Goal: Check status: Check status

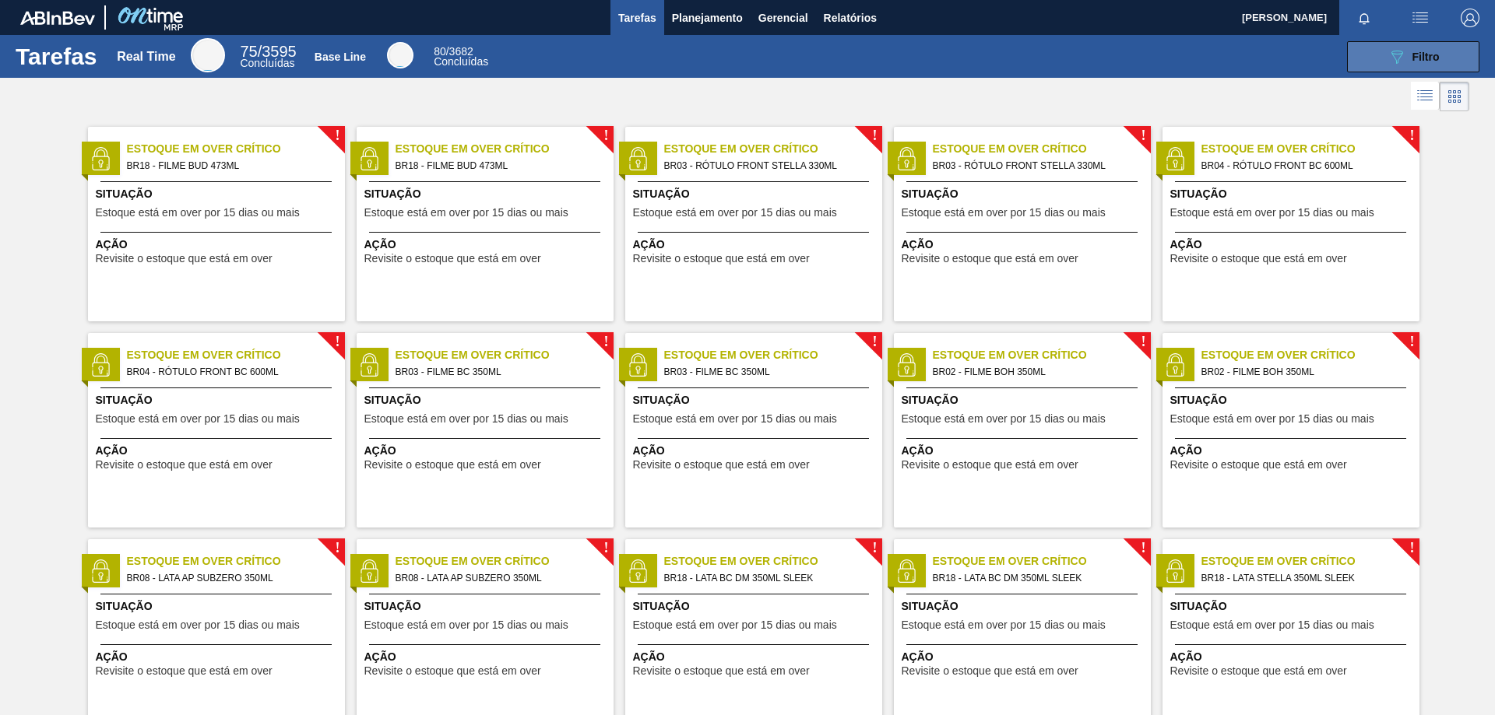
click at [1388, 65] on icon "089F7B8B-B2A5-4AFE-B5C0-19BA573D28AC" at bounding box center [1396, 56] width 19 height 19
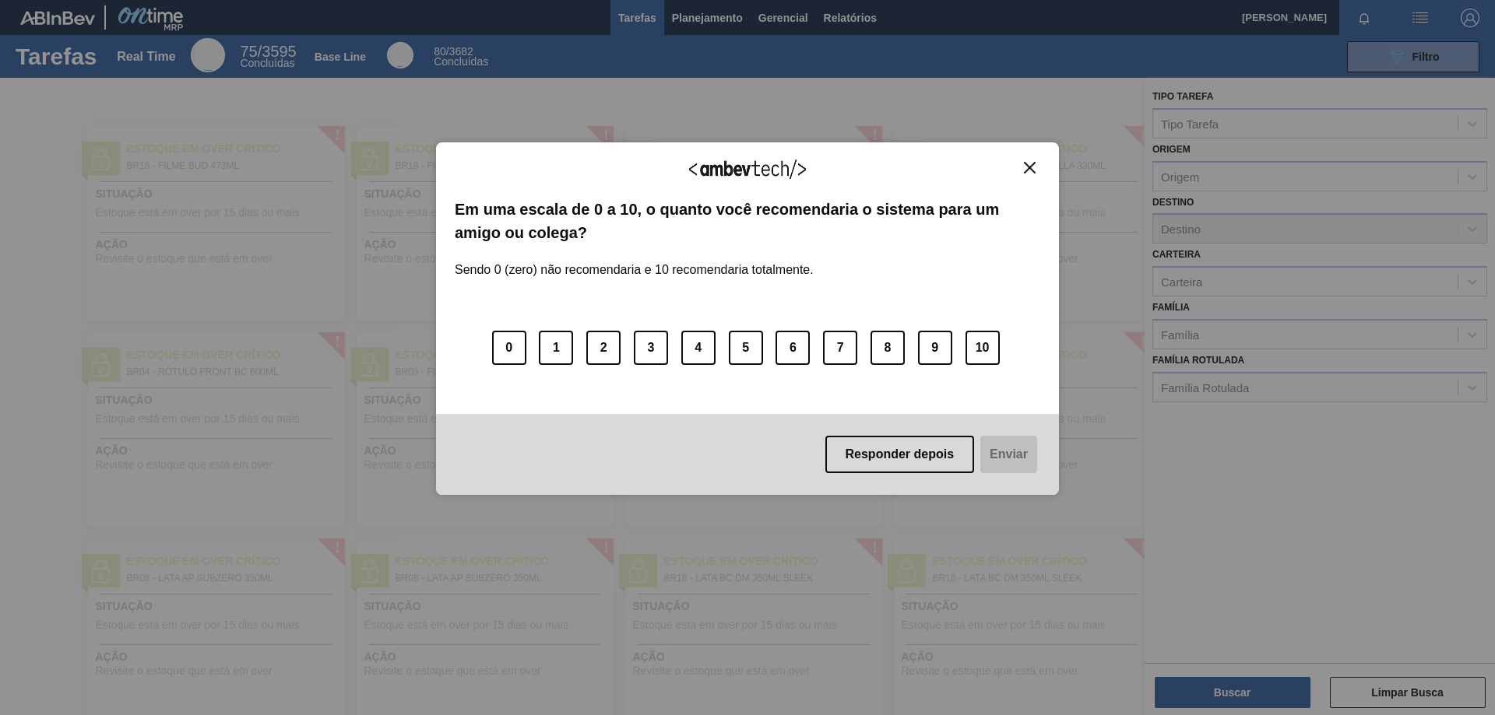
click at [1026, 166] on img "Close" at bounding box center [1030, 168] width 12 height 12
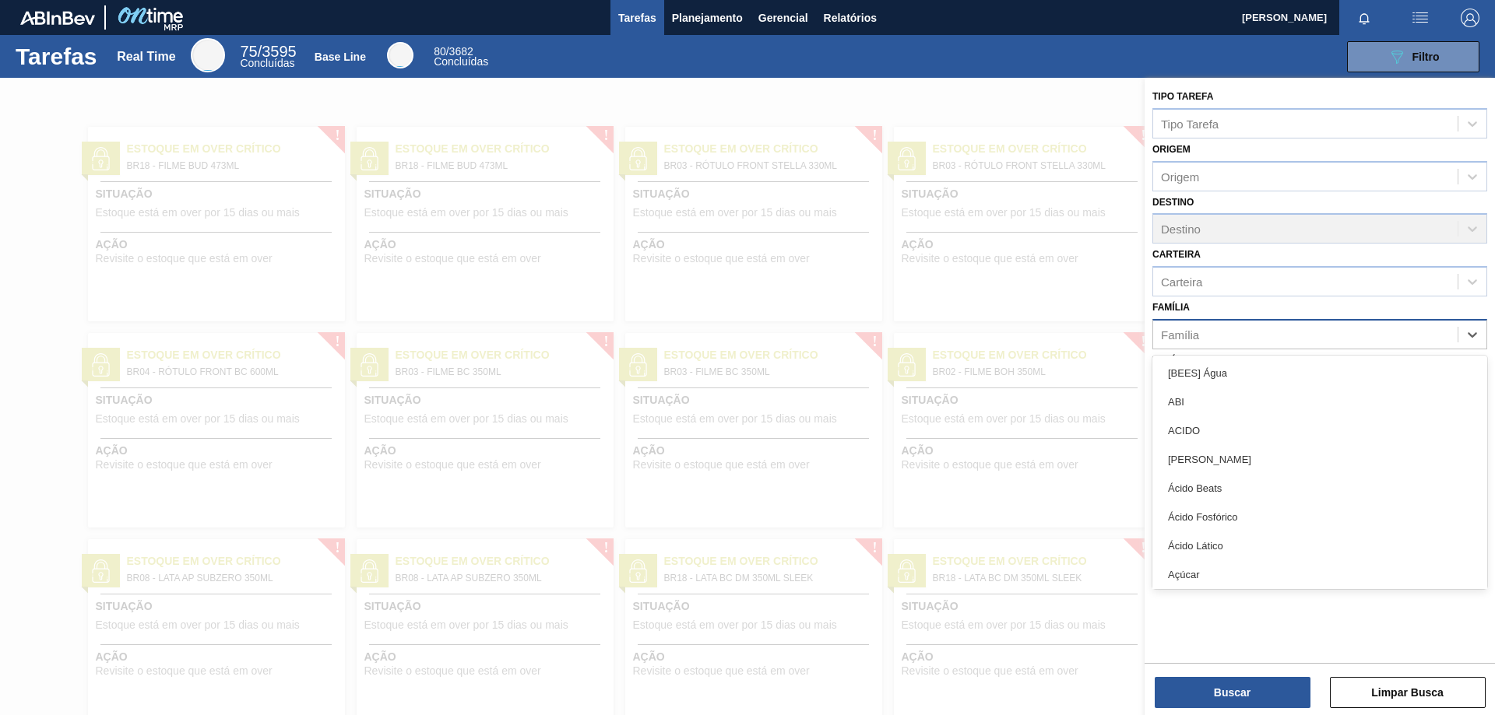
click at [1228, 339] on div "Família" at bounding box center [1305, 334] width 304 height 23
click at [1226, 301] on div "Família option [BEES] Água focused, 1 of 101. 101 results available. Use Up and…" at bounding box center [1319, 323] width 335 height 53
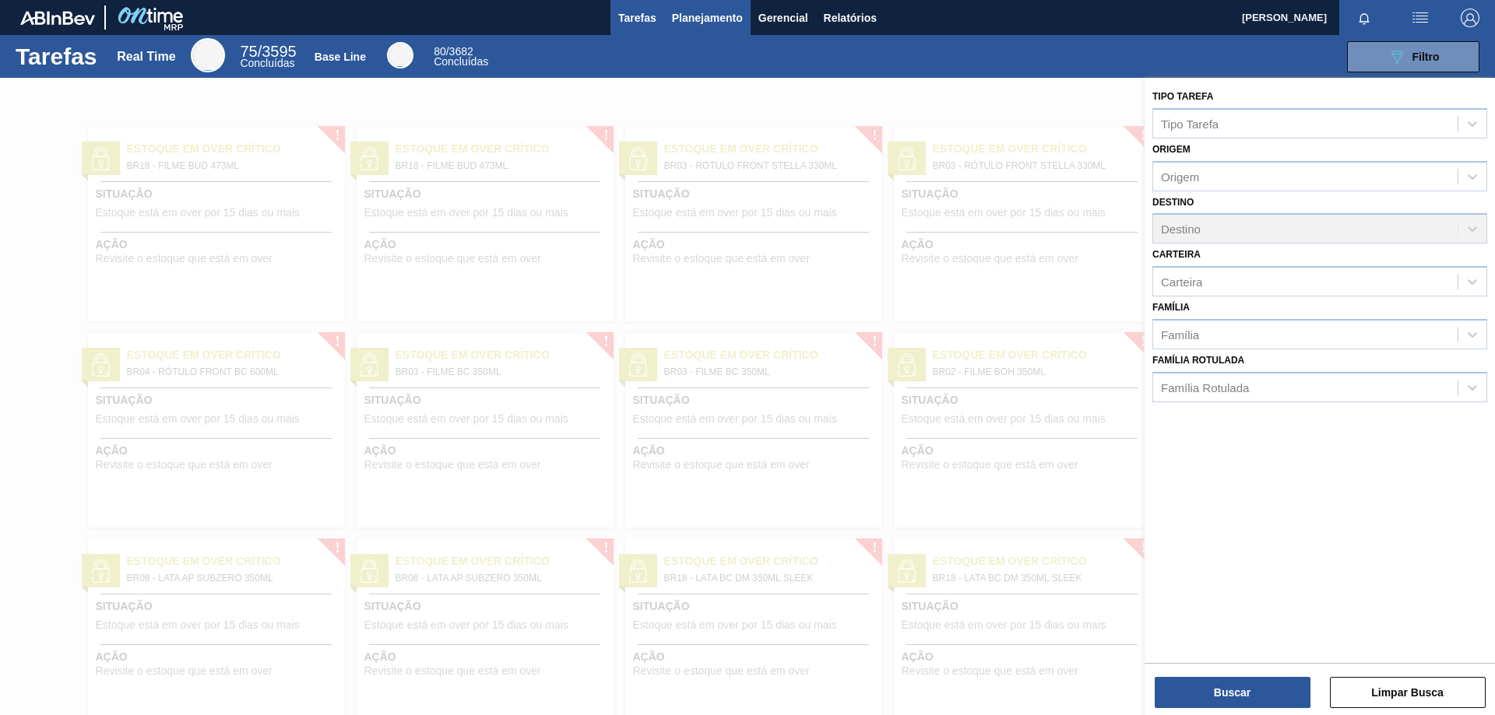
click at [697, 18] on span "Planejamento" at bounding box center [707, 18] width 71 height 19
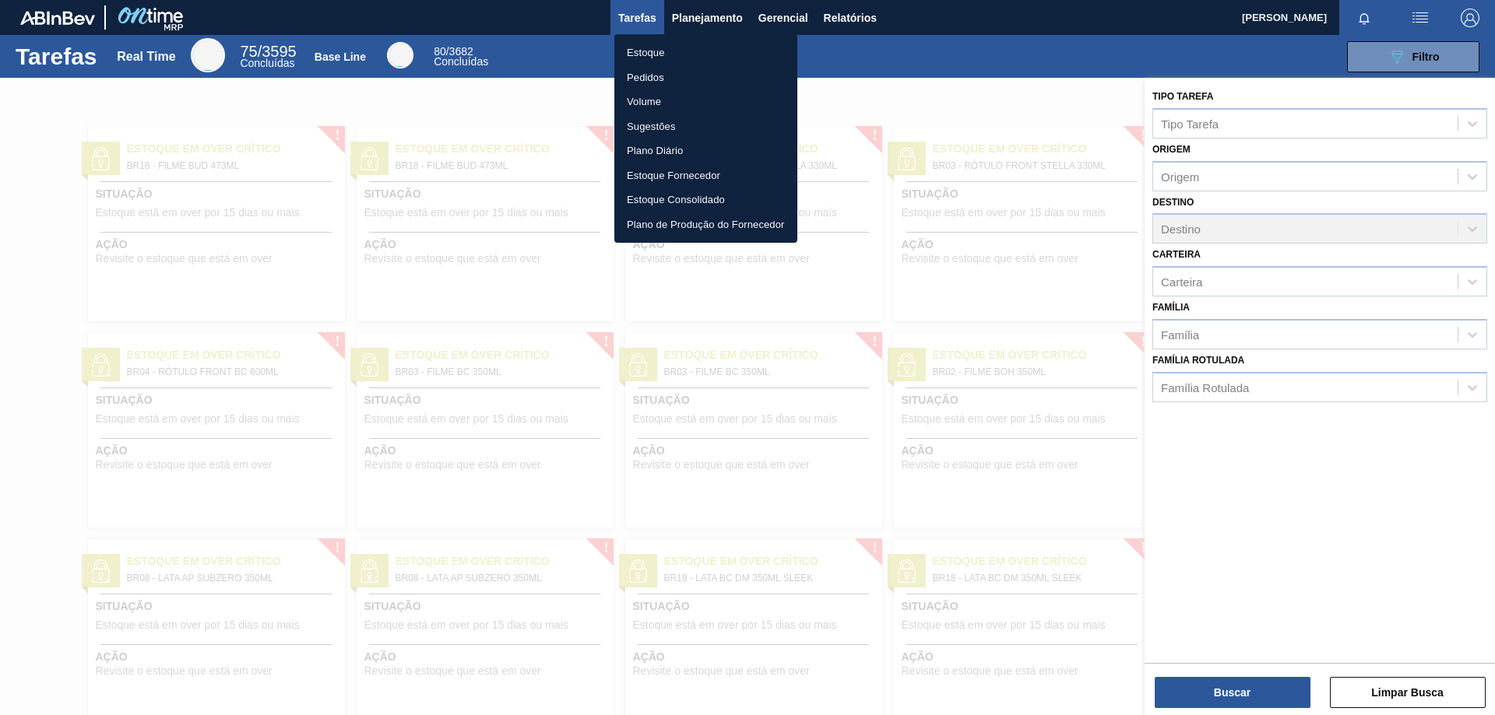
click at [663, 77] on li "Pedidos" at bounding box center [705, 77] width 183 height 25
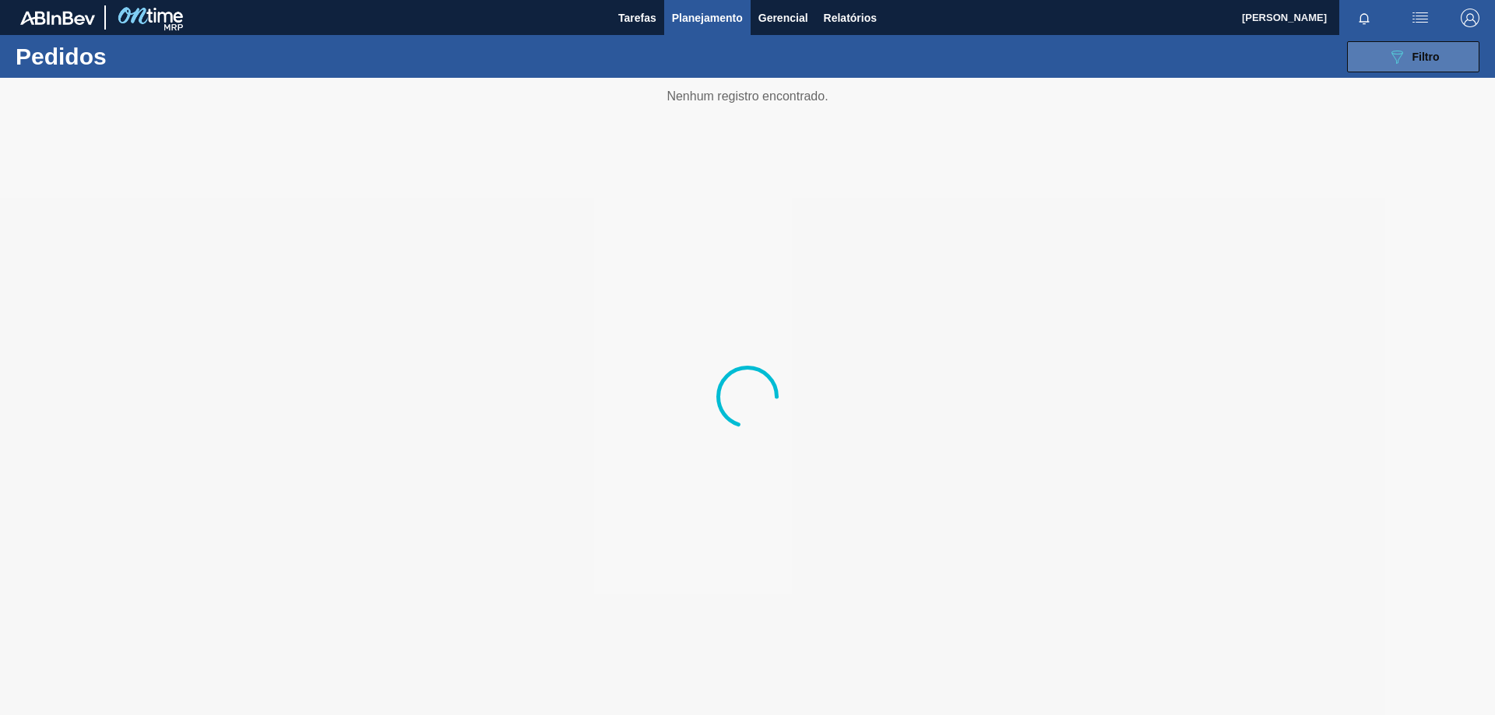
click at [1417, 60] on span "Filtro" at bounding box center [1425, 57] width 27 height 12
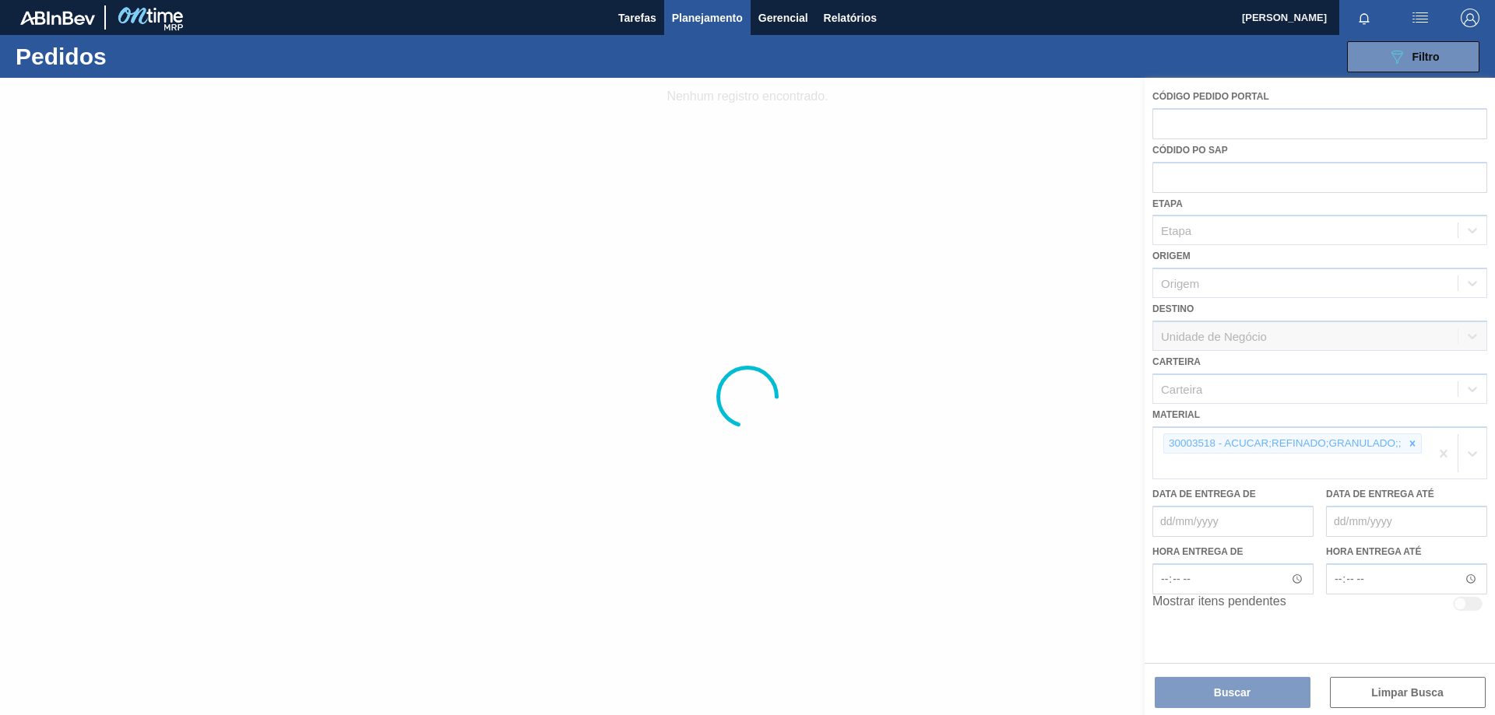
click at [1417, 445] on div at bounding box center [747, 397] width 1495 height 638
click at [1412, 447] on div at bounding box center [747, 397] width 1495 height 638
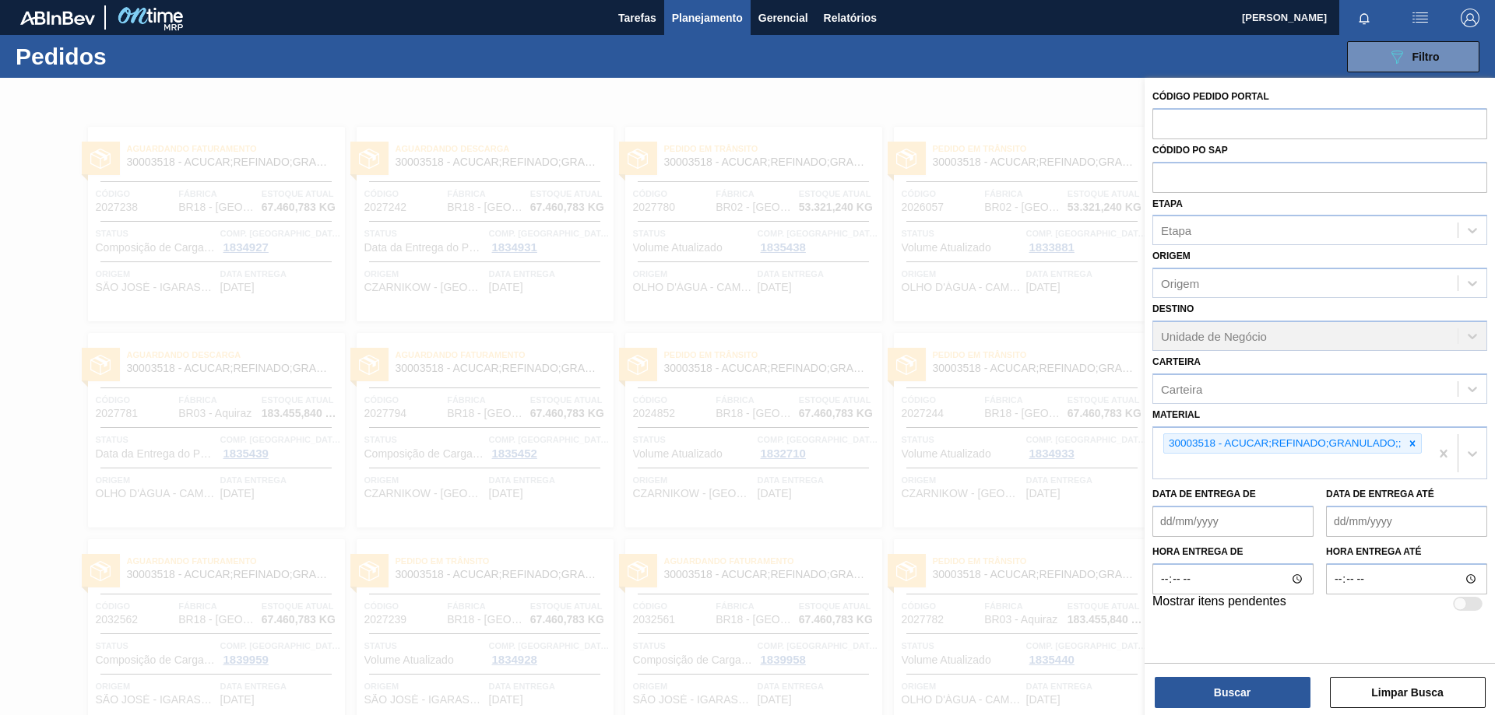
click at [1412, 447] on icon at bounding box center [1412, 443] width 11 height 11
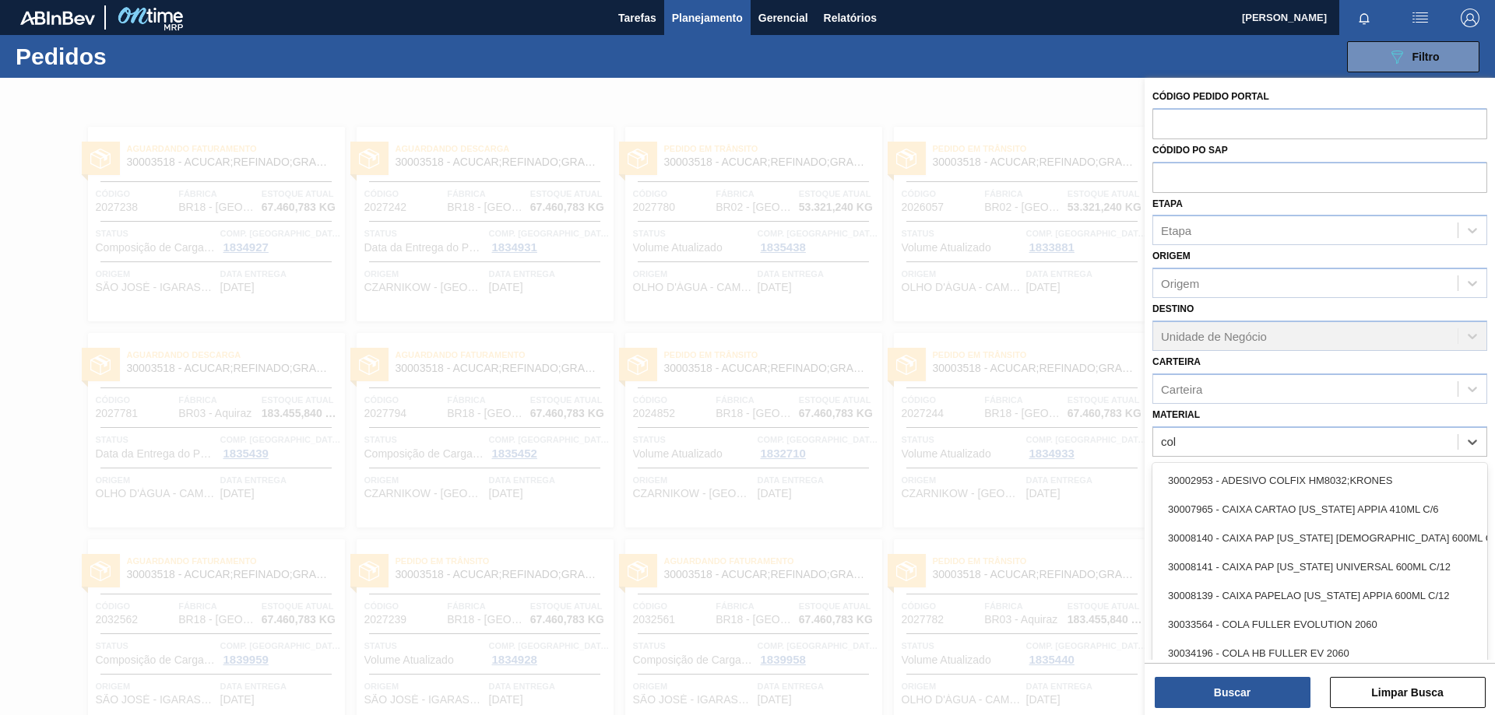
type input "cola"
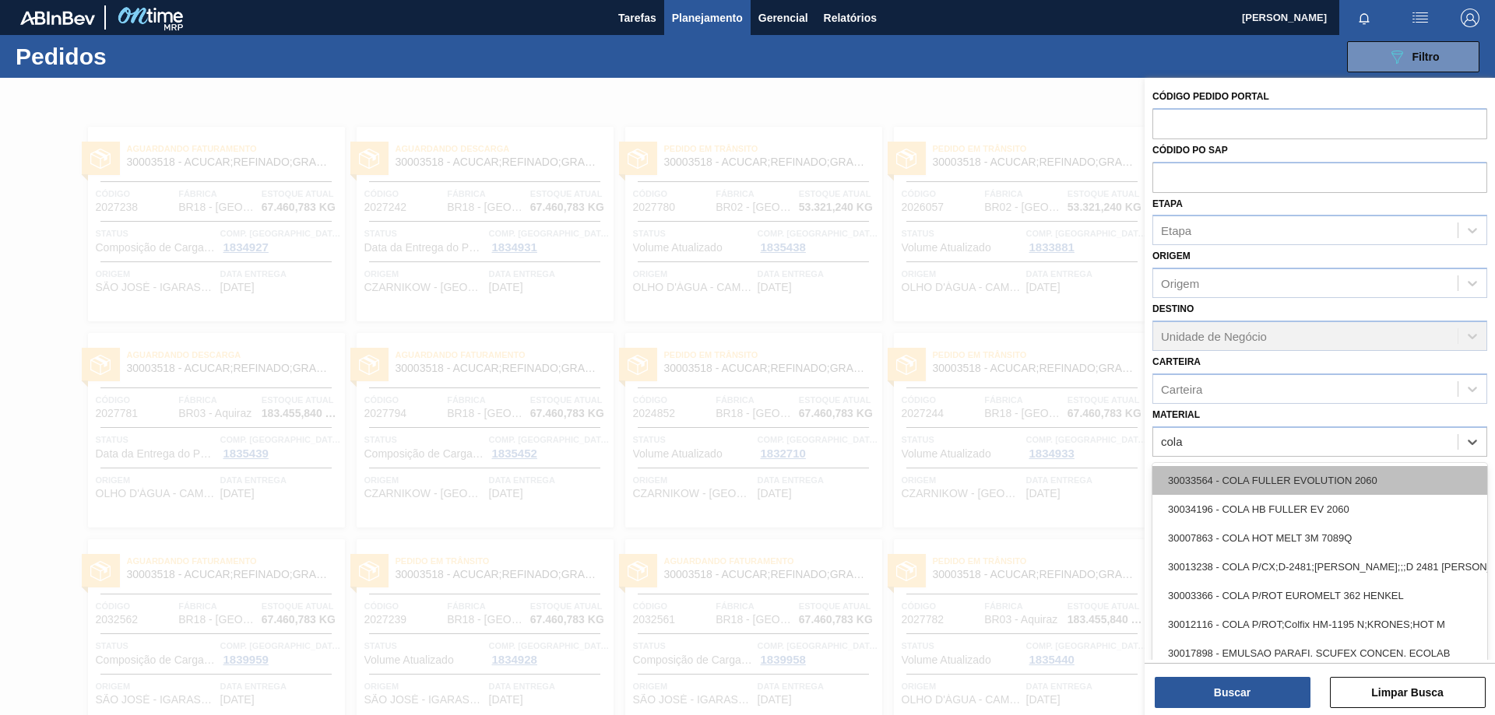
click at [1246, 479] on div "30033564 - COLA FULLER EVOLUTION 2060" at bounding box center [1319, 480] width 335 height 29
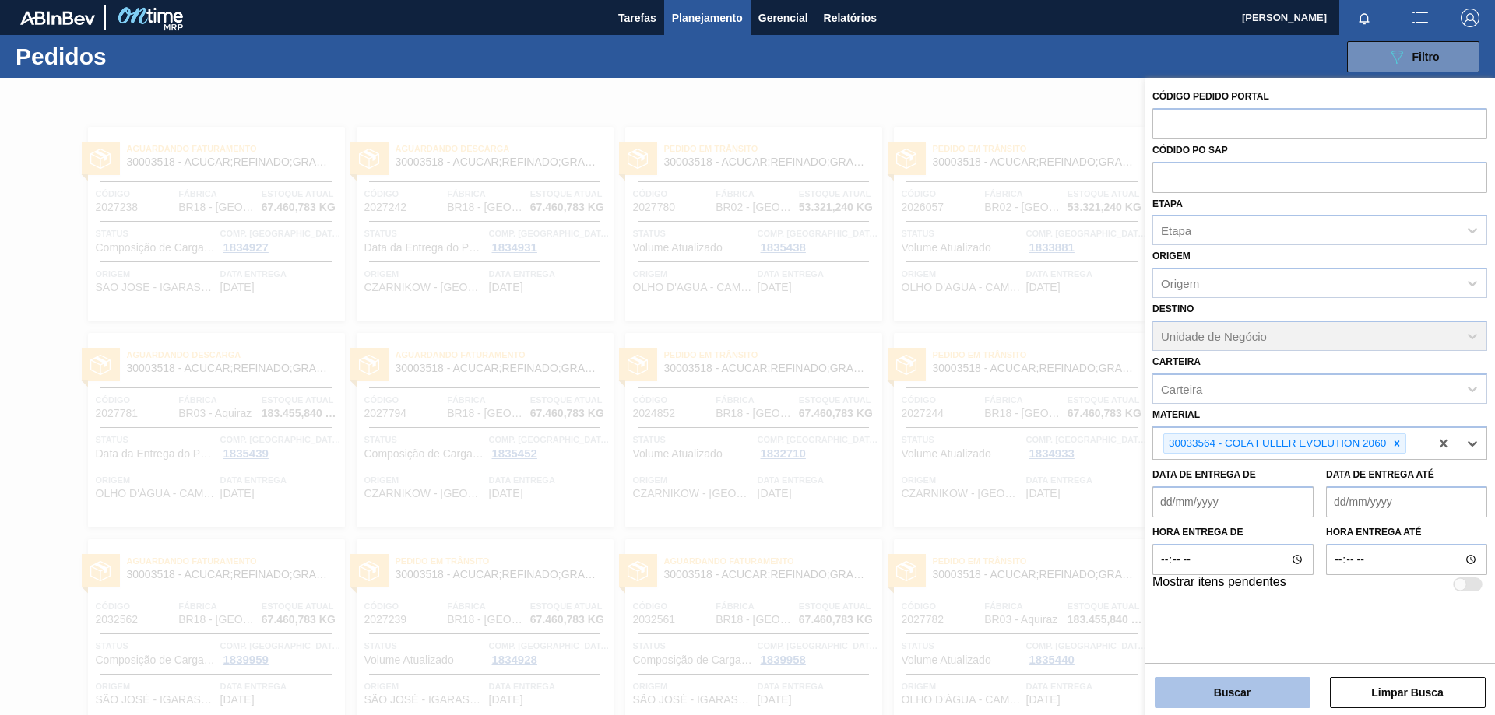
click at [1229, 703] on button "Buscar" at bounding box center [1233, 692] width 156 height 31
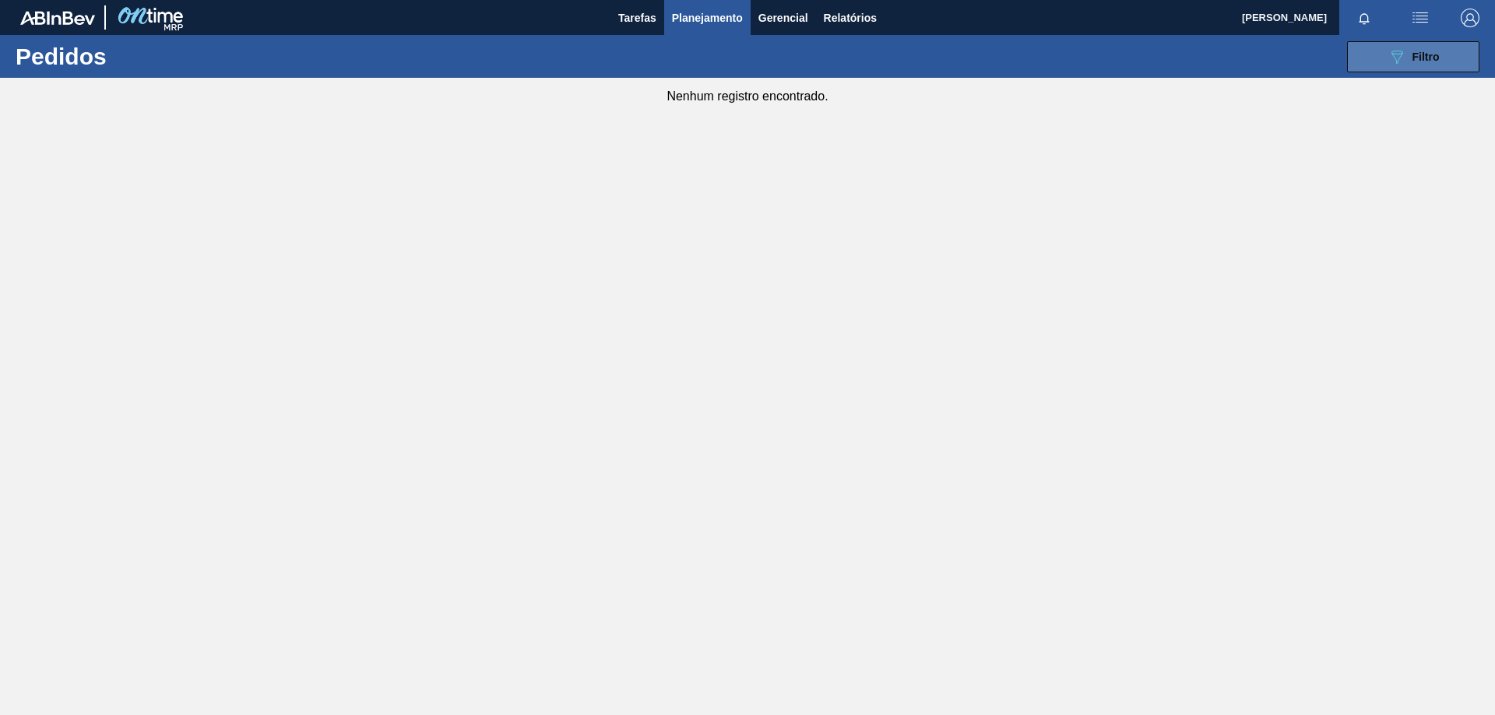
click at [1377, 51] on button "089F7B8B-B2A5-4AFE-B5C0-19BA573D28AC Filtro" at bounding box center [1413, 56] width 132 height 31
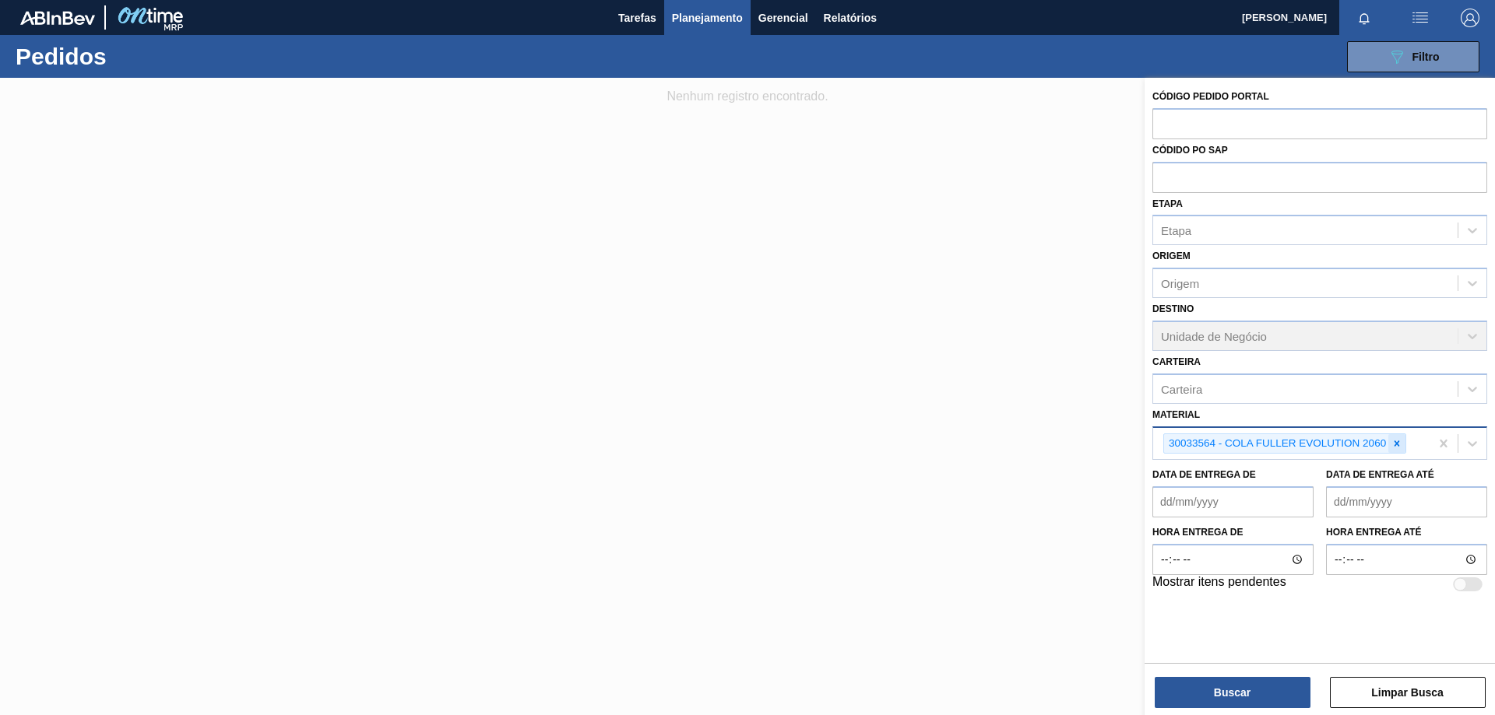
click at [1399, 446] on icon at bounding box center [1396, 443] width 5 height 5
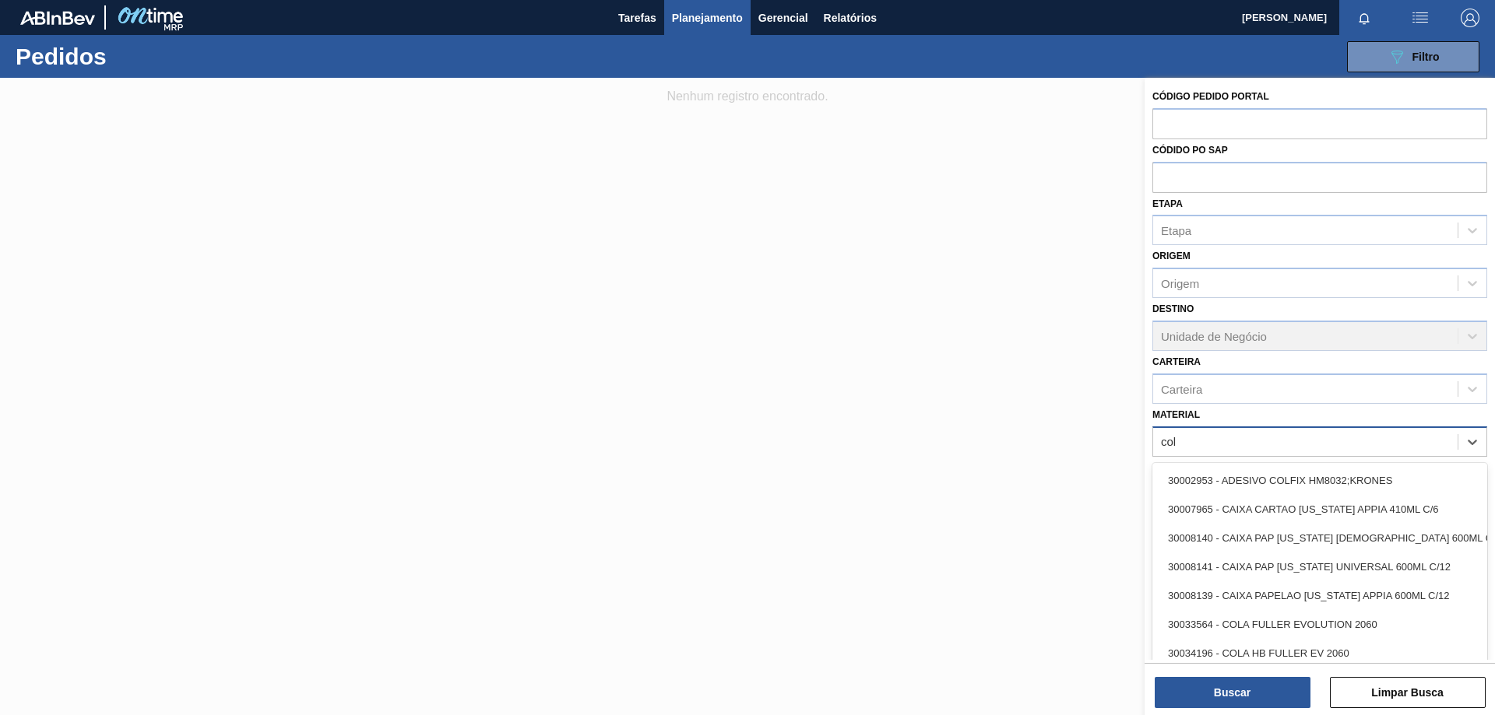
type input "cola"
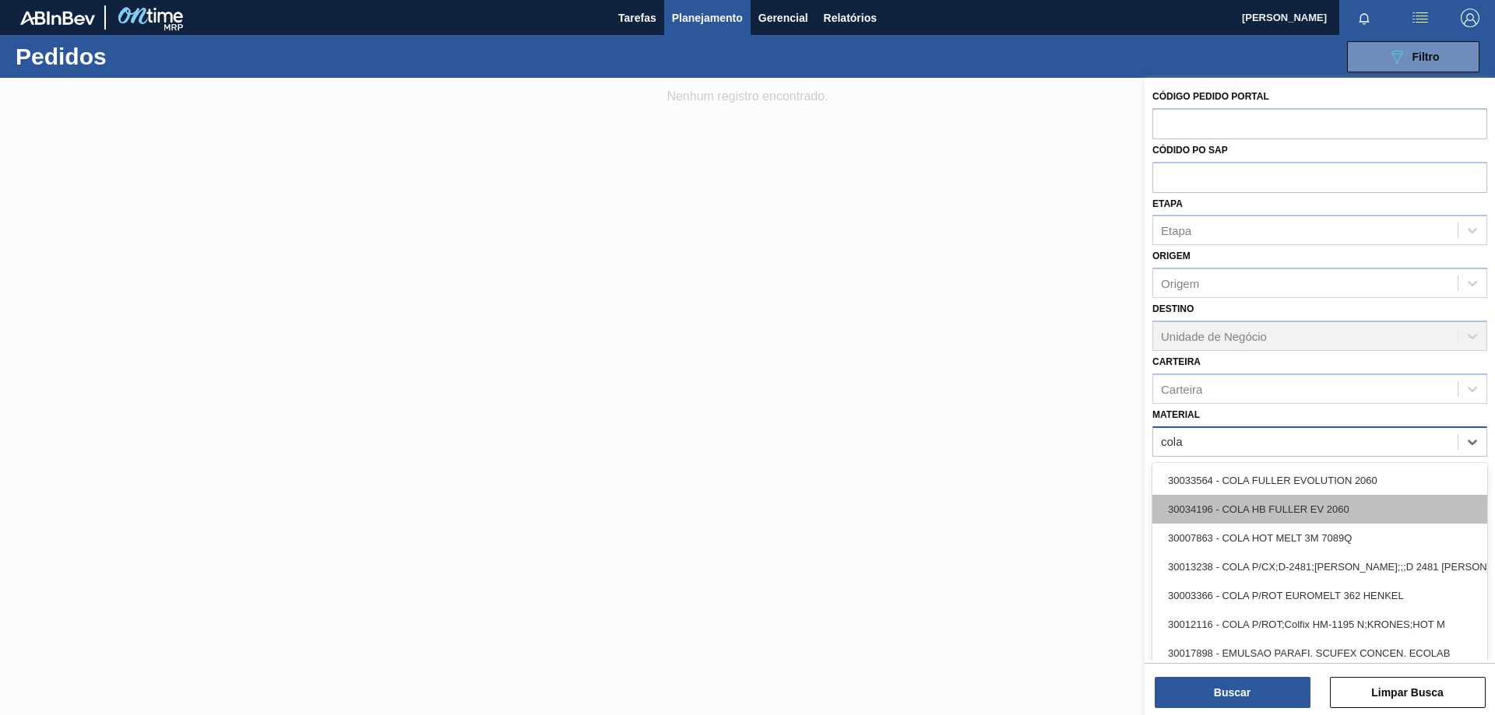
click at [1302, 516] on div "30034196 - COLA HB FULLER EV 2060" at bounding box center [1319, 509] width 335 height 29
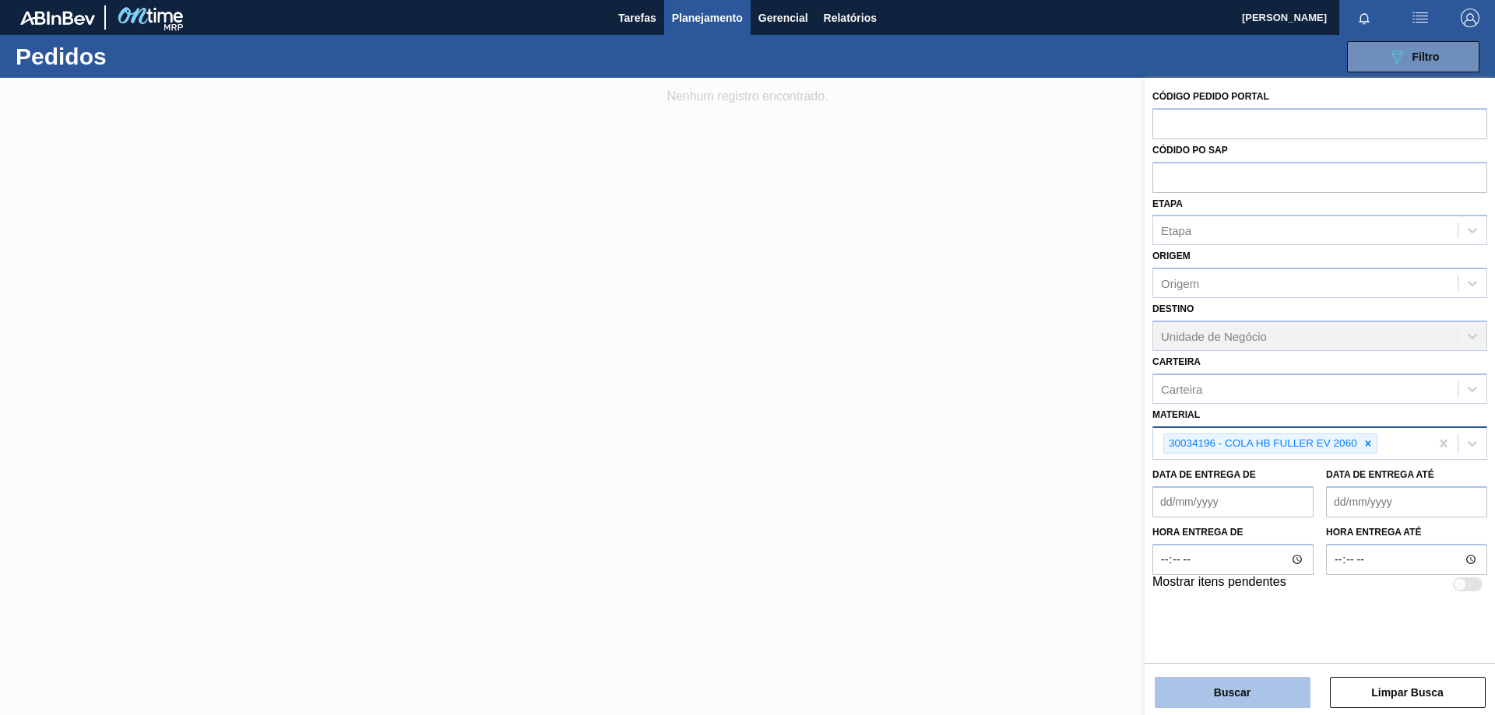
click at [1238, 691] on button "Buscar" at bounding box center [1233, 692] width 156 height 31
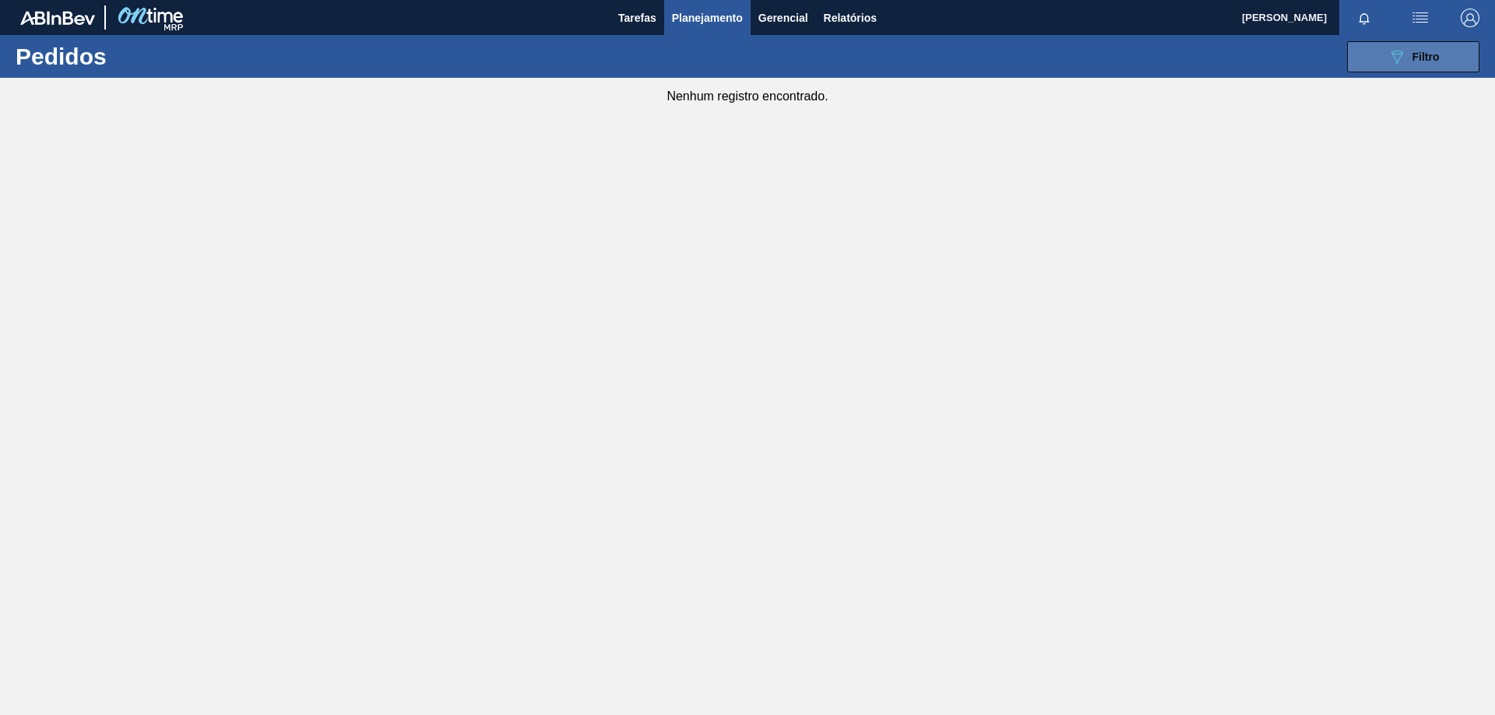
click at [1409, 60] on div "089F7B8B-B2A5-4AFE-B5C0-19BA573D28AC Filtro" at bounding box center [1413, 56] width 52 height 19
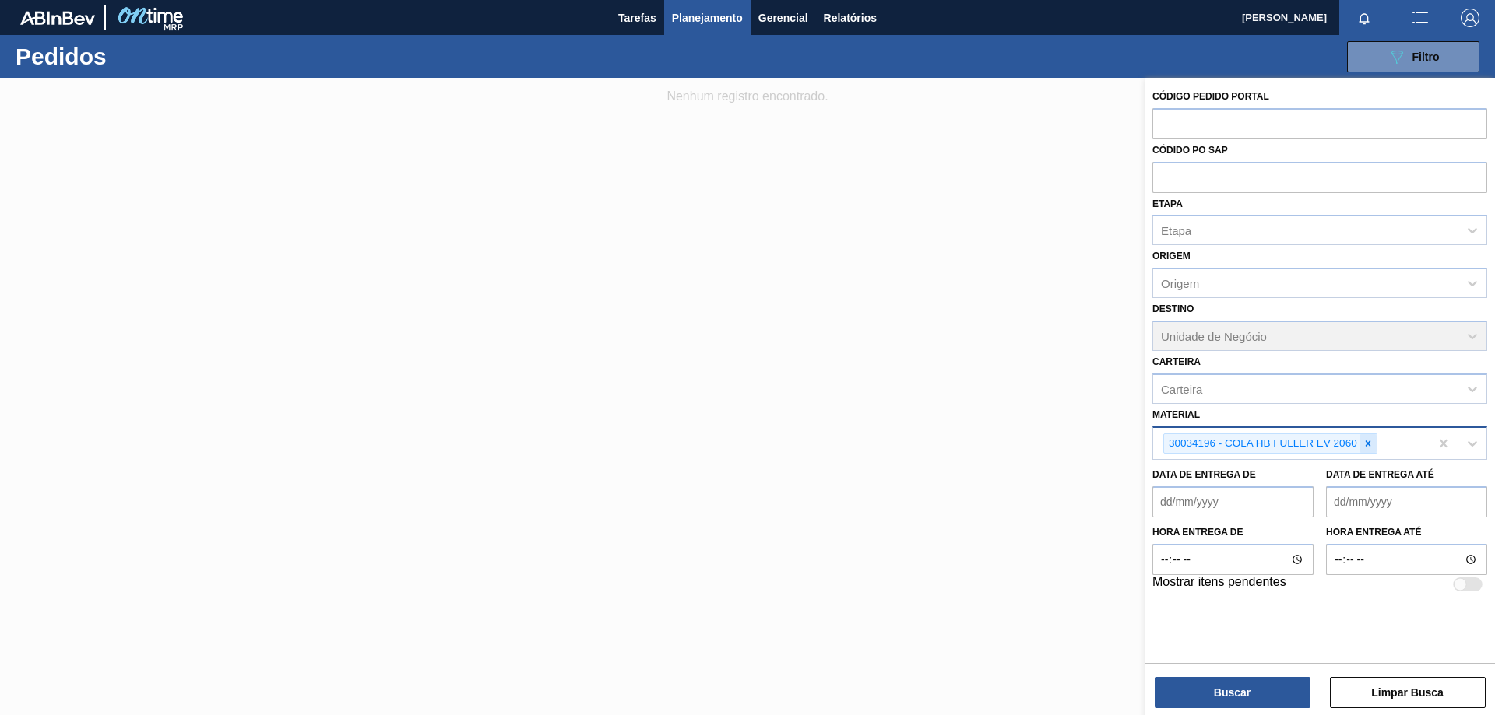
click at [1360, 444] on div at bounding box center [1367, 443] width 17 height 19
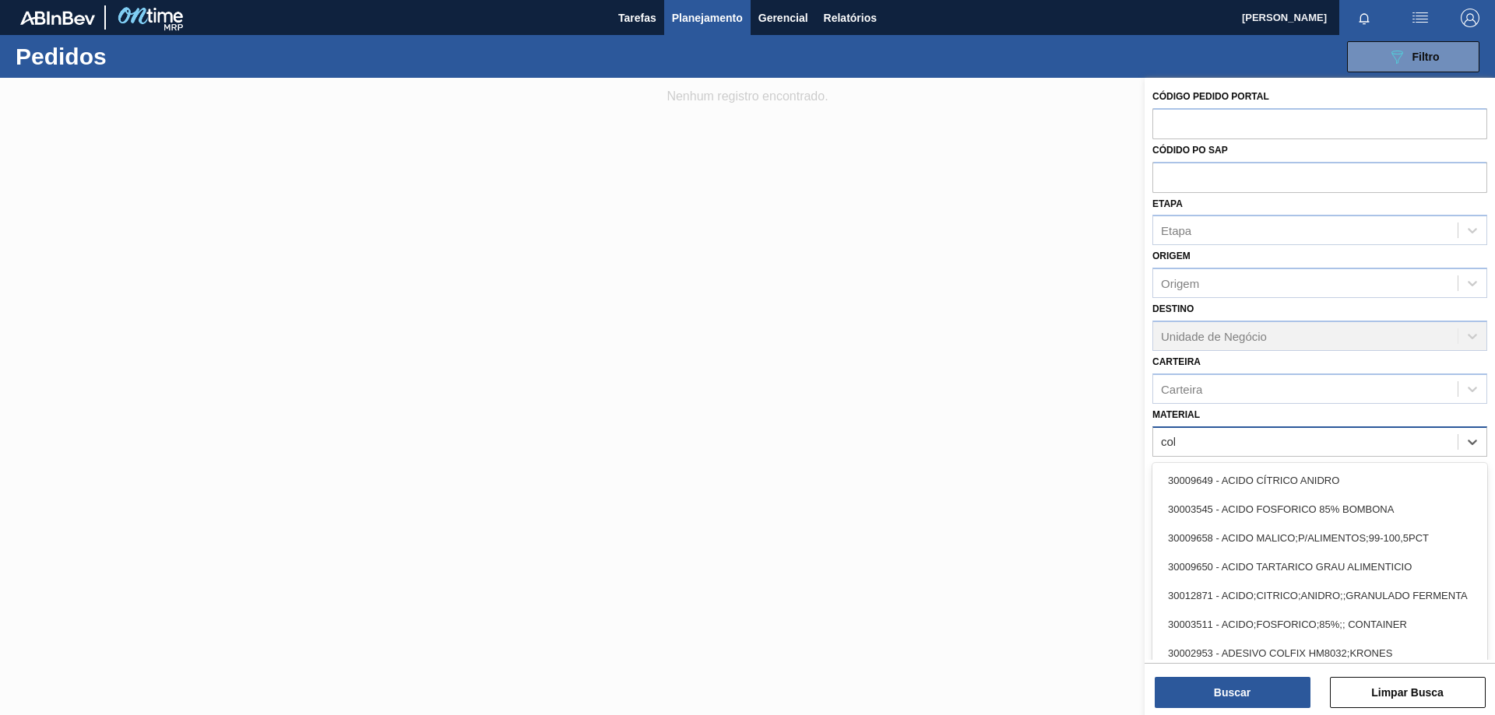
type input "cola"
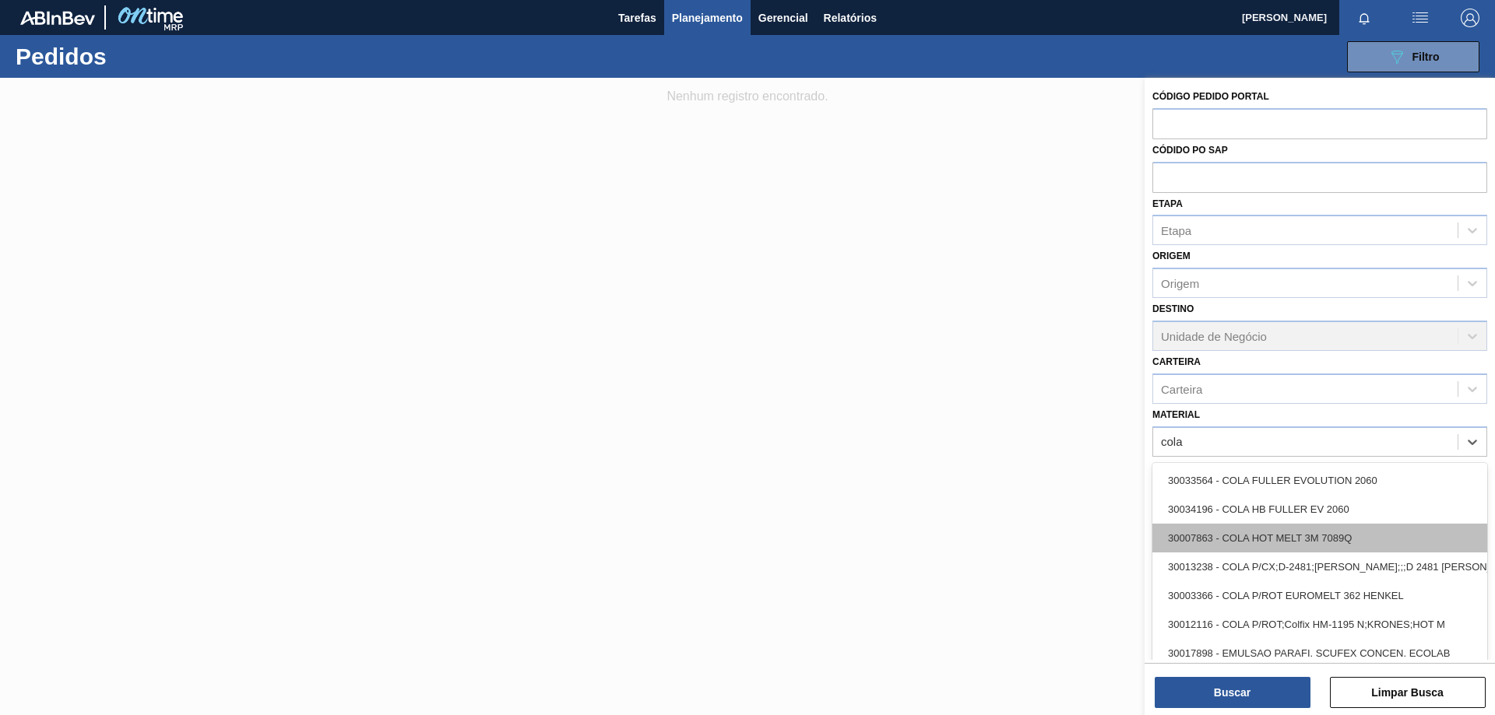
click at [1319, 543] on div "30007863 - COLA HOT MELT 3M 7089Q" at bounding box center [1319, 538] width 335 height 29
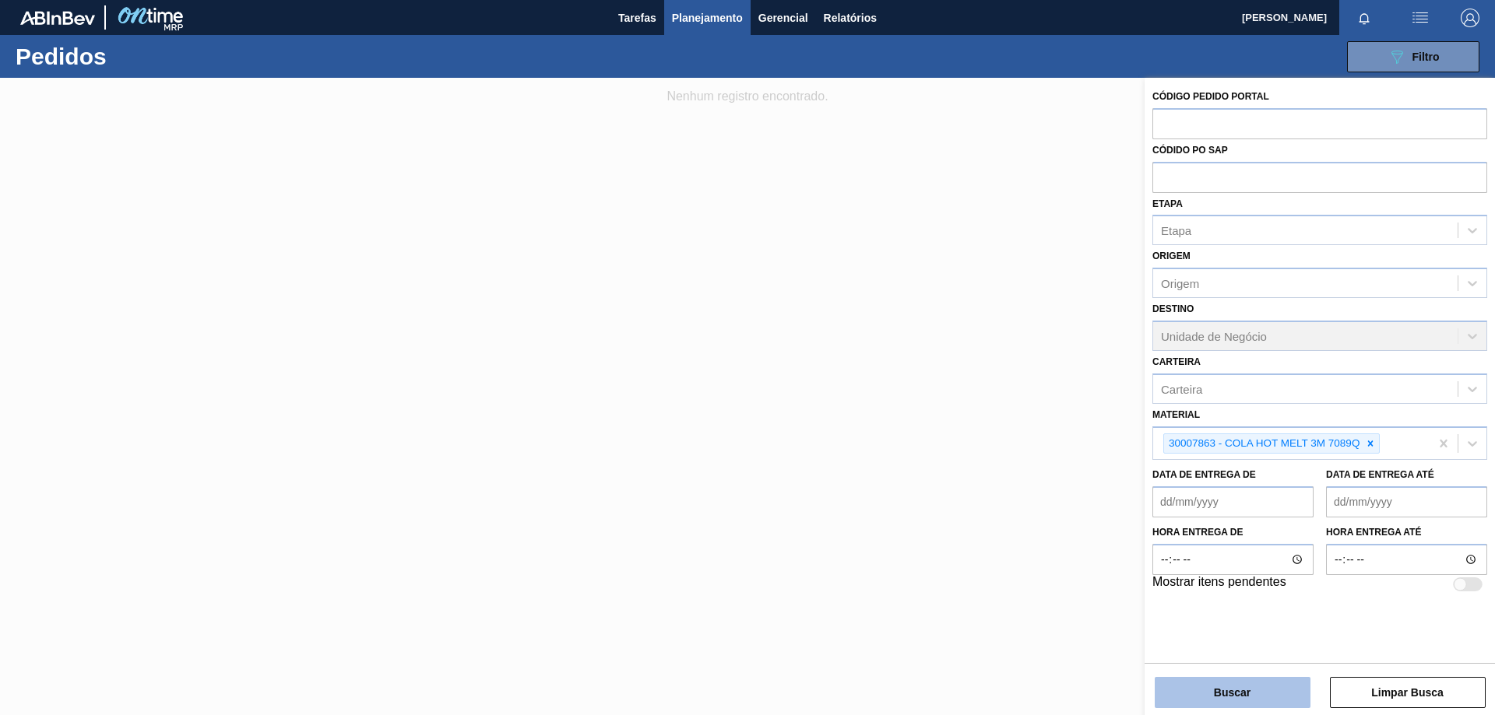
click at [1249, 690] on button "Buscar" at bounding box center [1233, 692] width 156 height 31
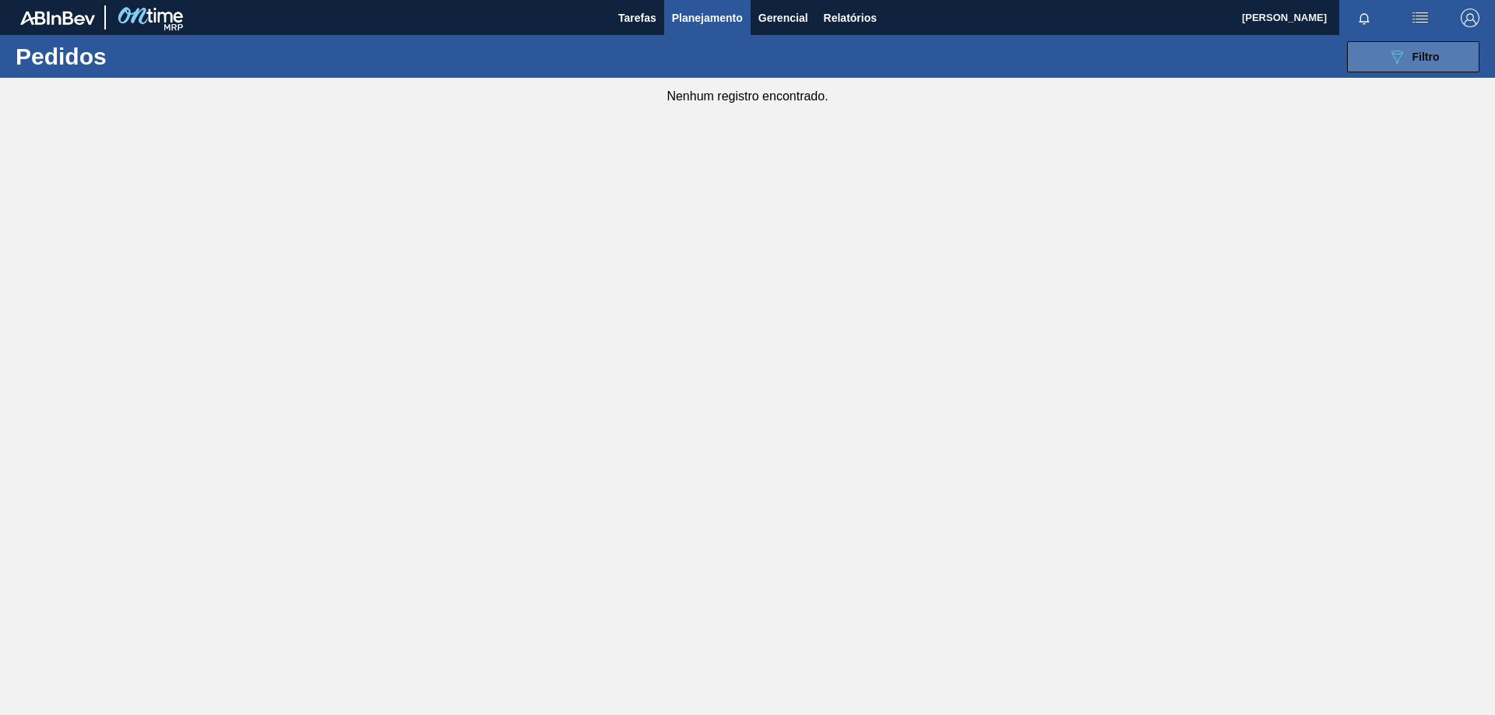
click at [1390, 62] on icon "089F7B8B-B2A5-4AFE-B5C0-19BA573D28AC" at bounding box center [1396, 56] width 19 height 19
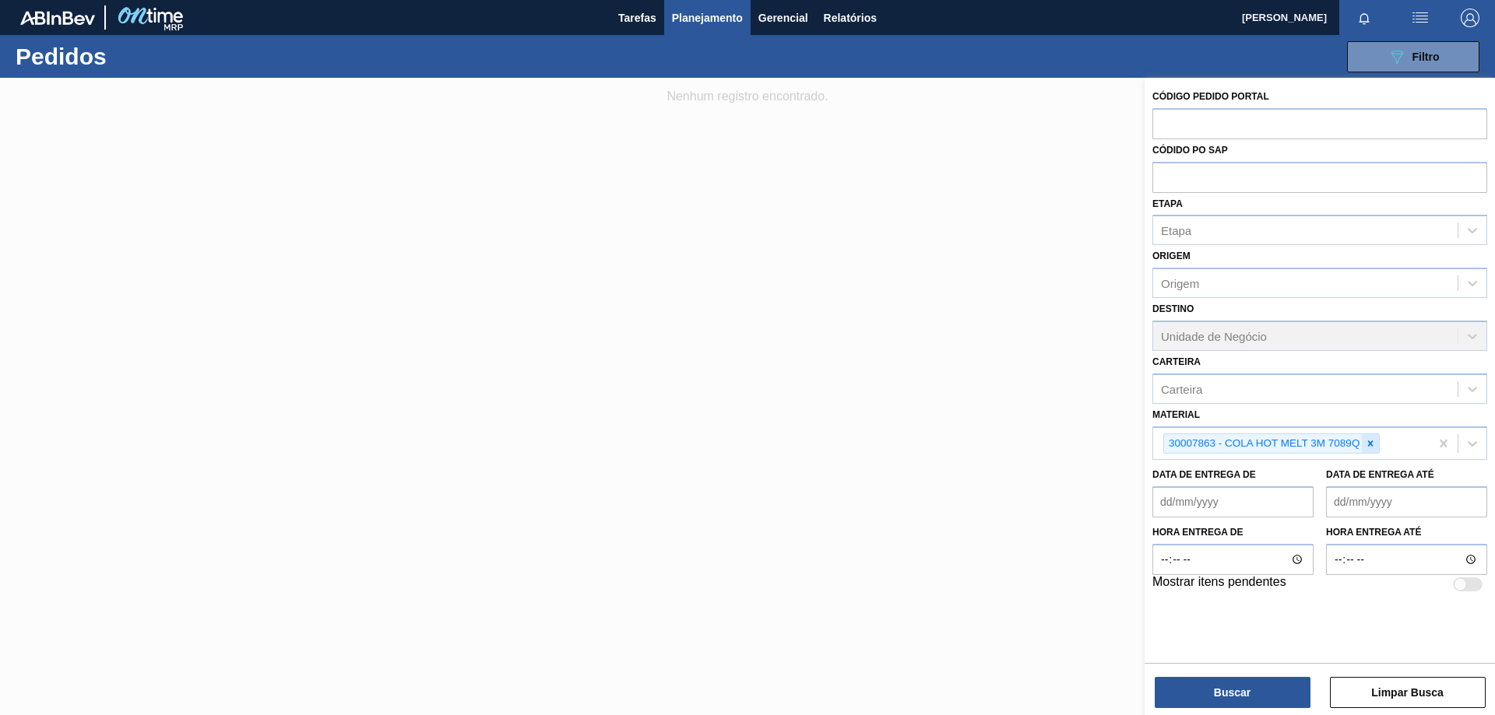
click at [1373, 444] on icon at bounding box center [1370, 443] width 11 height 11
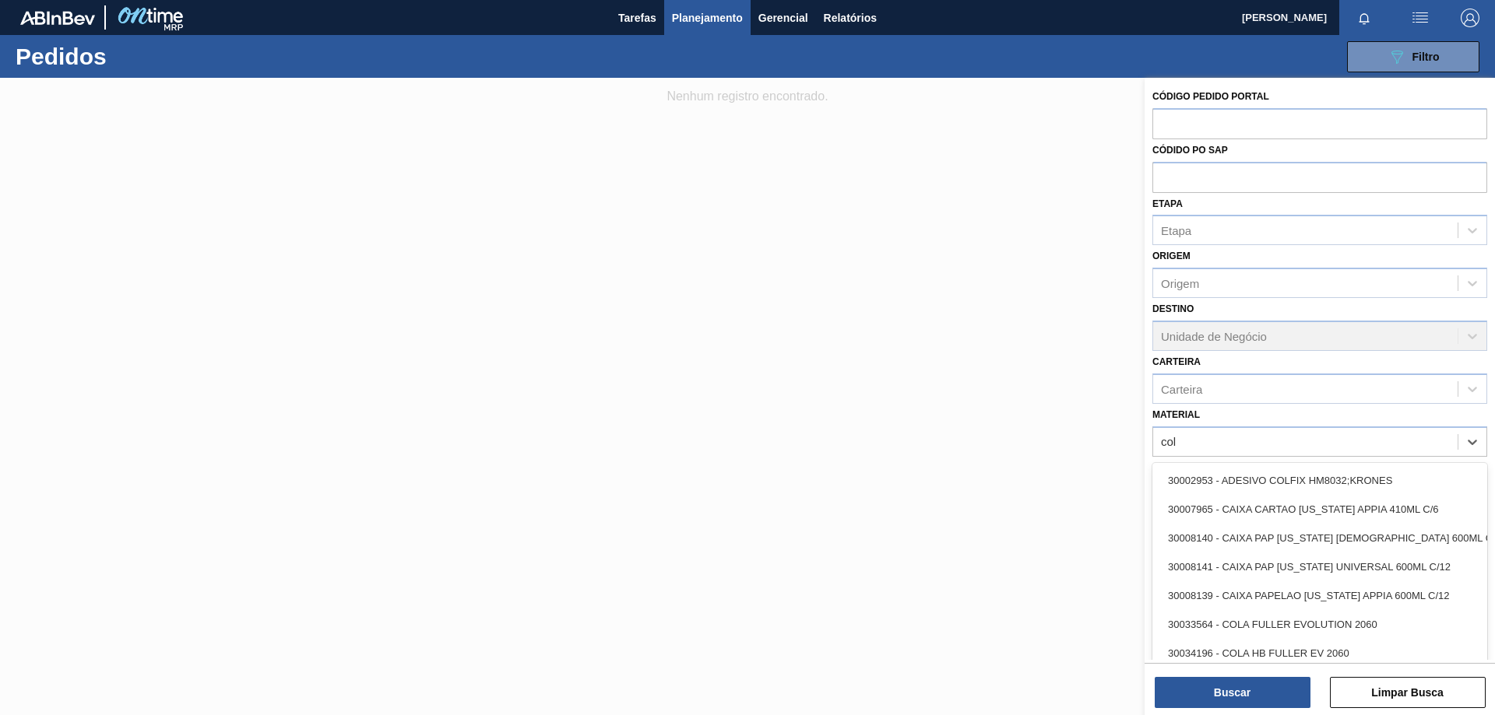
type input "cola"
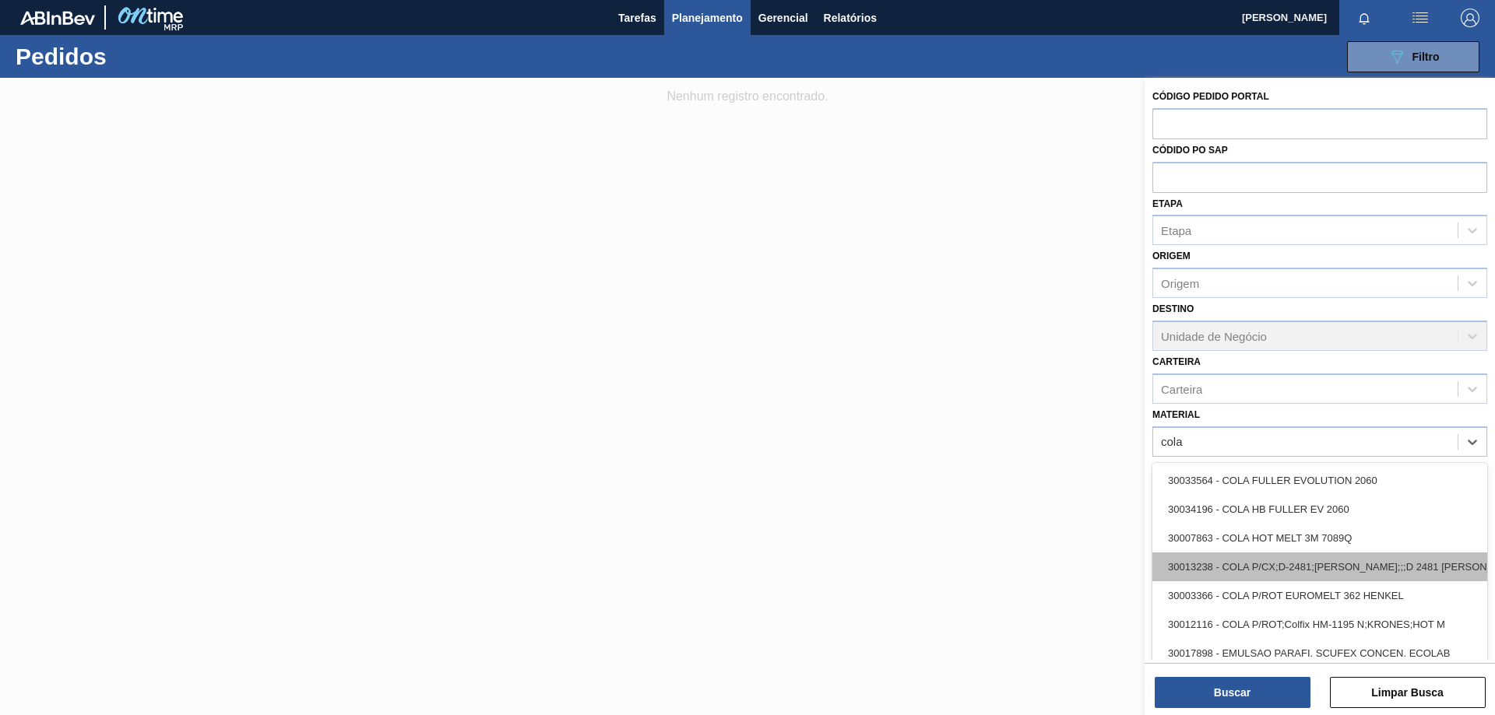
click at [1361, 563] on div "30013238 - COLA P/CX;D-2481;HENKEL;;;D 2481 HENKEL" at bounding box center [1319, 567] width 335 height 29
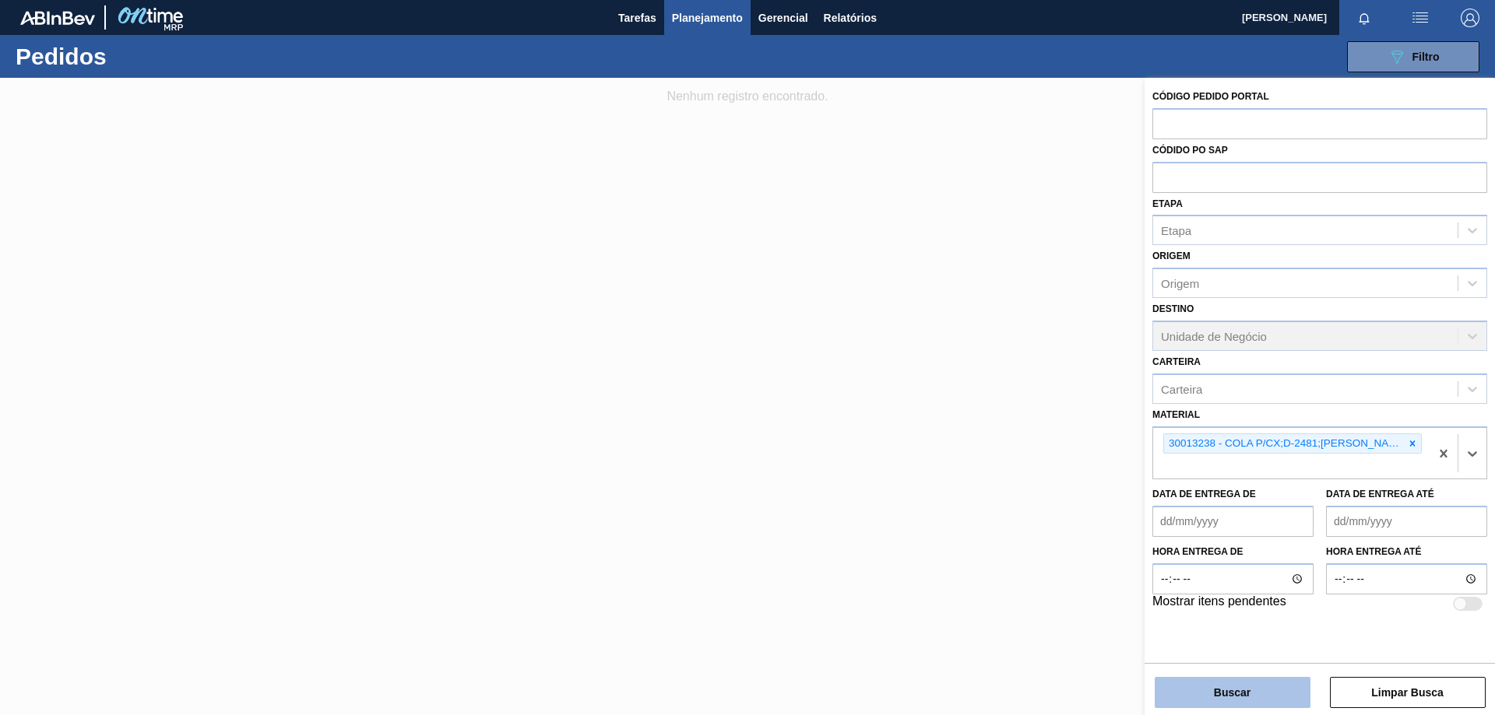
click at [1249, 692] on button "Buscar" at bounding box center [1233, 692] width 156 height 31
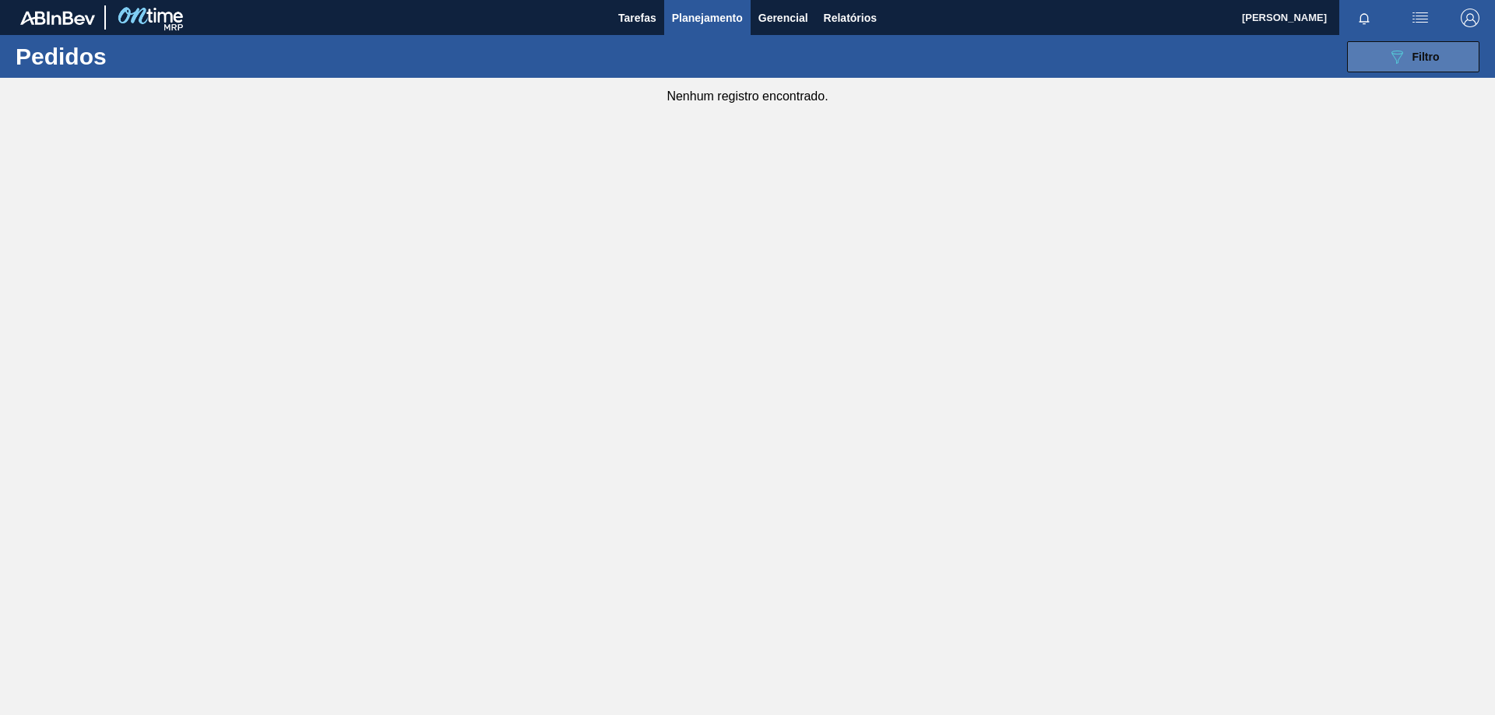
click at [1397, 62] on icon at bounding box center [1397, 57] width 12 height 13
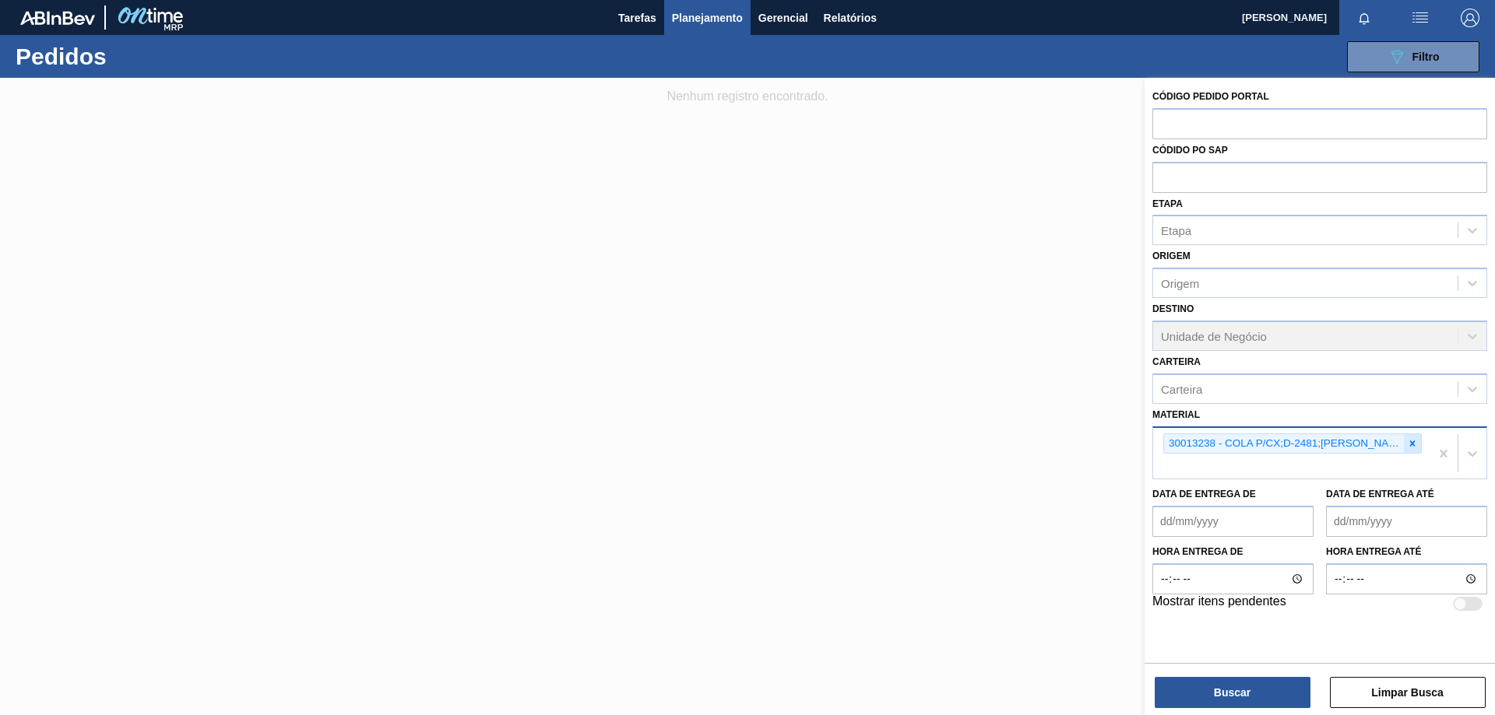
click at [1417, 445] on icon at bounding box center [1412, 443] width 11 height 11
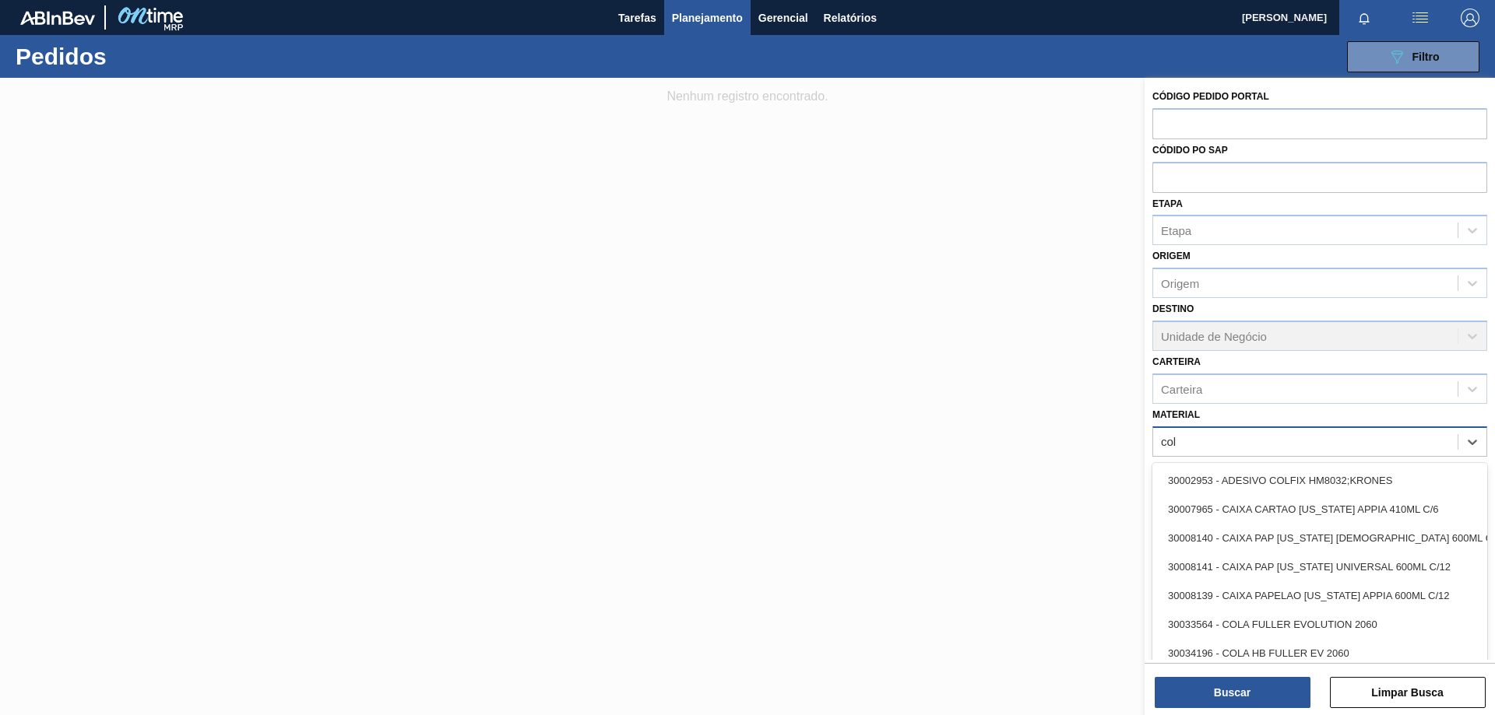
type input "cola"
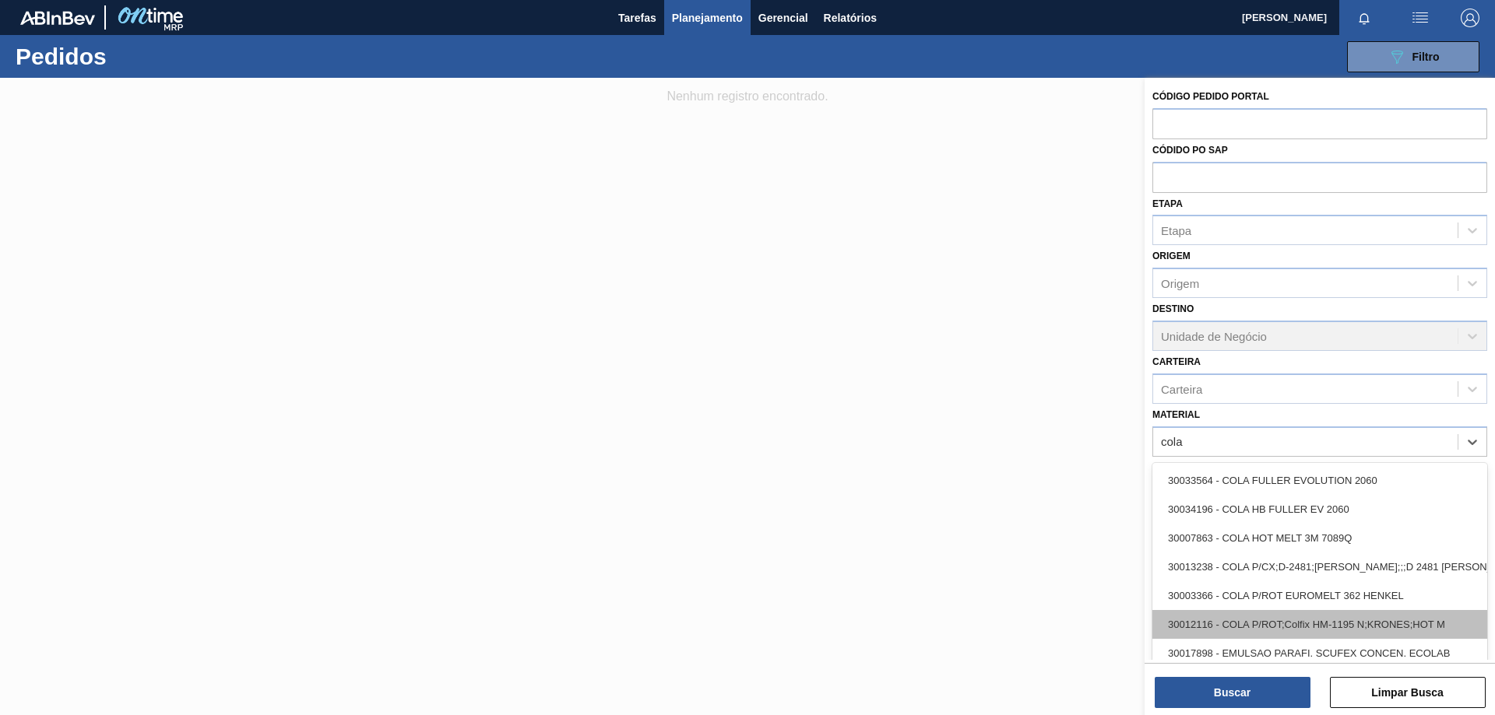
scroll to position [78, 0]
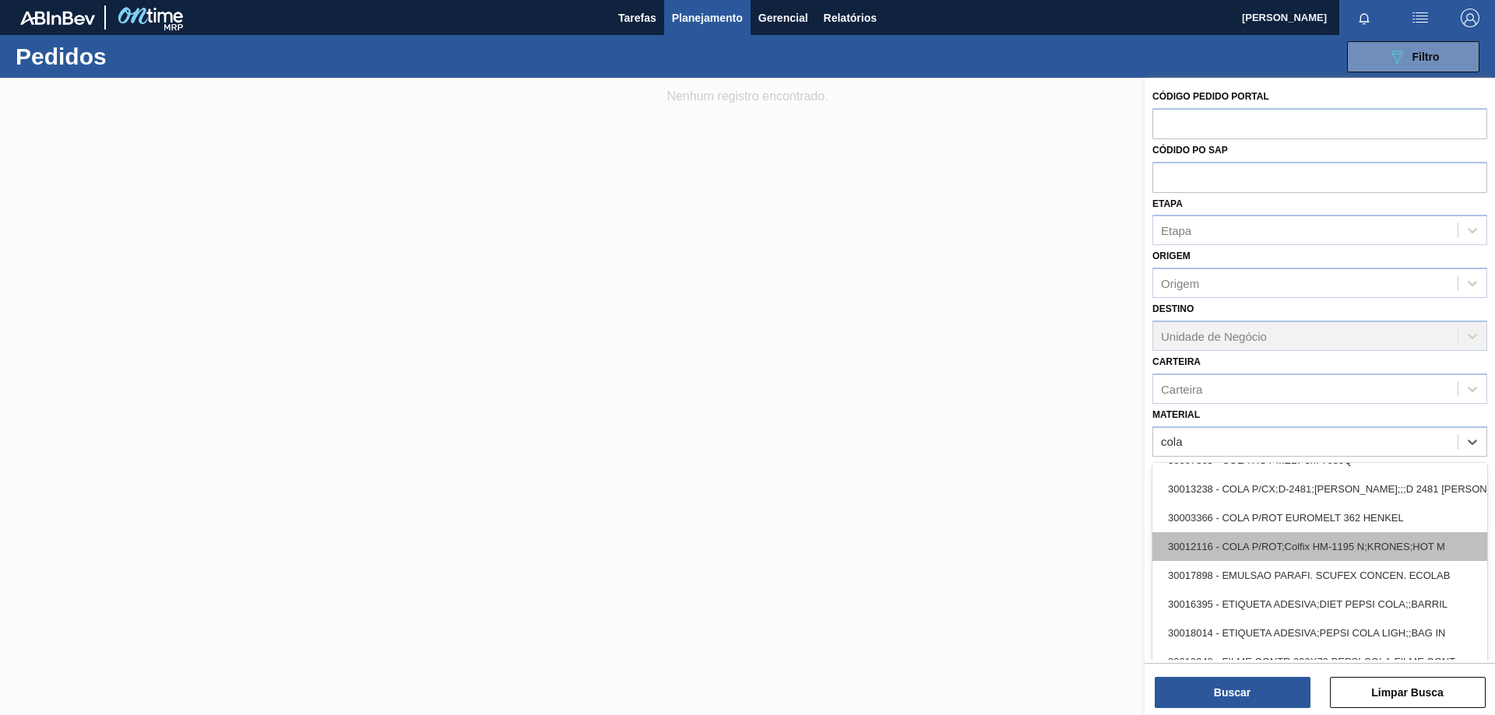
click at [1330, 553] on div "30012116 - COLA P/ROT;Colfix HM-1195 N;KRONES;HOT M" at bounding box center [1319, 547] width 335 height 29
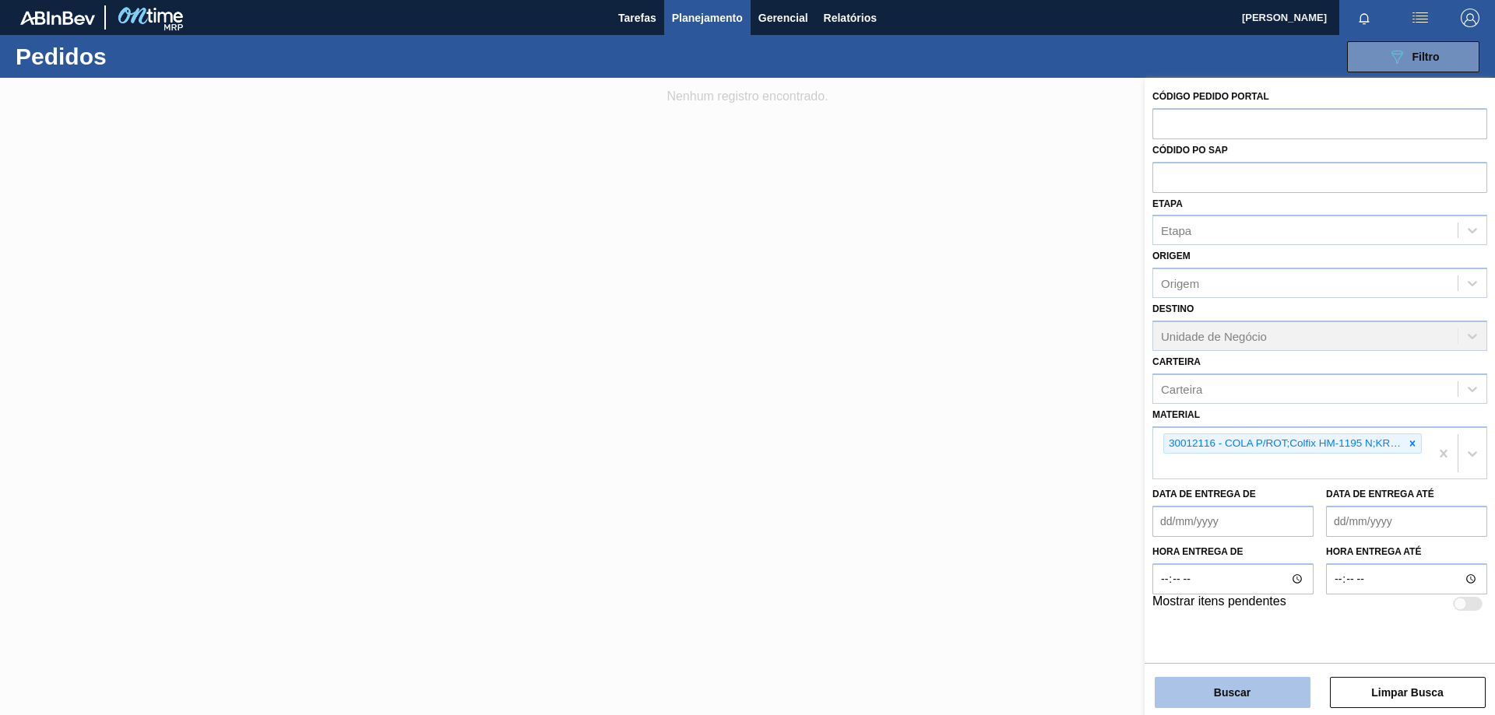
click at [1204, 691] on button "Buscar" at bounding box center [1233, 692] width 156 height 31
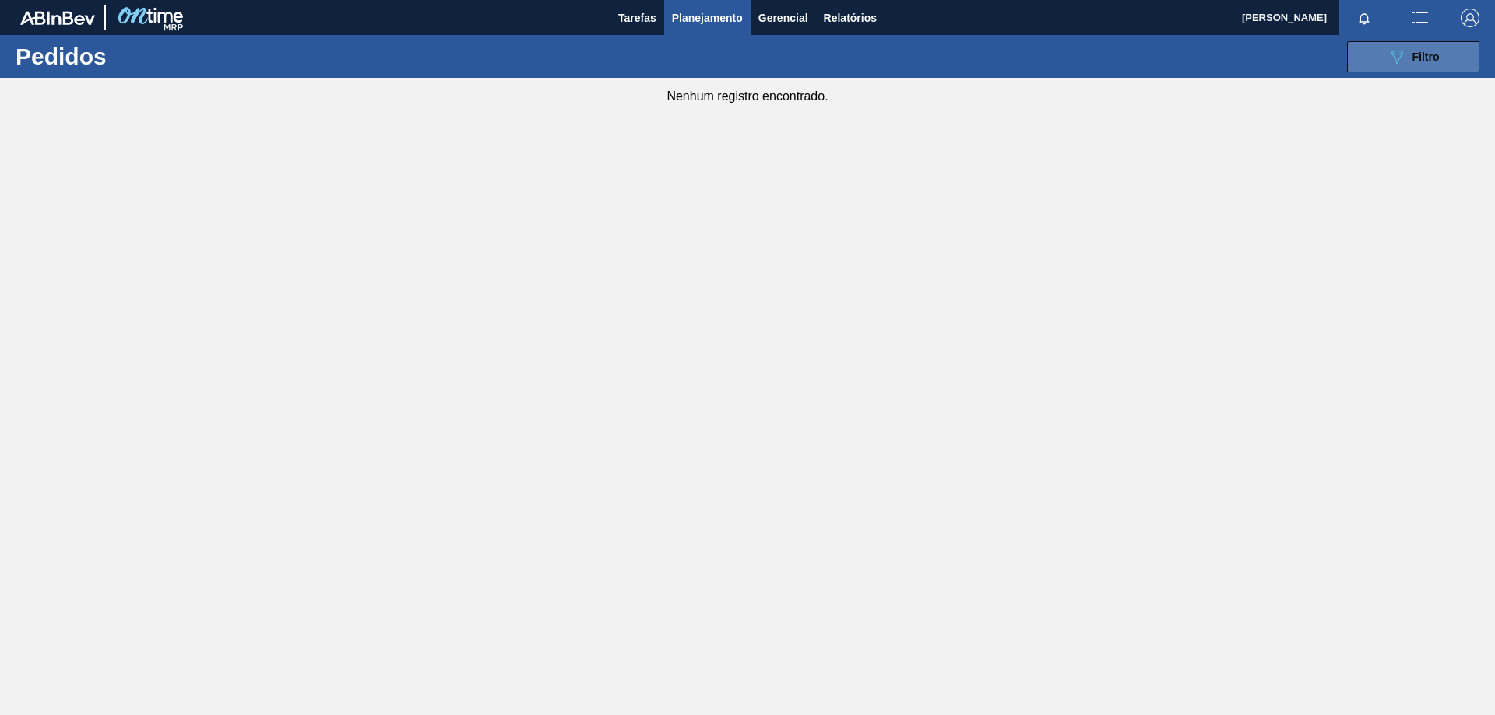
click at [1416, 62] on span "Filtro" at bounding box center [1425, 57] width 27 height 12
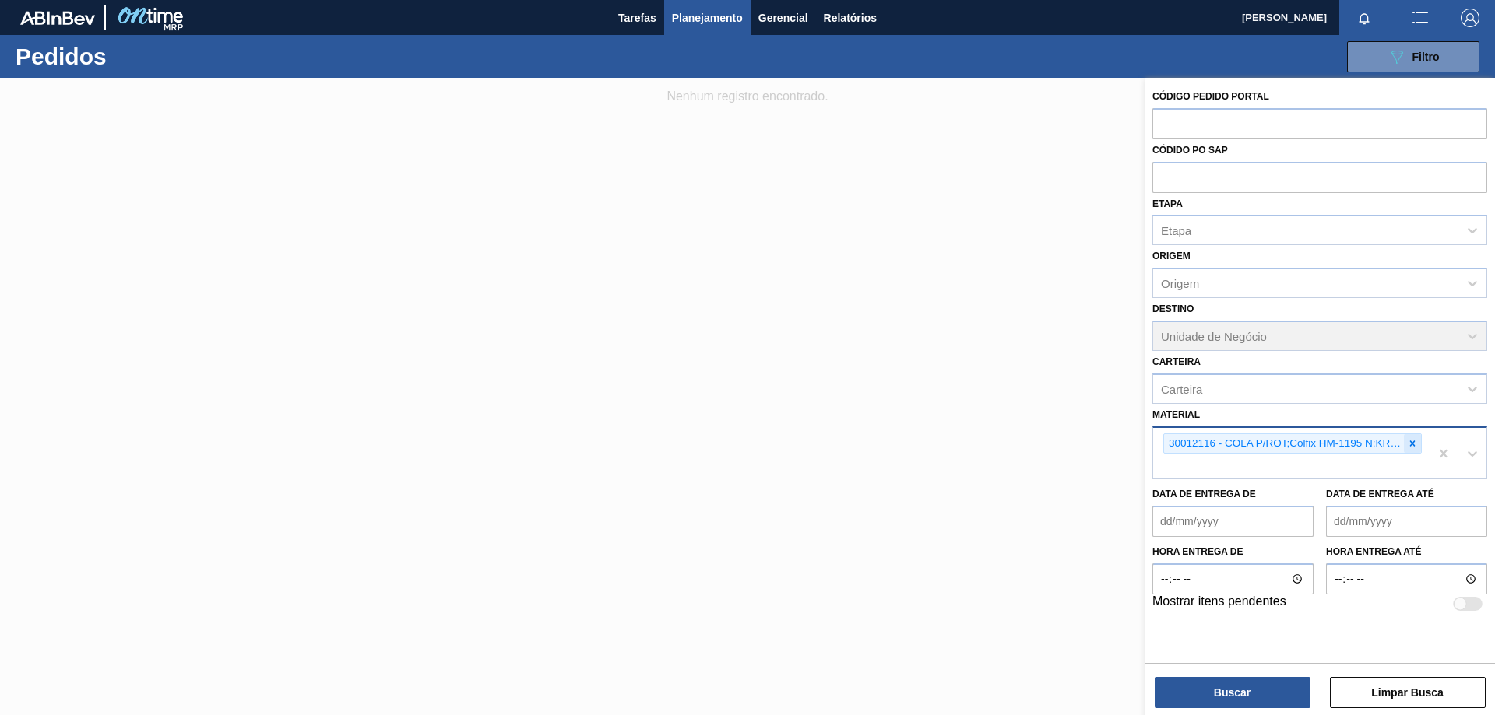
click at [1418, 445] on div at bounding box center [1412, 443] width 17 height 19
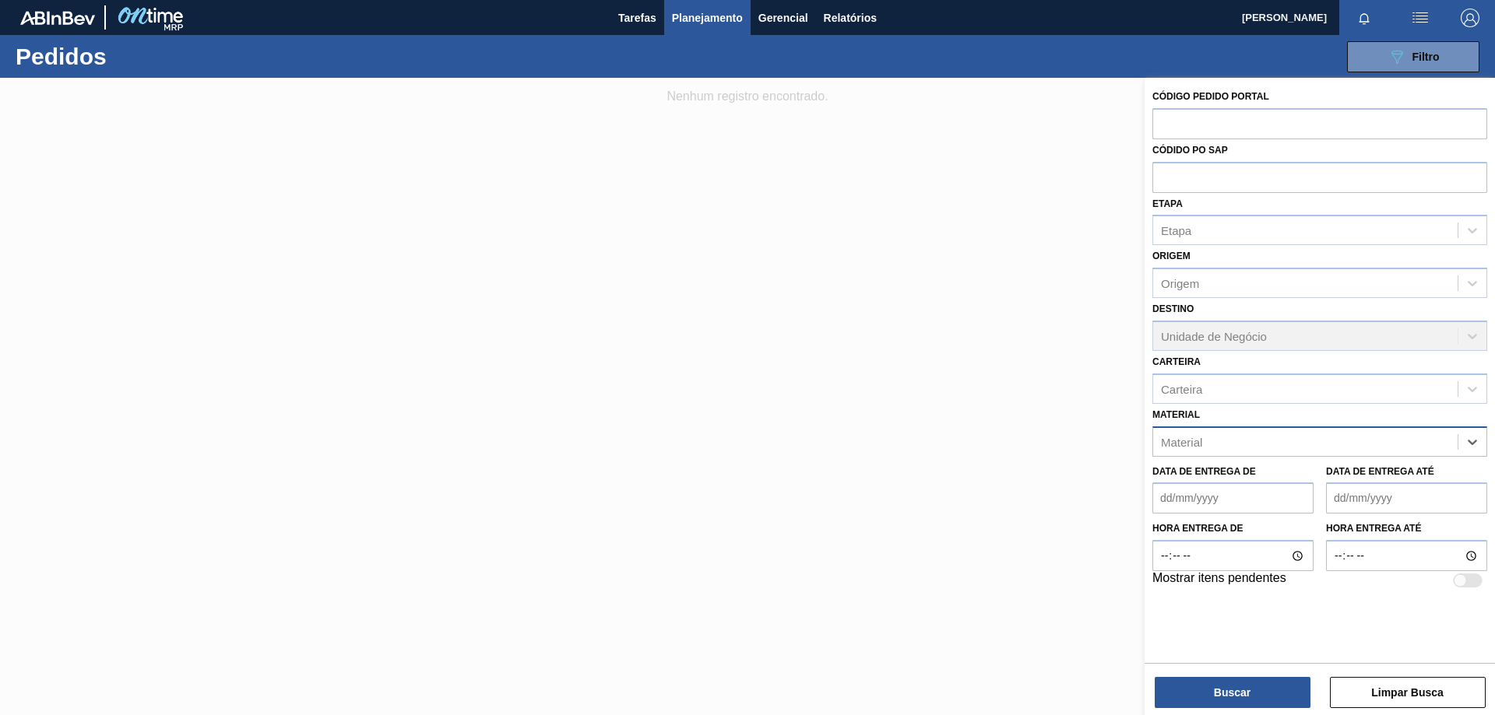
paste input "30002867"
type input "30002867"
click at [1320, 486] on div "30002867 - ADESIVO AQUENCE XP2020" at bounding box center [1319, 480] width 335 height 29
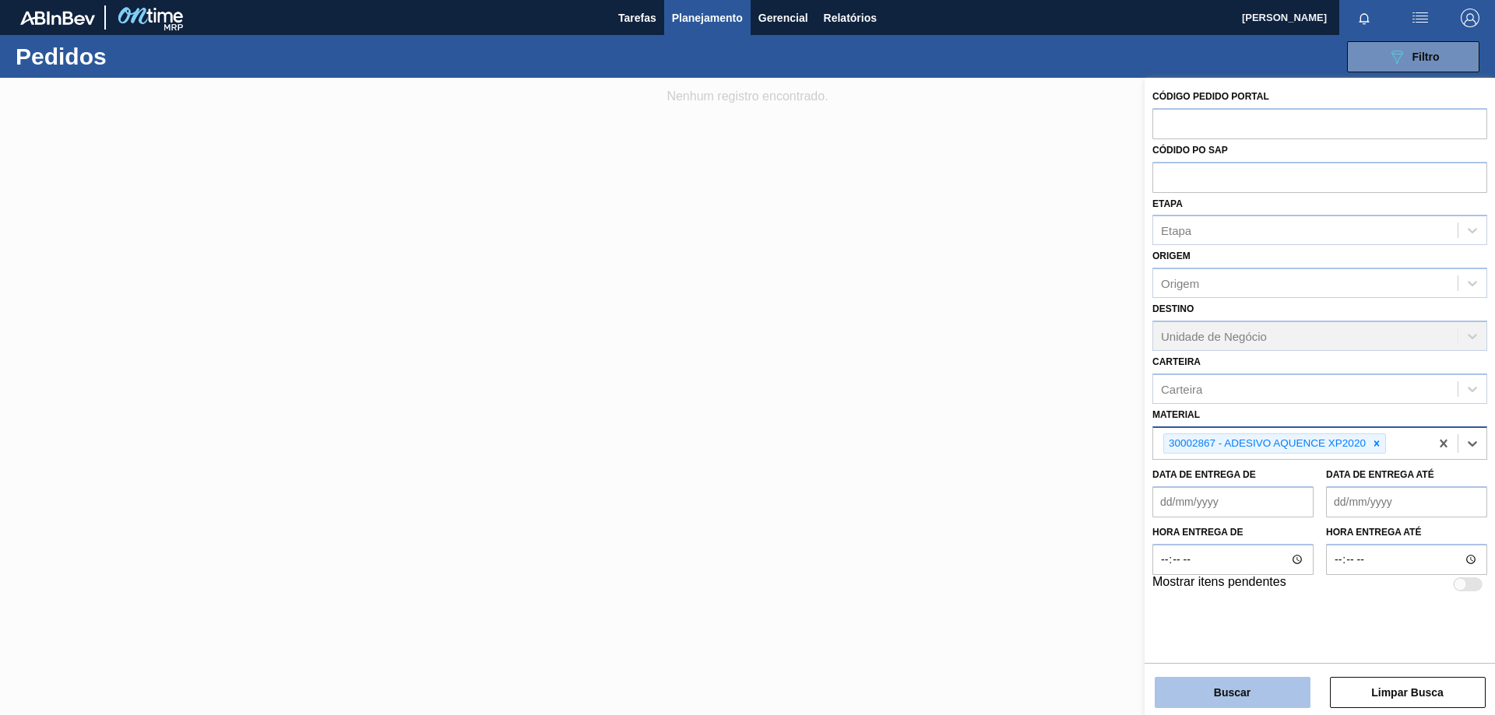
click at [1275, 698] on button "Buscar" at bounding box center [1233, 692] width 156 height 31
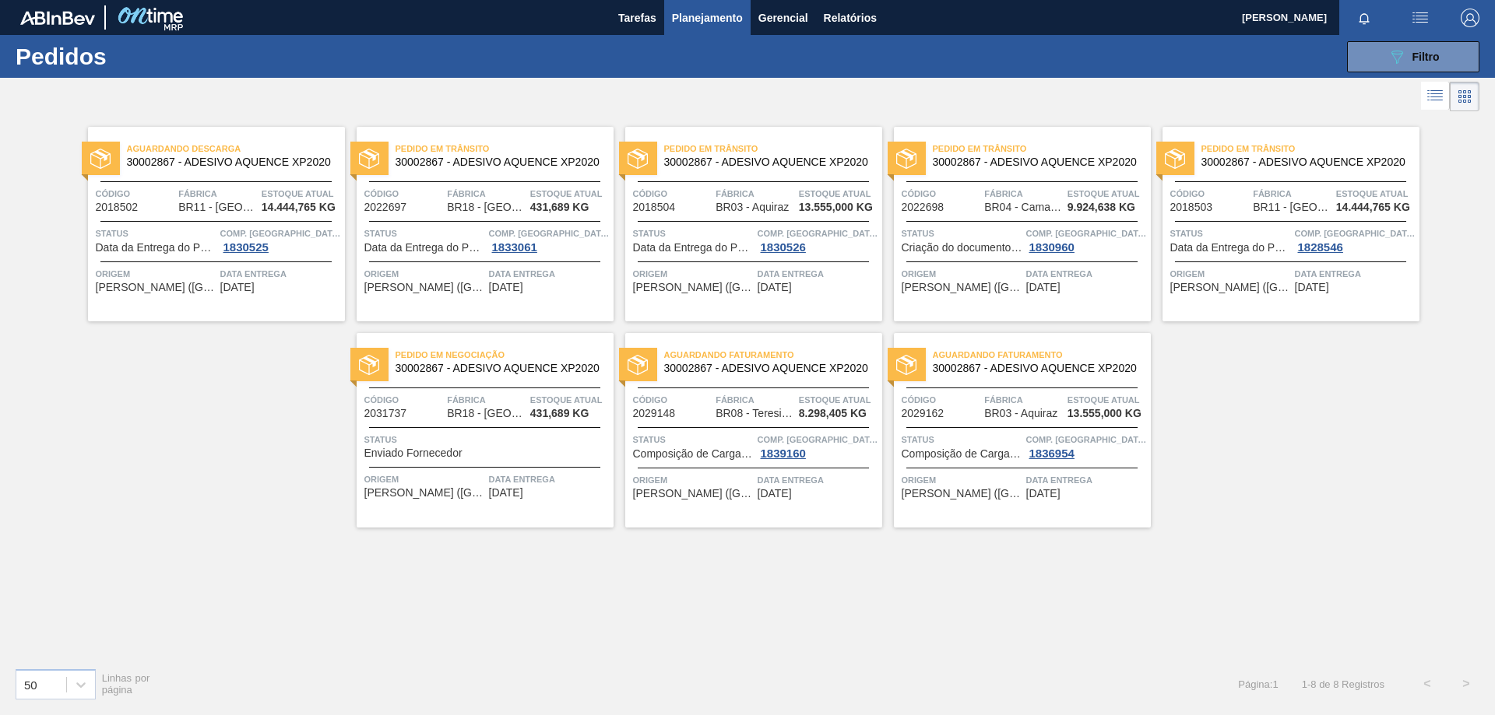
click at [735, 614] on div "Aguardando Descarga 30002867 - ADESIVO AQUENCE XP2020 Código 2018502 Fábrica BR…" at bounding box center [747, 385] width 1495 height 540
click at [551, 296] on div "Pedido em Trânsito 30002867 - ADESIVO AQUENCE XP2020 Código 2022697 Fábrica BR1…" at bounding box center [485, 224] width 257 height 195
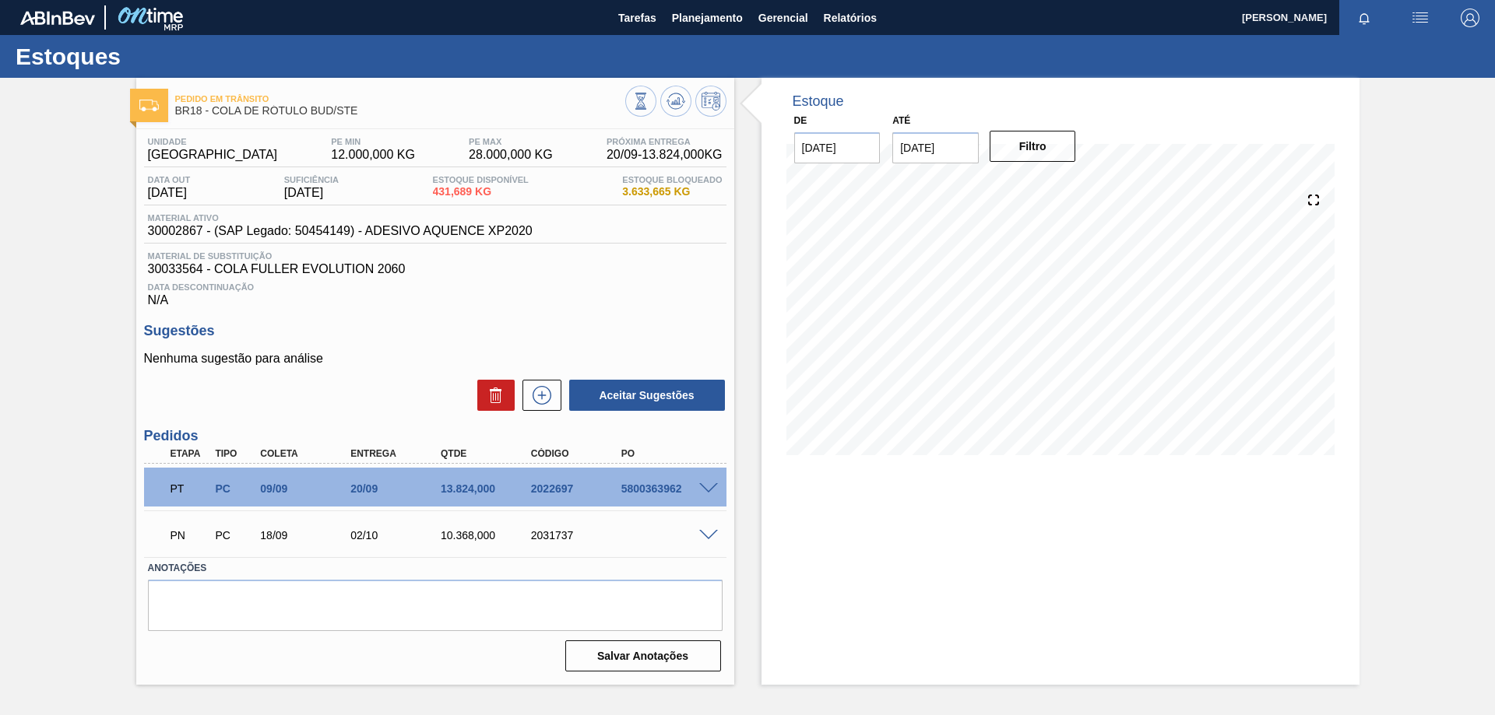
click at [710, 494] on div "5800363962" at bounding box center [667, 489] width 101 height 12
click at [701, 485] on span at bounding box center [708, 489] width 19 height 12
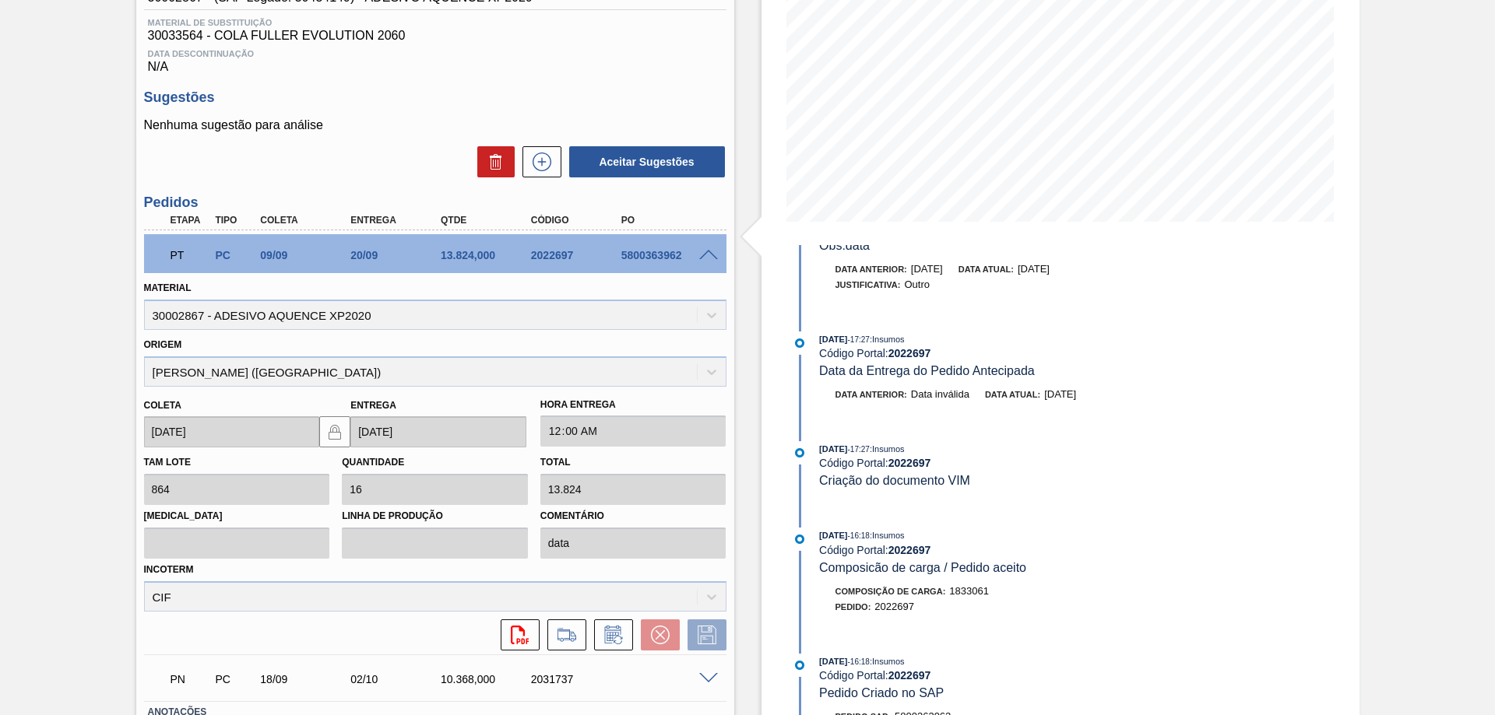
scroll to position [311, 0]
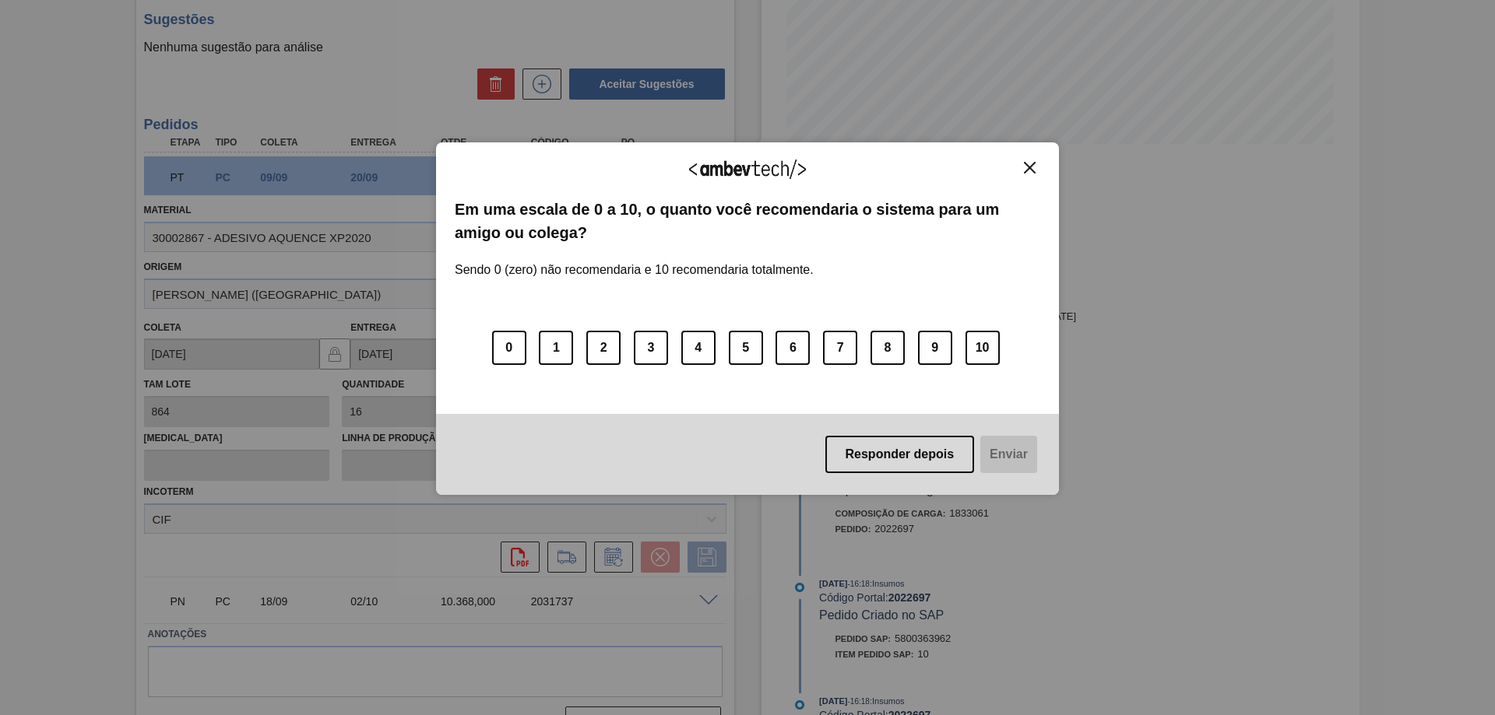
click at [1035, 170] on img "Close" at bounding box center [1030, 168] width 12 height 12
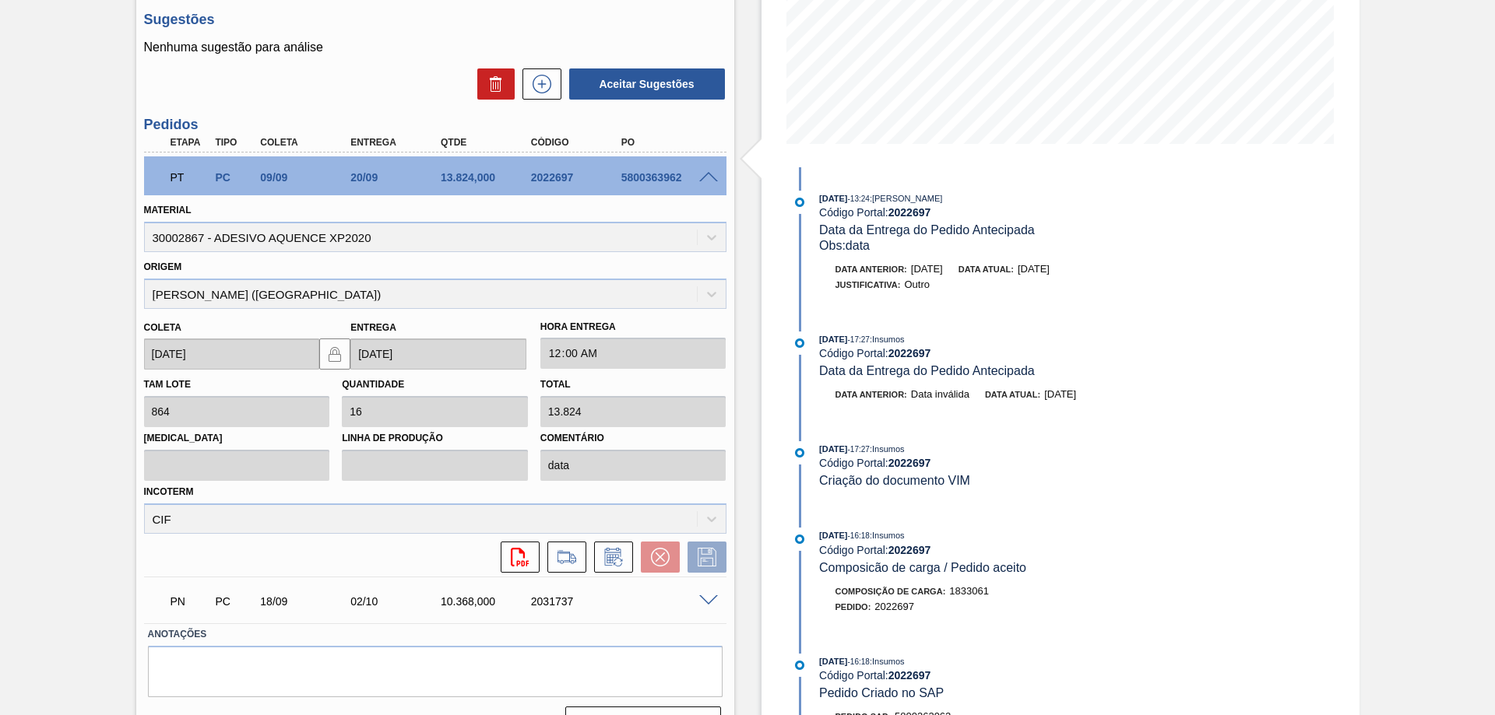
scroll to position [0, 0]
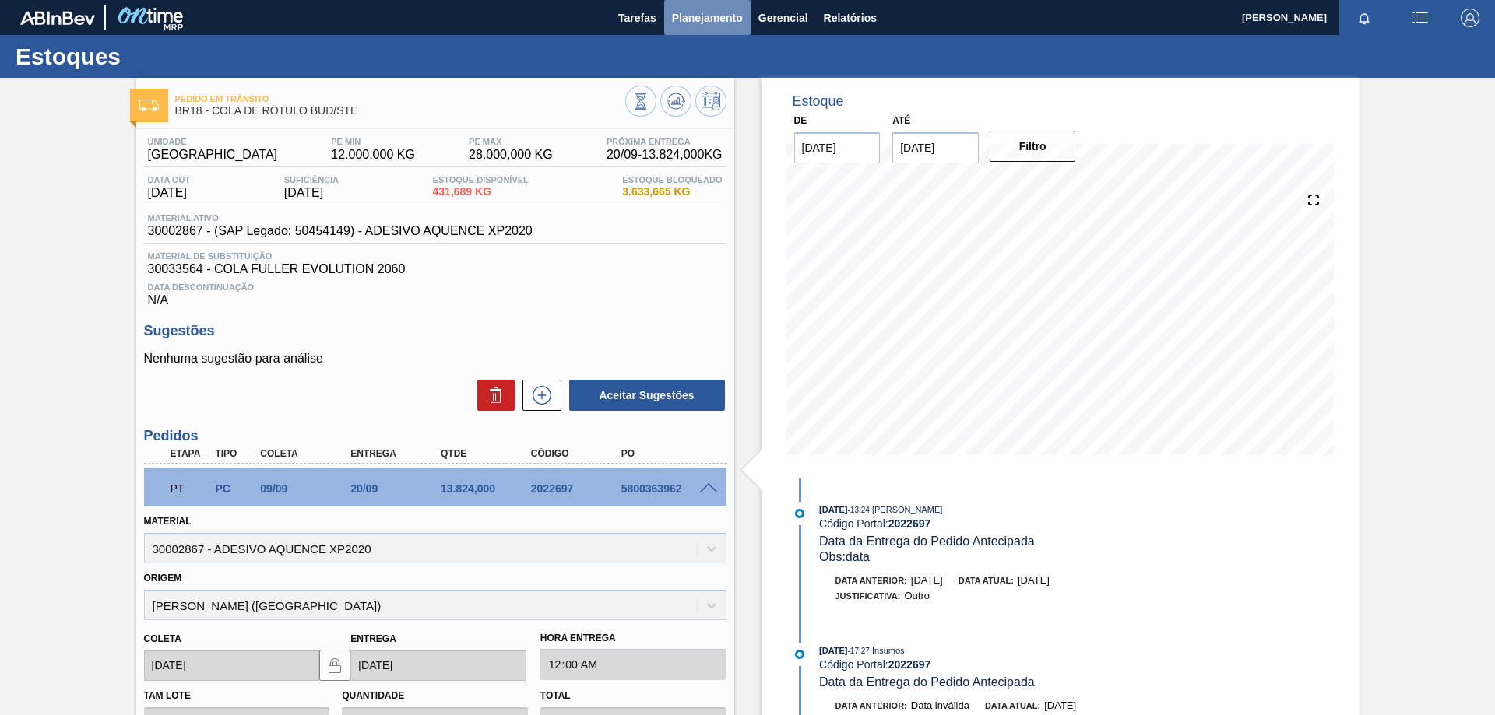
click at [707, 20] on span "Planejamento" at bounding box center [707, 18] width 71 height 19
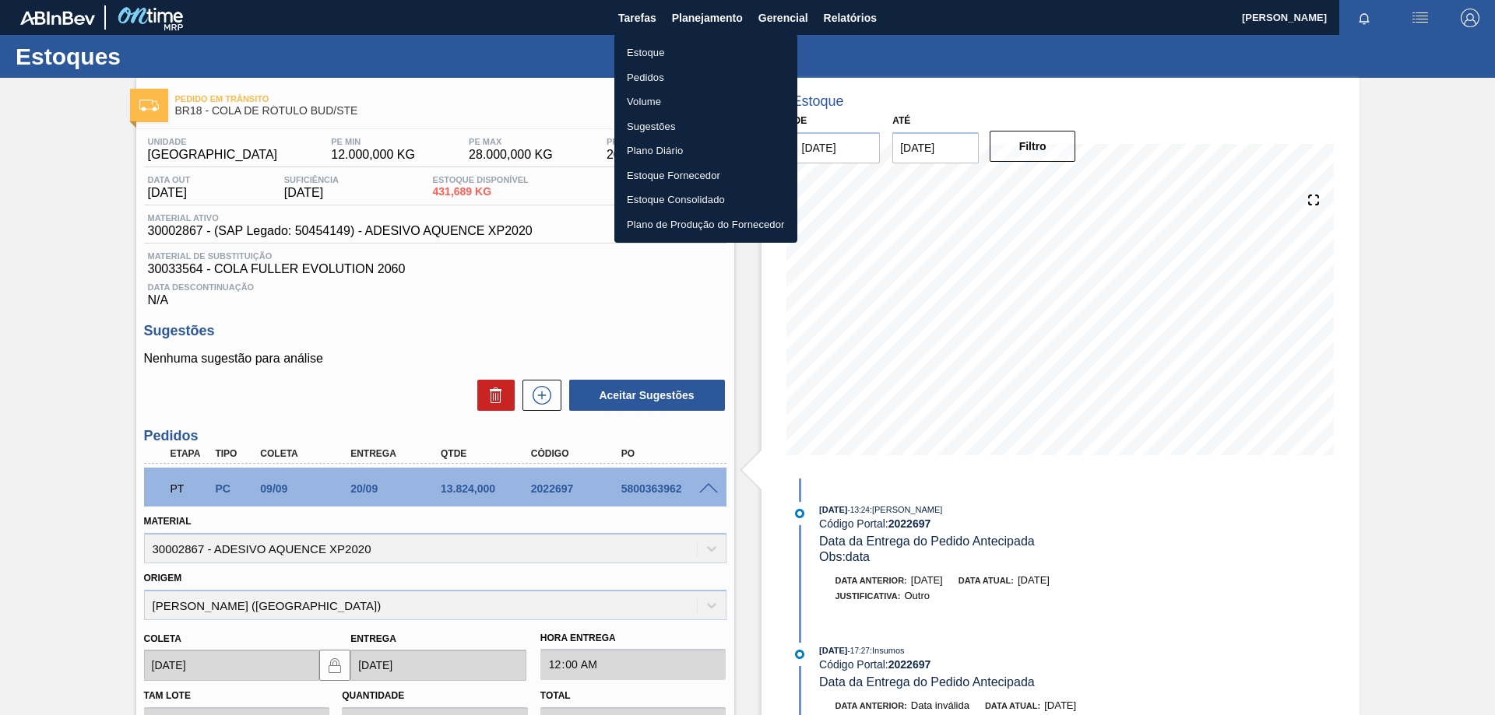
click at [678, 74] on li "Pedidos" at bounding box center [705, 77] width 183 height 25
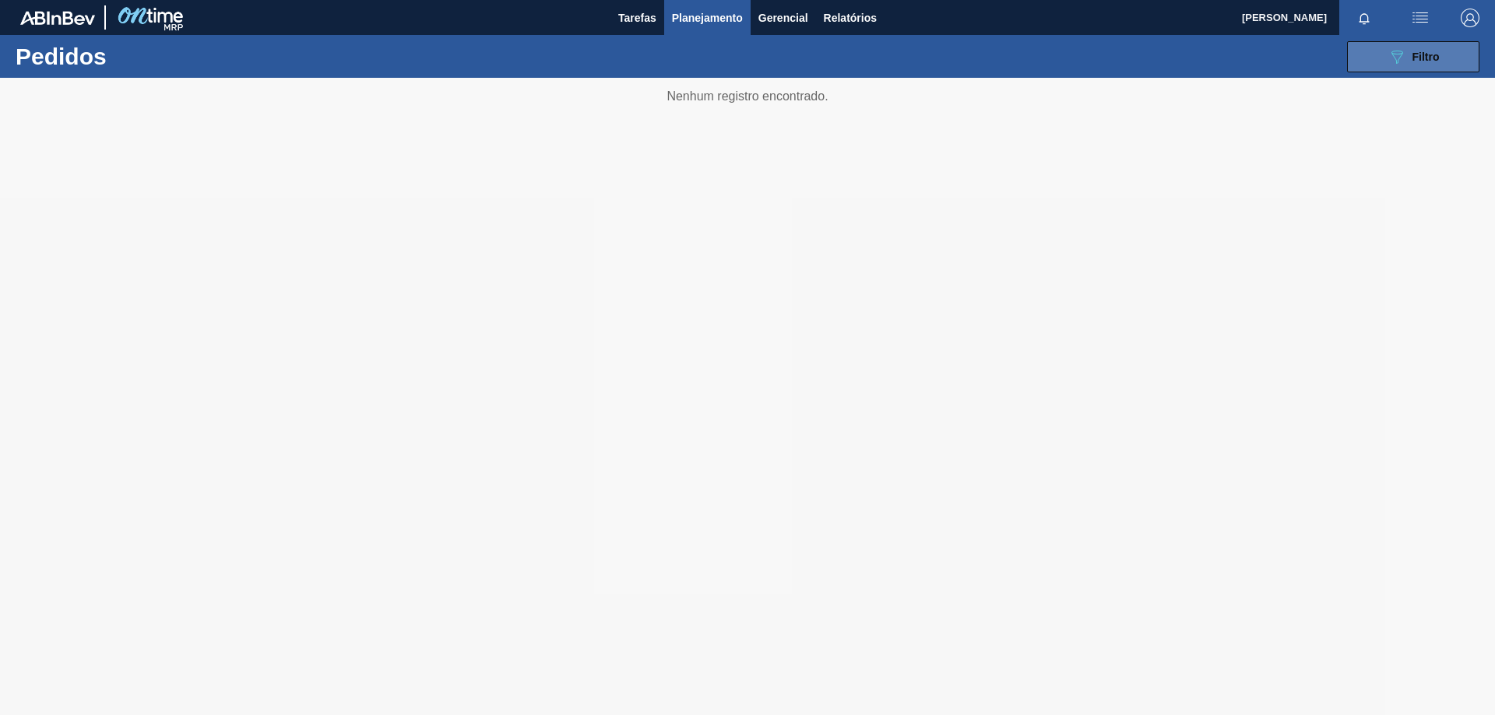
click at [1420, 70] on button "089F7B8B-B2A5-4AFE-B5C0-19BA573D28AC Filtro" at bounding box center [1413, 56] width 132 height 31
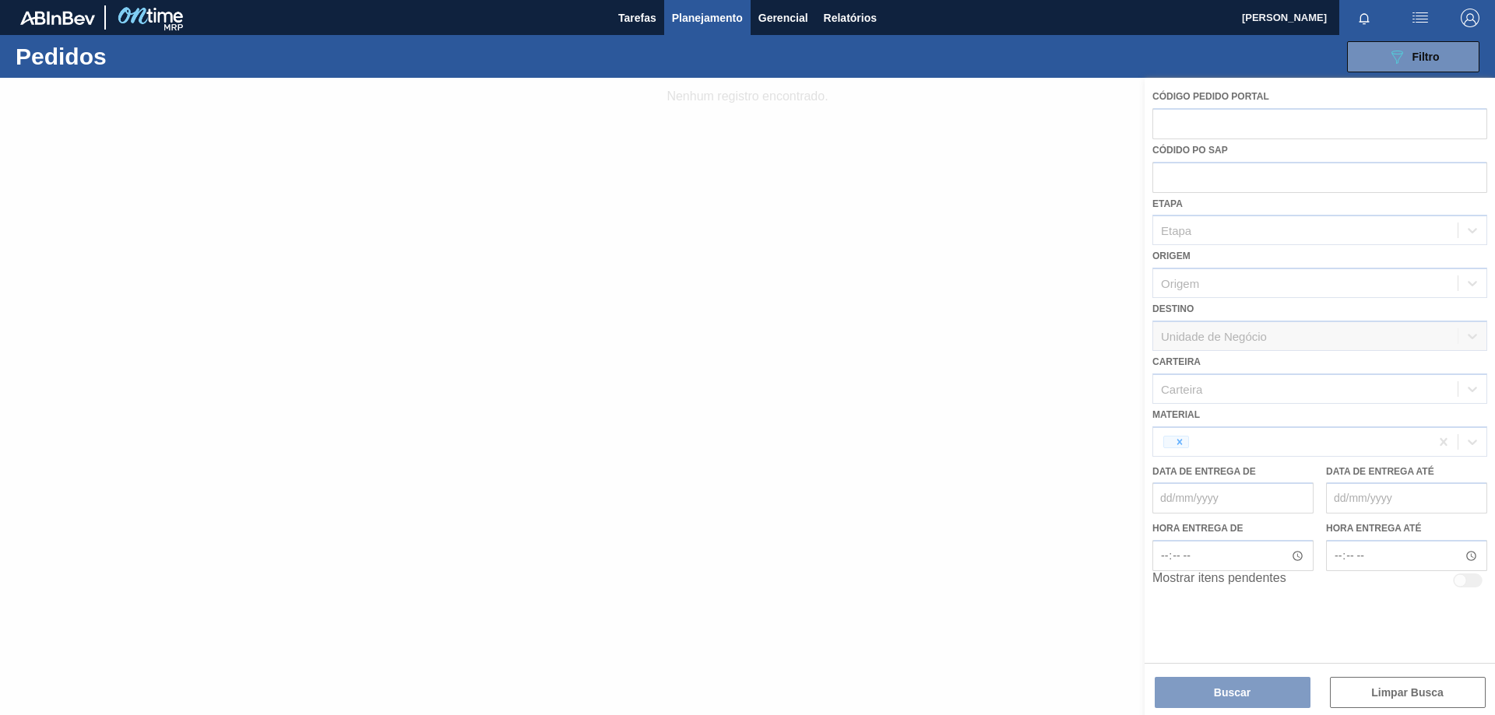
click at [1183, 441] on div at bounding box center [747, 397] width 1495 height 638
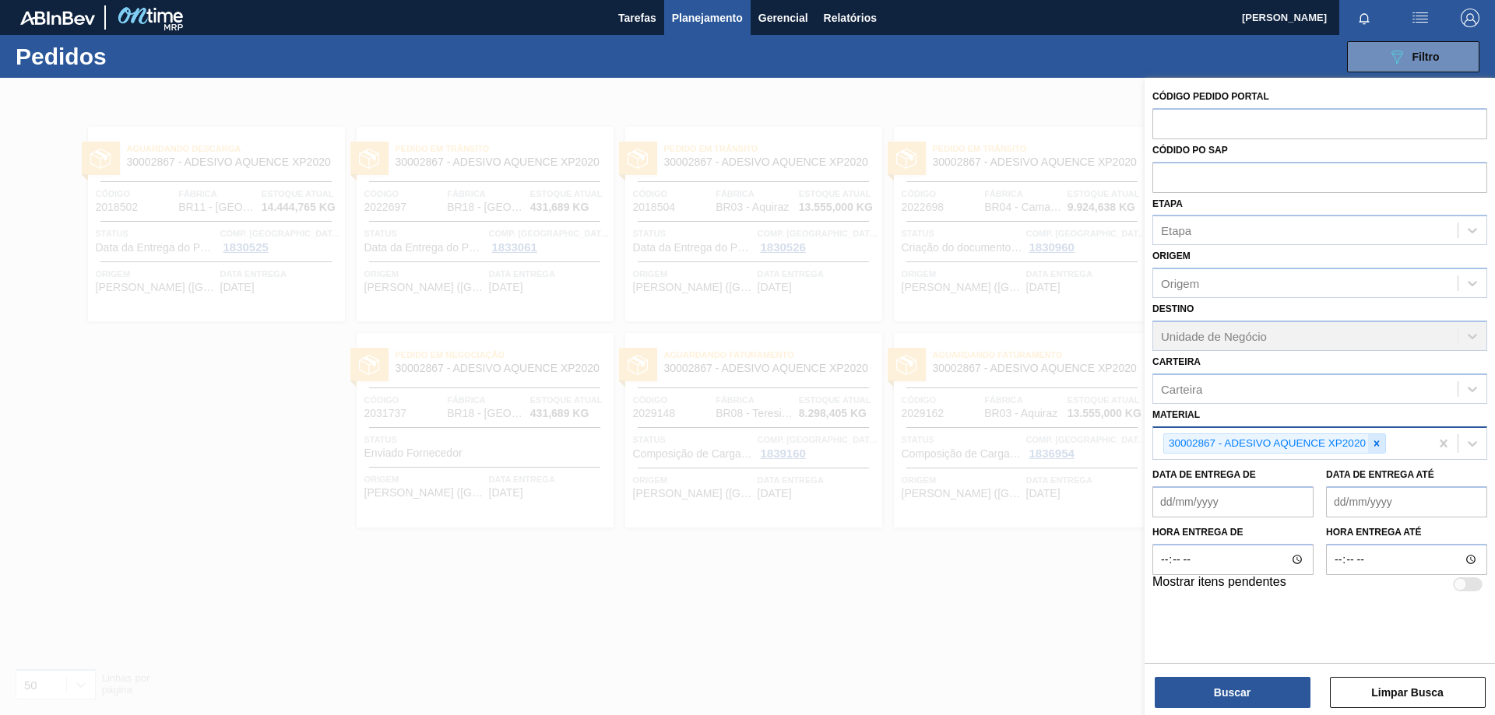
click at [1379, 438] on icon at bounding box center [1376, 443] width 11 height 11
paste input "30034180"
type input "30034180"
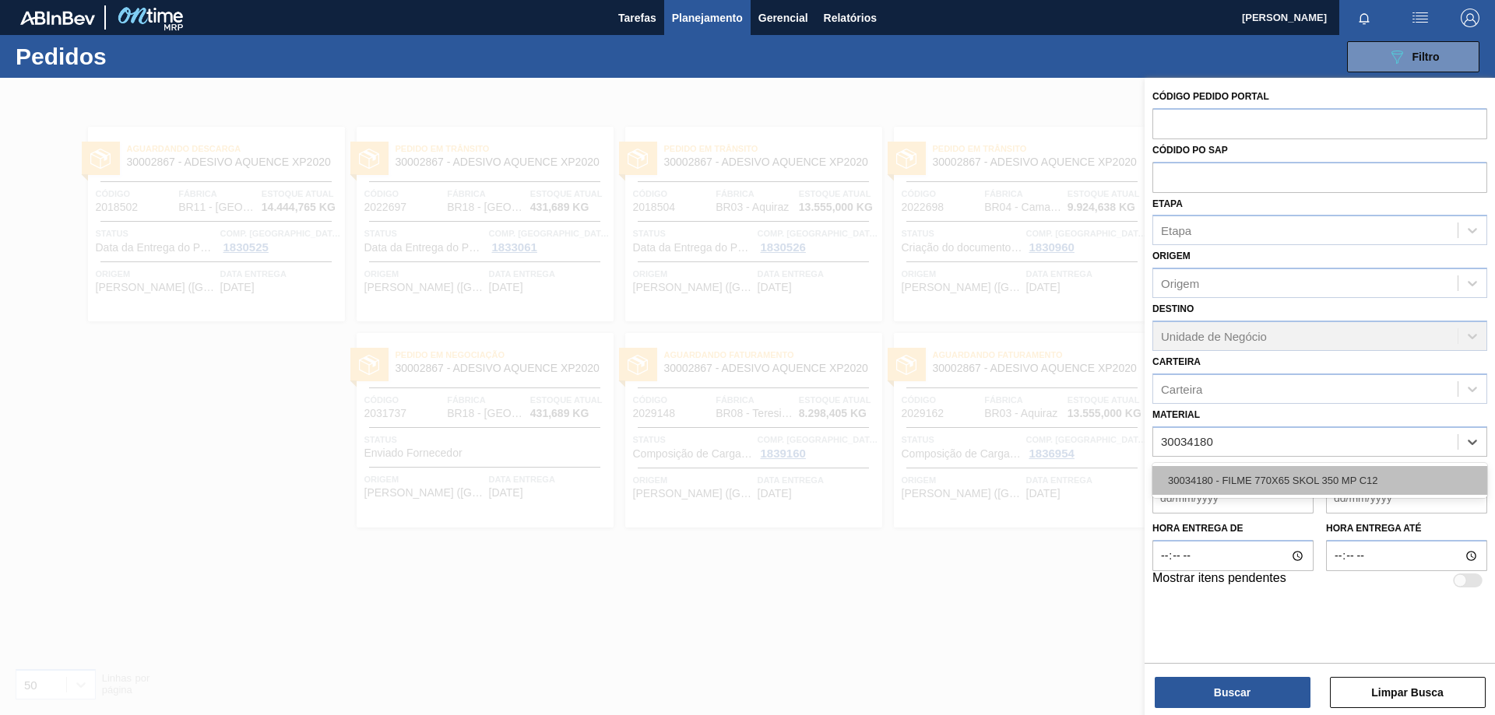
click at [1310, 483] on div "30034180 - FILME 770X65 SKOL 350 MP C12" at bounding box center [1319, 480] width 335 height 29
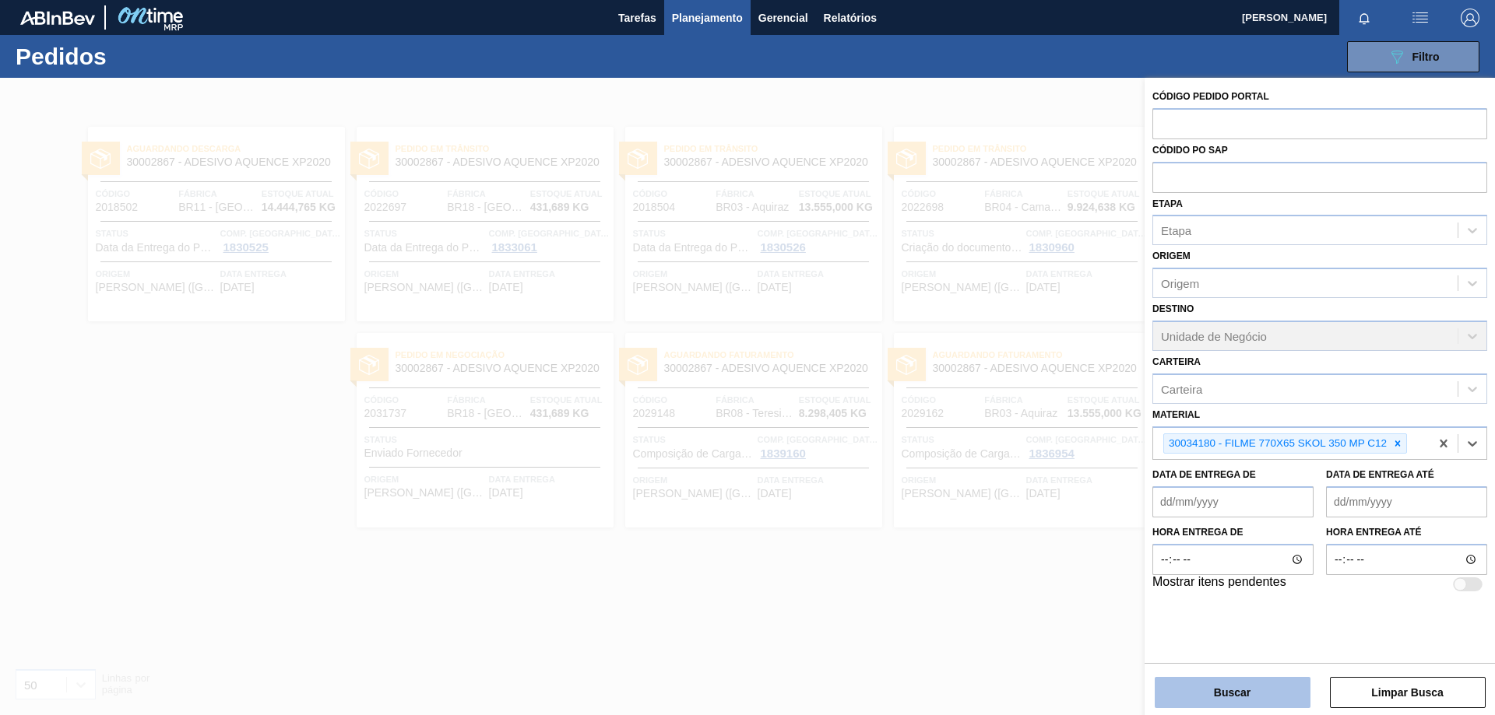
click at [1243, 698] on button "Buscar" at bounding box center [1233, 692] width 156 height 31
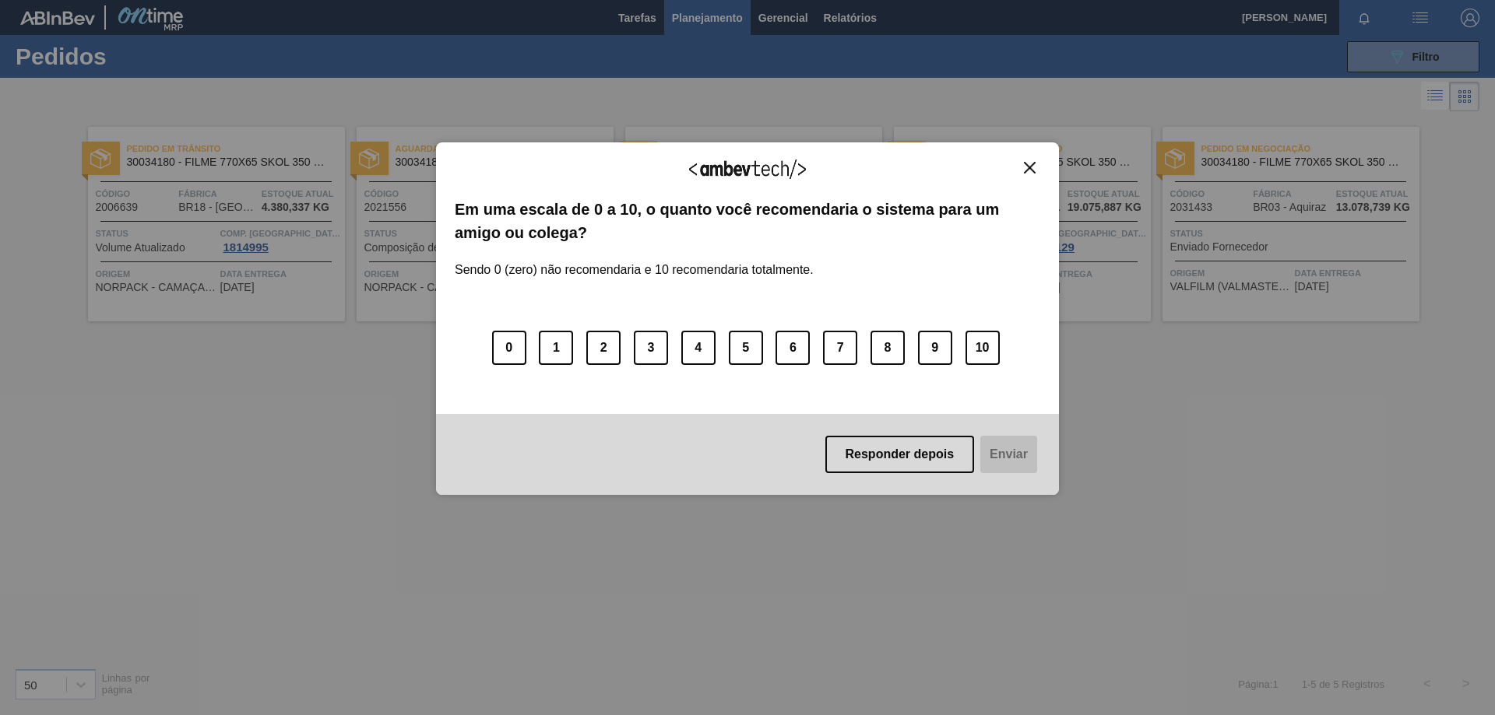
click at [1029, 168] on img "Close" at bounding box center [1030, 168] width 12 height 12
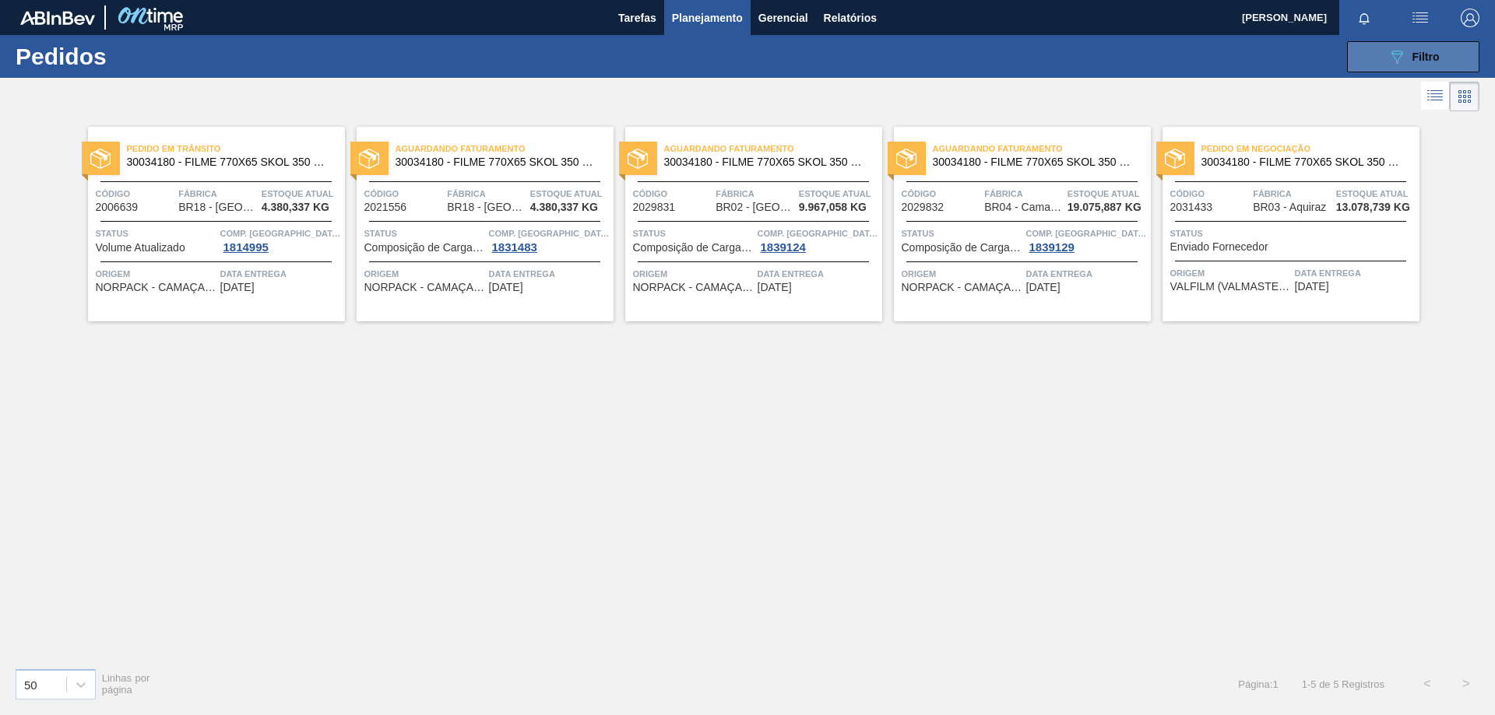
click at [1379, 69] on button "089F7B8B-B2A5-4AFE-B5C0-19BA573D28AC Filtro" at bounding box center [1413, 56] width 132 height 31
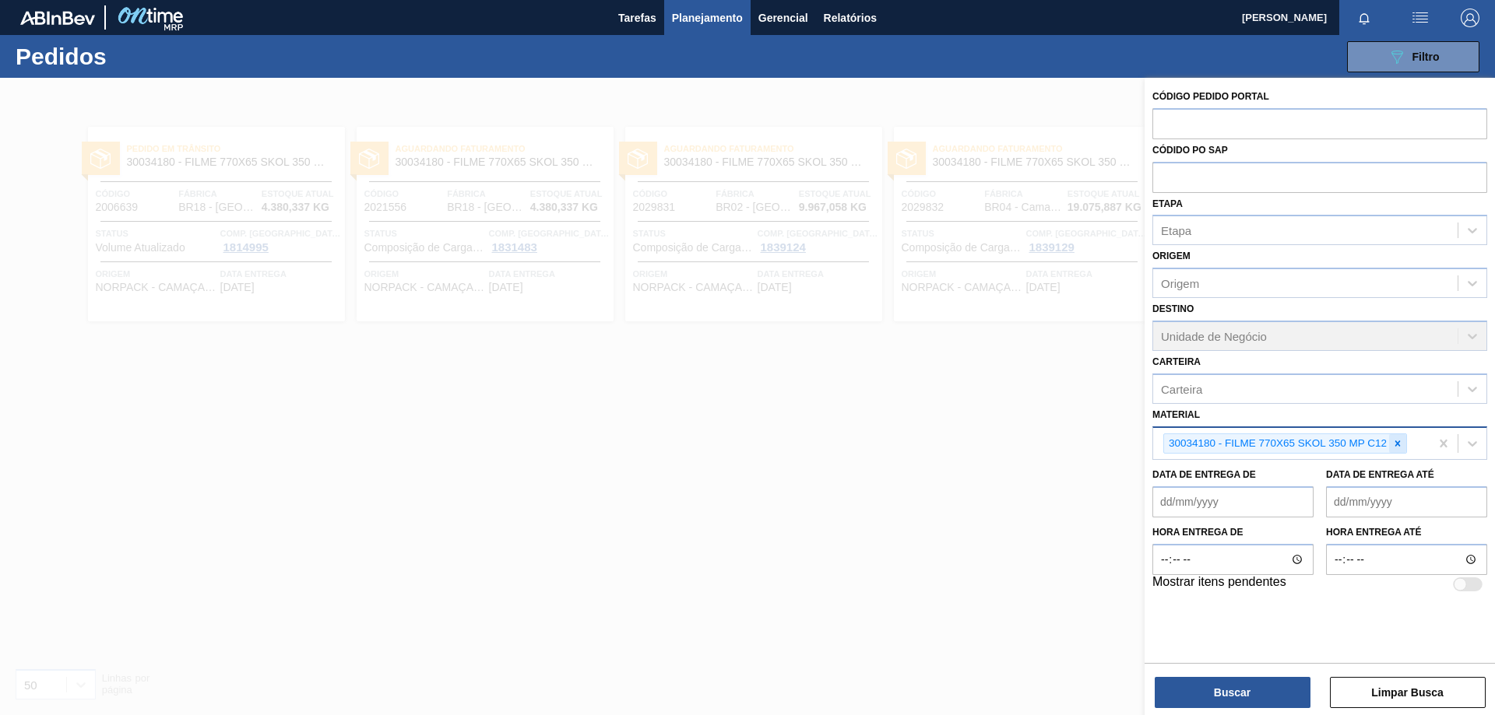
click at [1404, 447] on div at bounding box center [1397, 443] width 17 height 19
paste input "30002973"
type input "30002973"
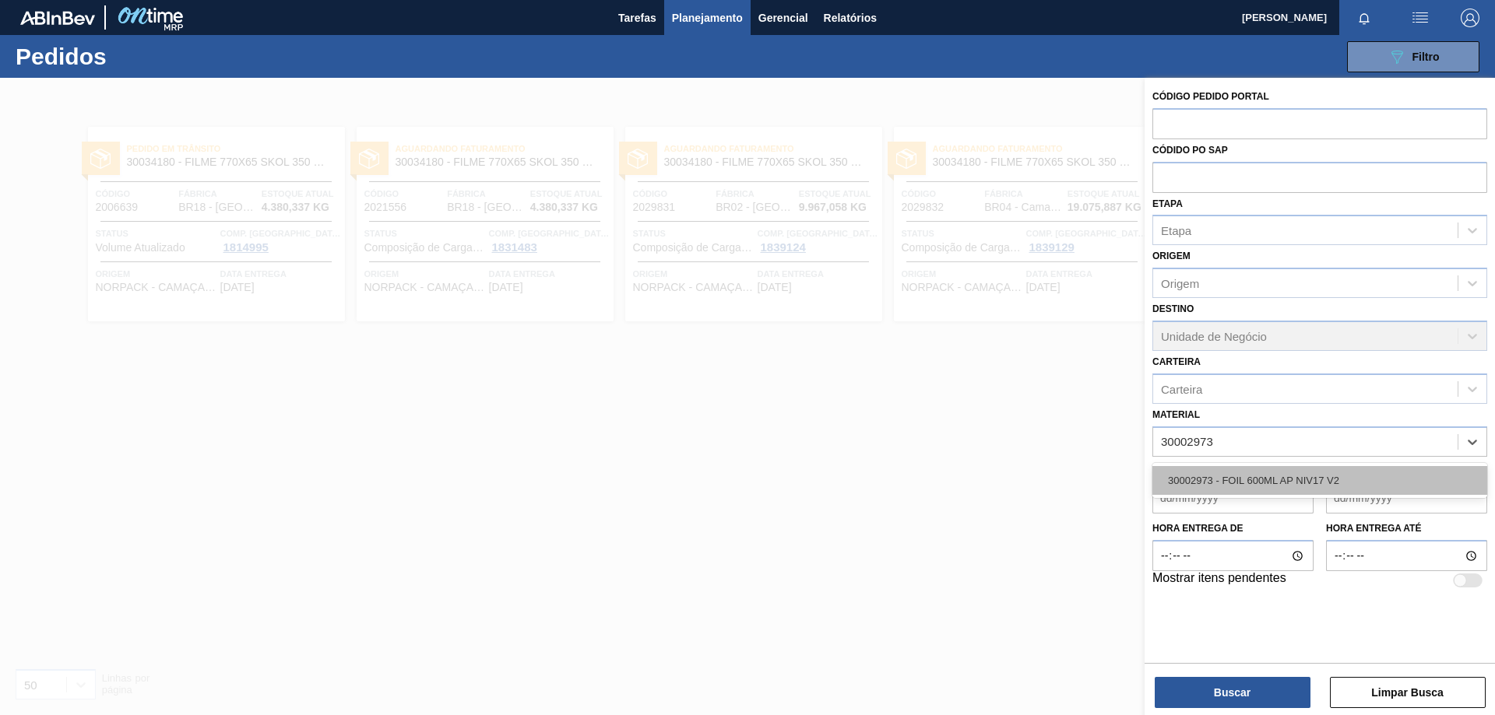
click at [1268, 482] on div "30002973 - FOIL 600ML AP NIV17 V2" at bounding box center [1319, 480] width 335 height 29
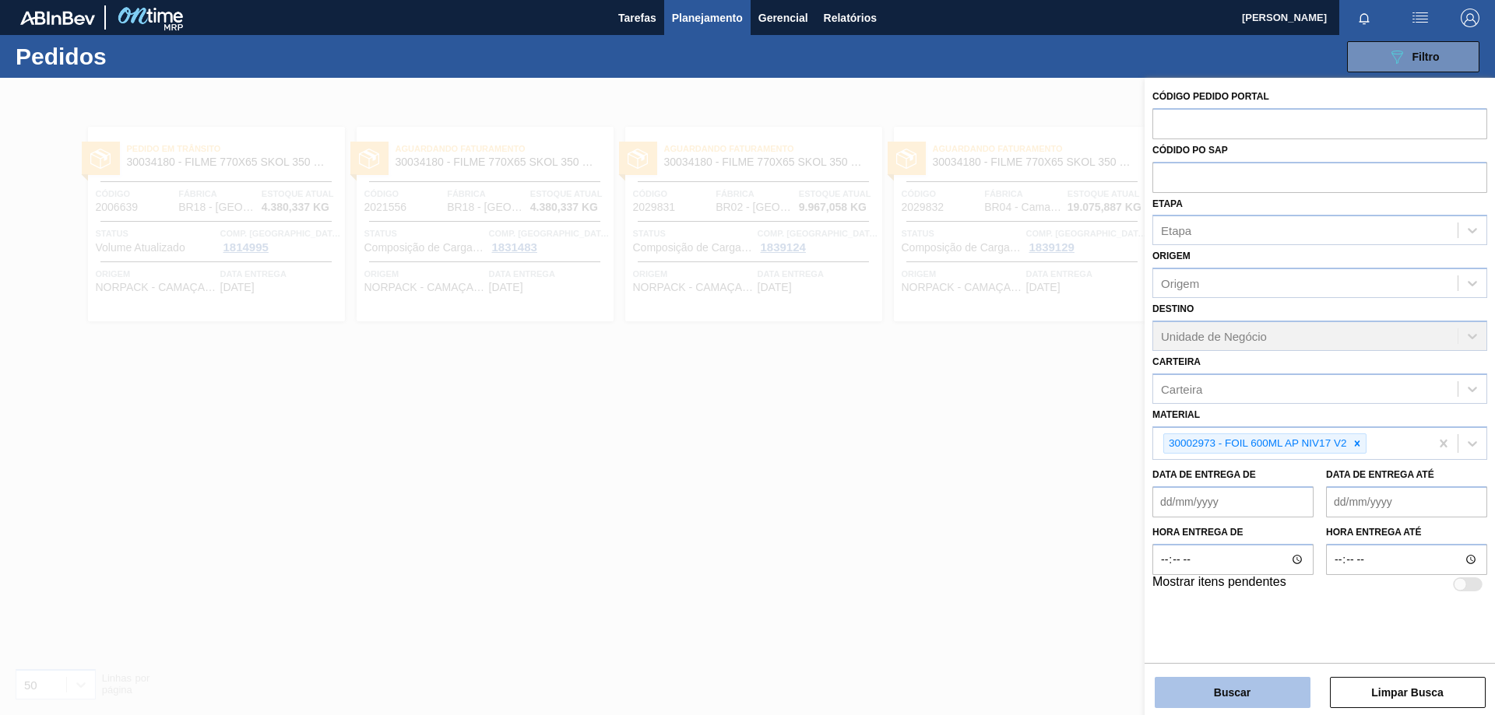
click at [1202, 680] on button "Buscar" at bounding box center [1233, 692] width 156 height 31
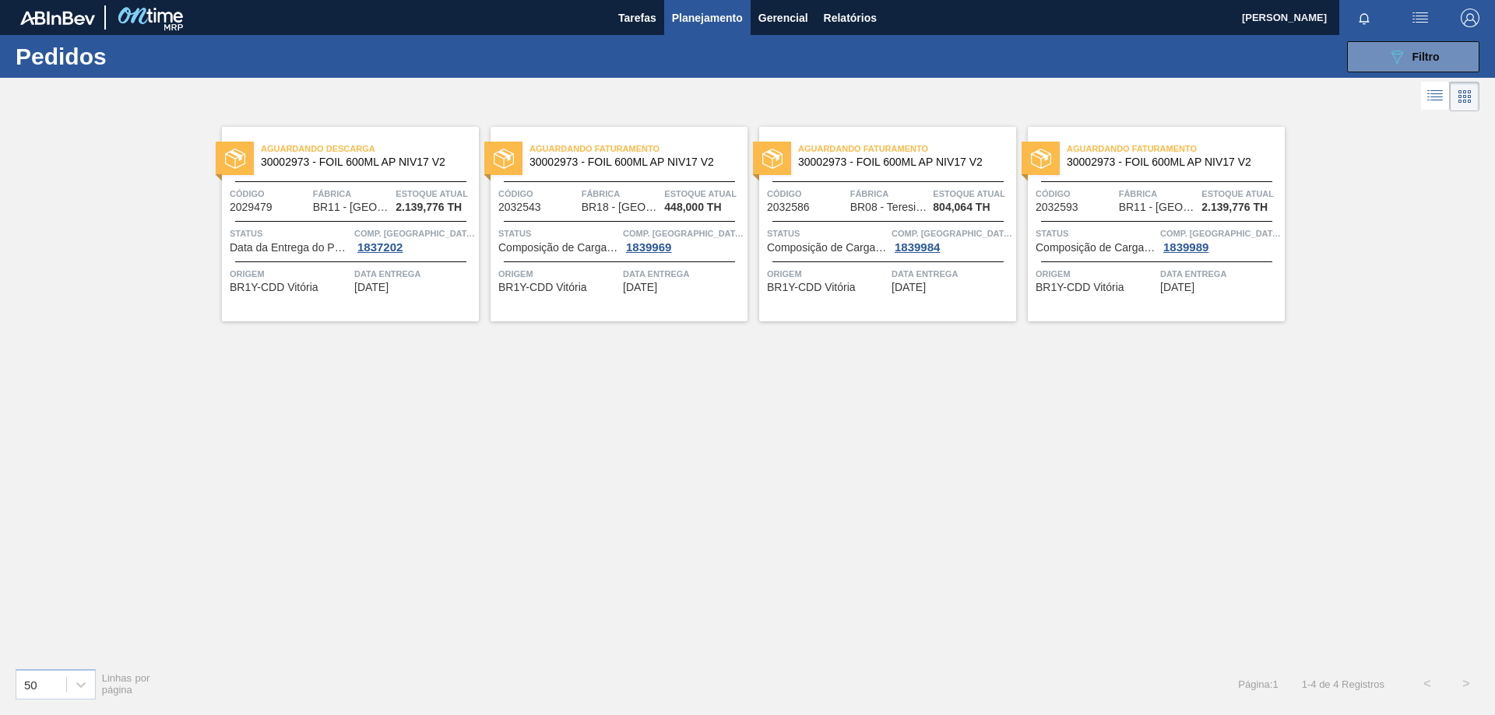
click at [670, 309] on div "Aguardando Faturamento 30002973 - FOIL 600ML AP NIV17 V2 Código 2032543 Fábrica…" at bounding box center [618, 224] width 257 height 195
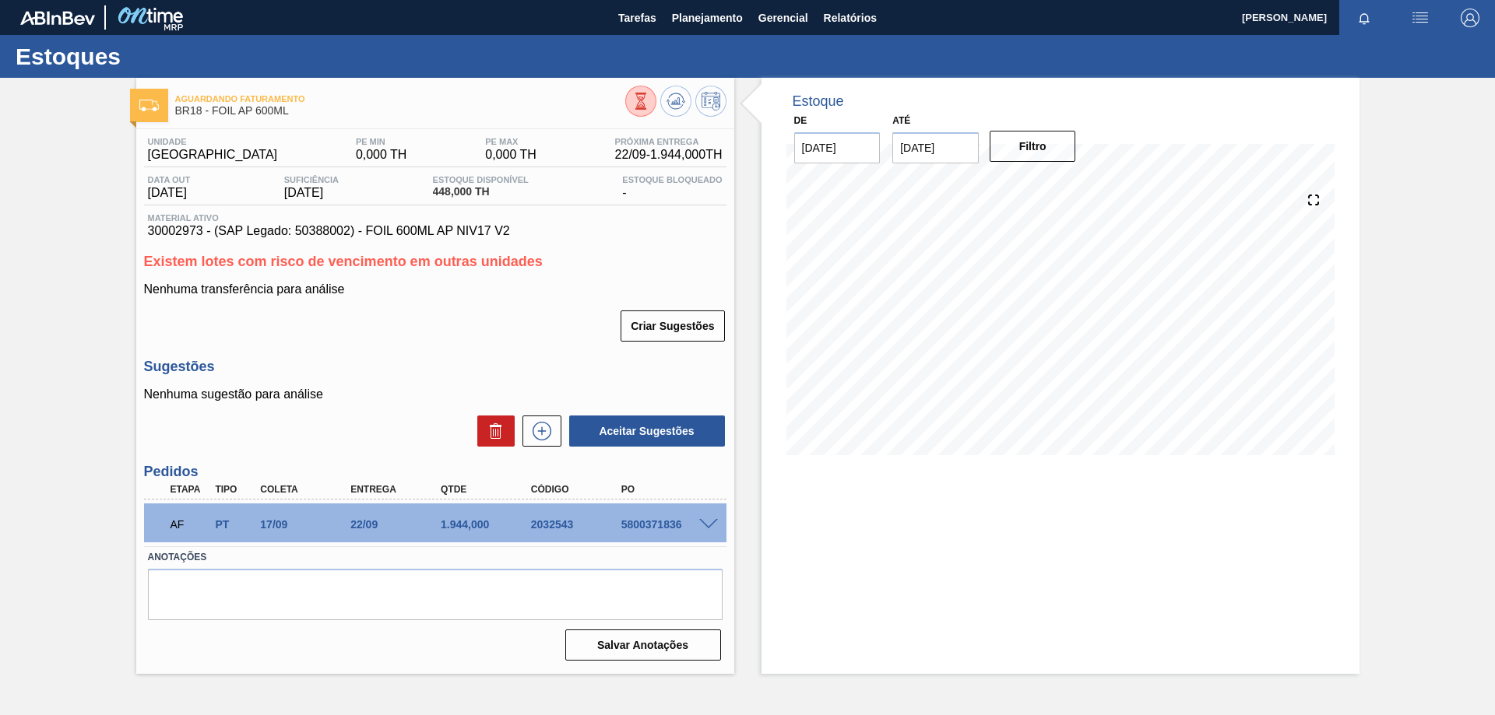
click at [707, 526] on span at bounding box center [708, 525] width 19 height 12
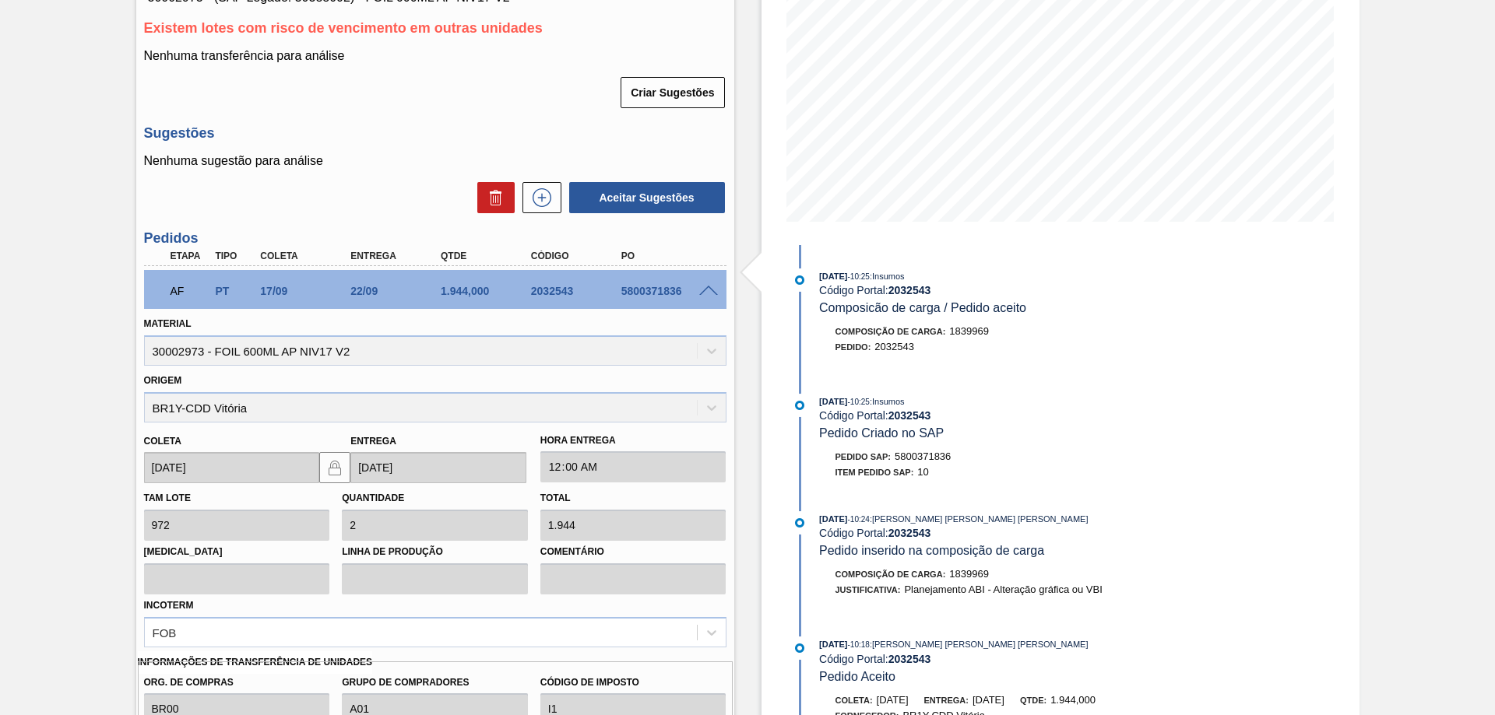
scroll to position [420, 0]
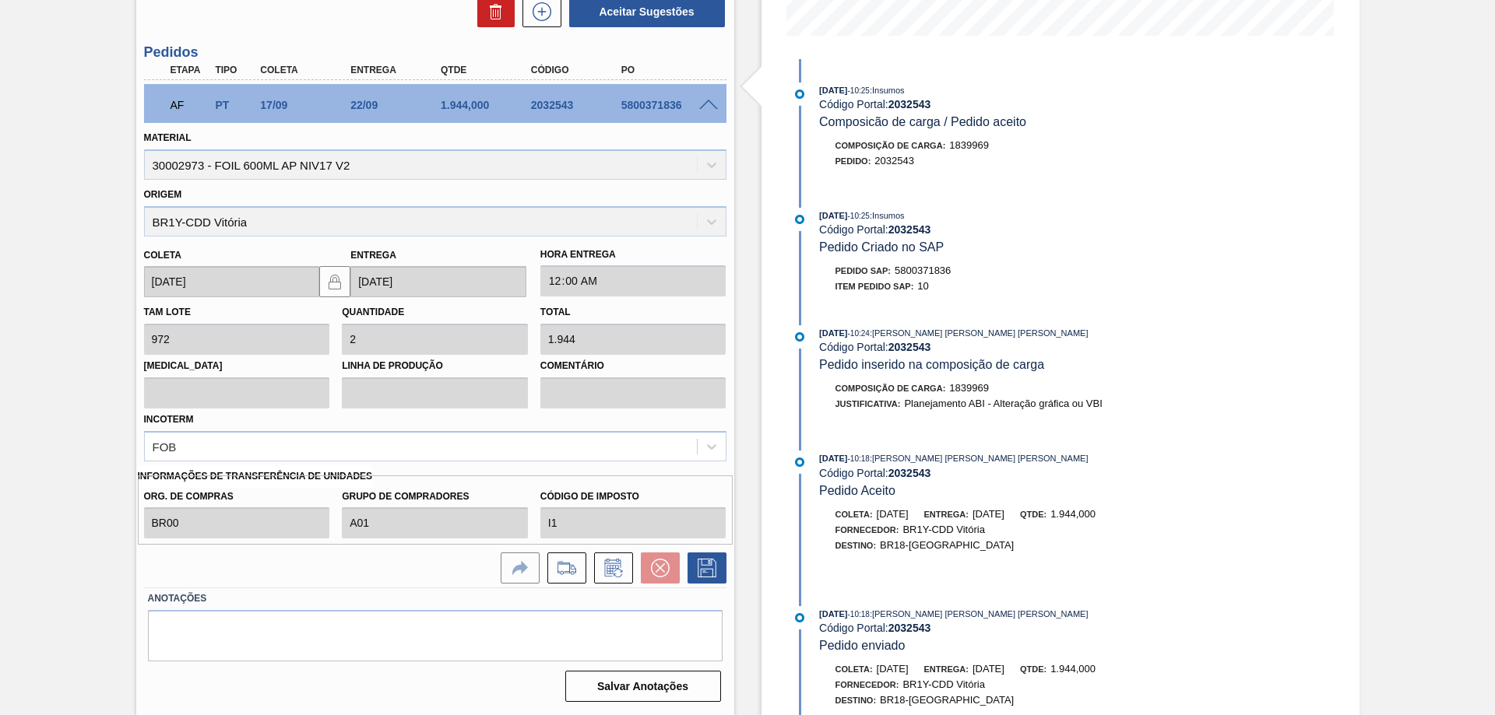
click at [705, 100] on span at bounding box center [708, 106] width 19 height 12
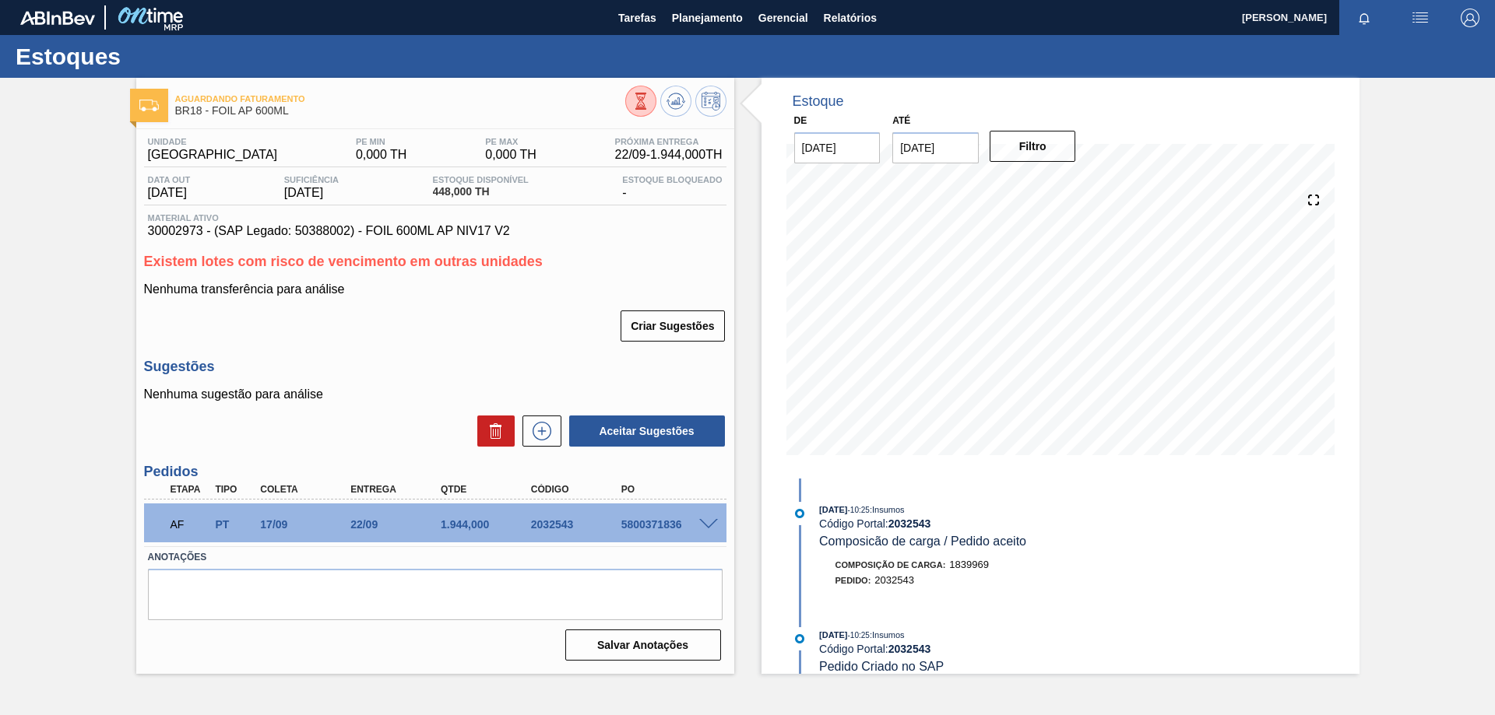
click at [166, 22] on img at bounding box center [150, 17] width 76 height 35
click at [93, 17] on img at bounding box center [57, 18] width 75 height 14
click at [72, 22] on img at bounding box center [57, 18] width 75 height 14
click at [39, 16] on img at bounding box center [57, 18] width 75 height 14
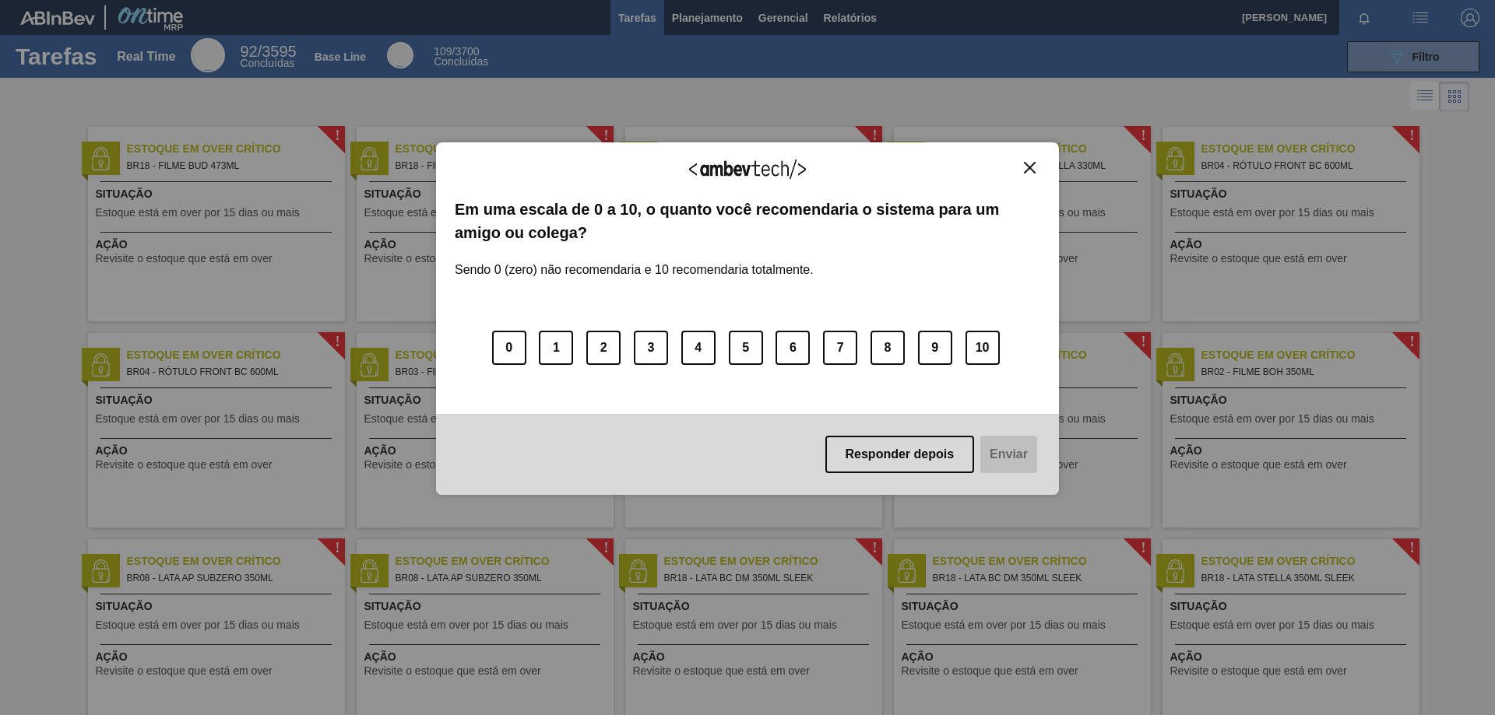
click at [720, 18] on div "Agradecemos seu feedback! Em uma escala de 0 a 10, o quanto você recomendaria o…" at bounding box center [747, 319] width 623 height 672
click at [1027, 165] on img "Close" at bounding box center [1030, 168] width 12 height 12
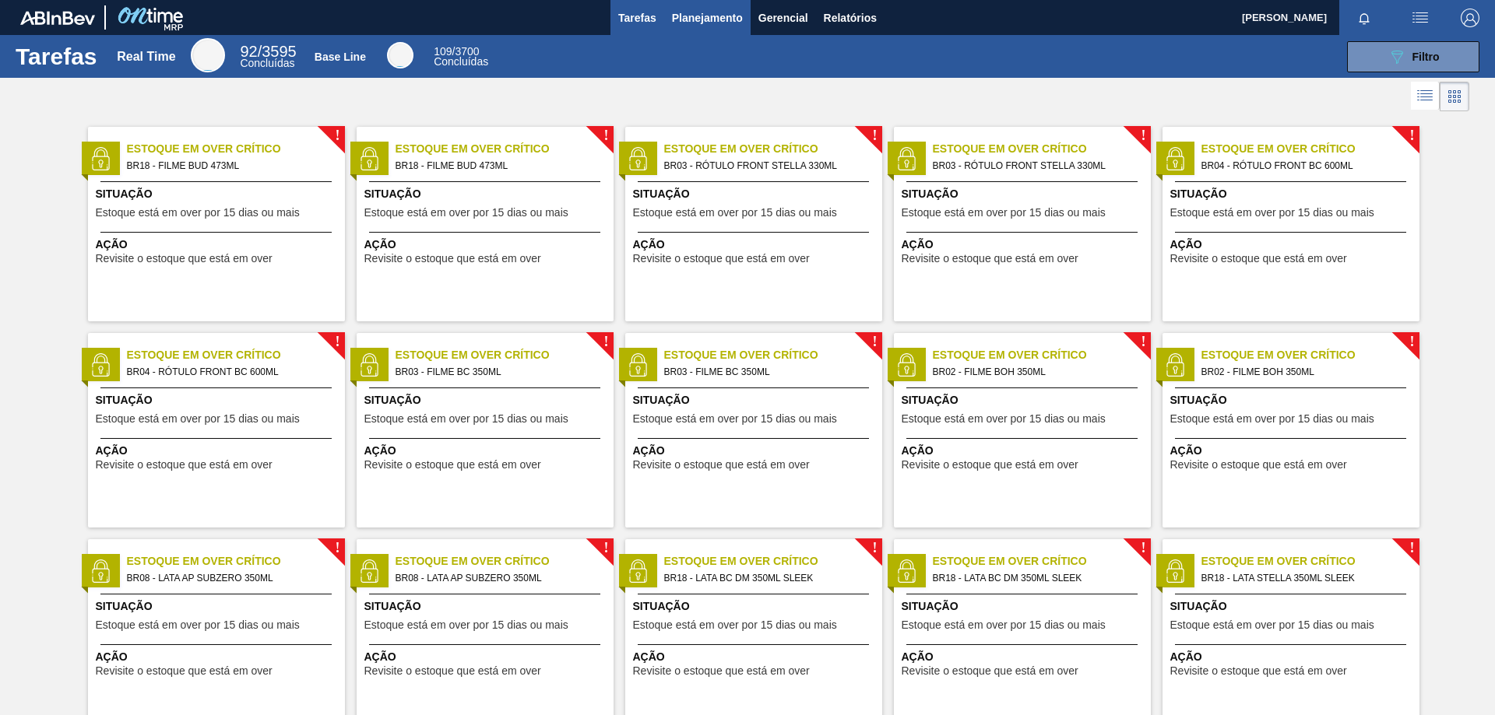
click at [712, 5] on button "Planejamento" at bounding box center [707, 17] width 86 height 35
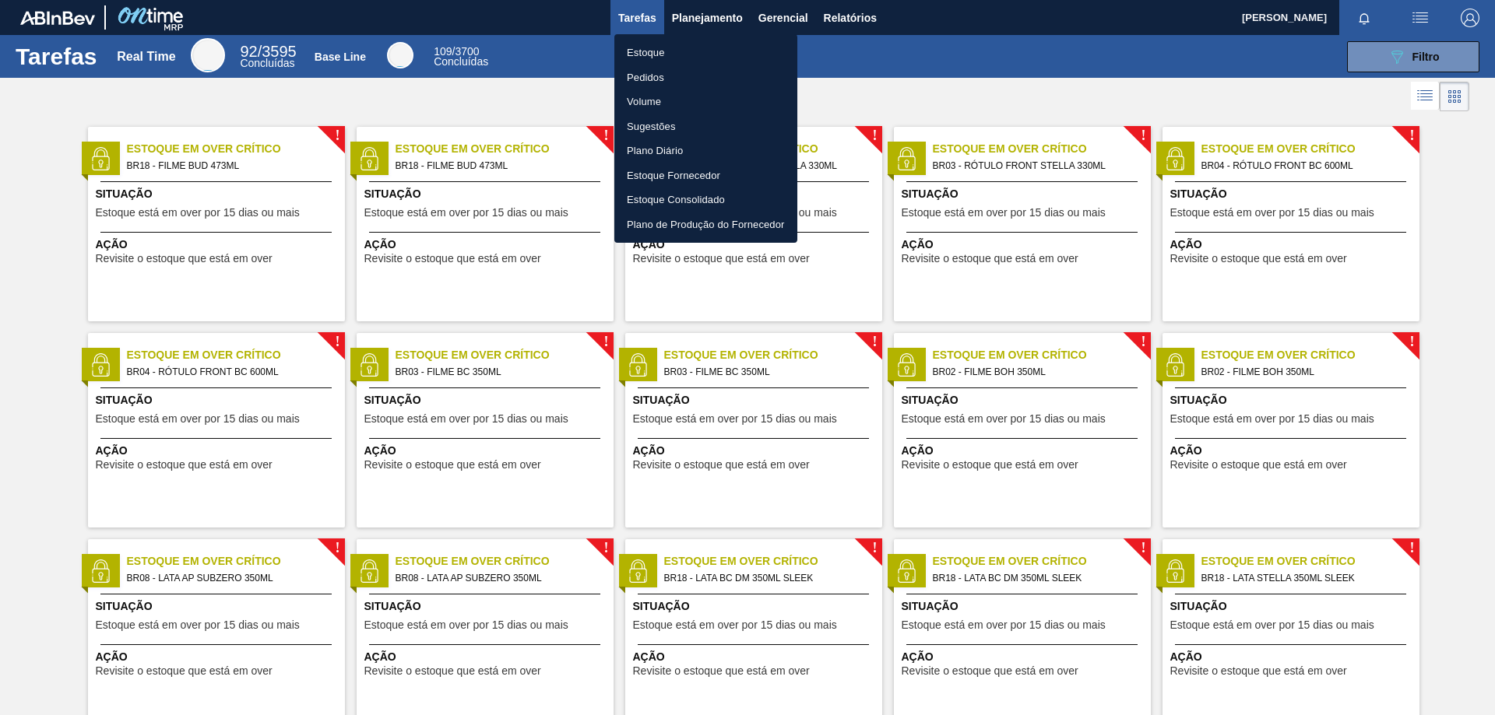
click at [719, 76] on li "Pedidos" at bounding box center [705, 77] width 183 height 25
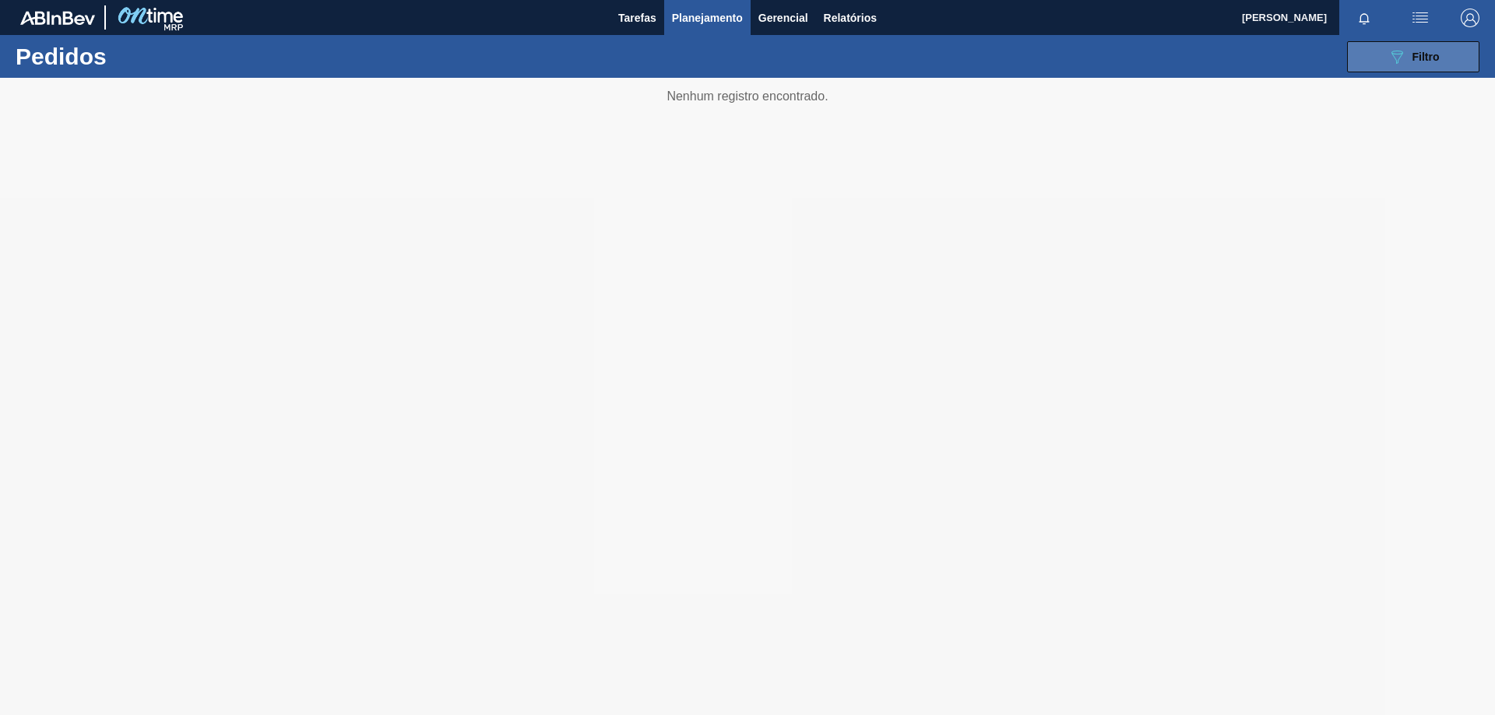
click at [1369, 52] on button "089F7B8B-B2A5-4AFE-B5C0-19BA573D28AC Filtro" at bounding box center [1413, 56] width 132 height 31
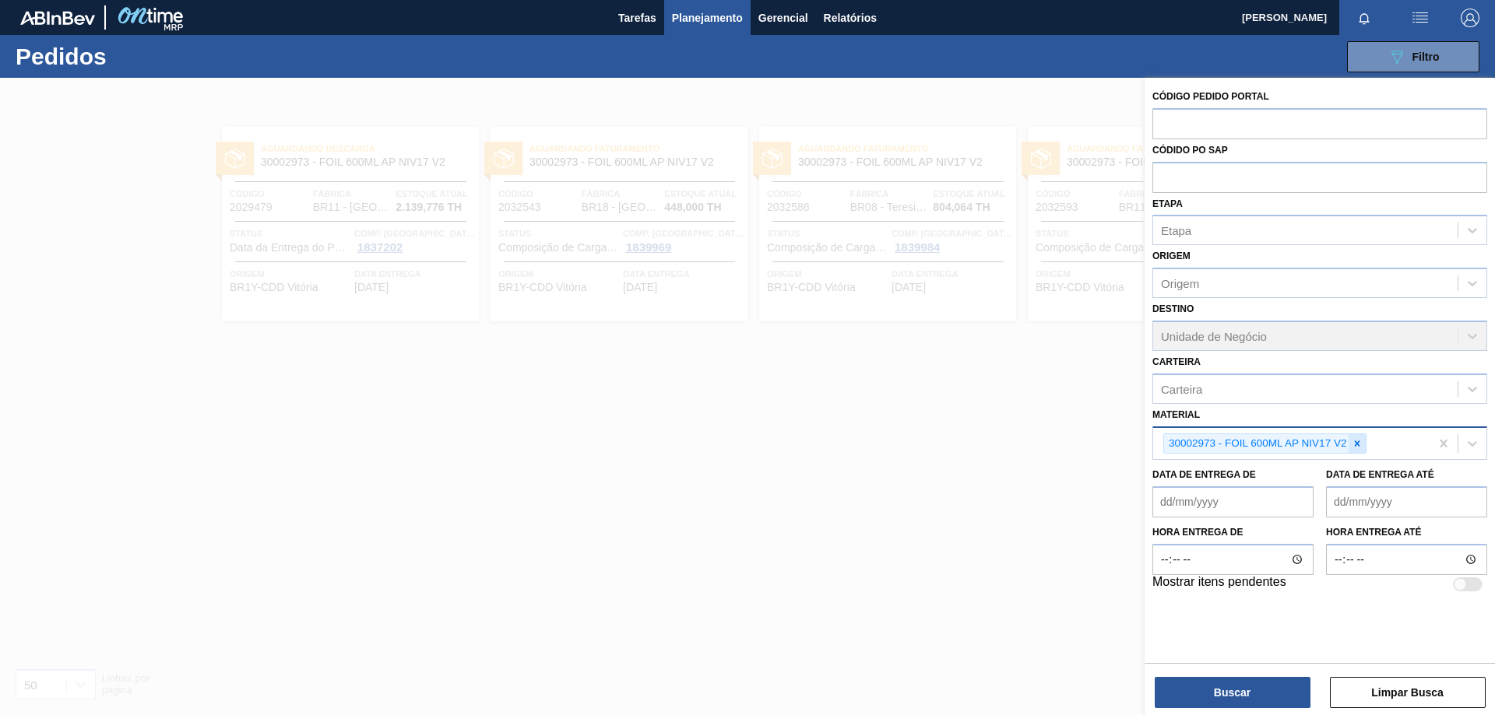
click at [1364, 443] on div at bounding box center [1356, 443] width 17 height 19
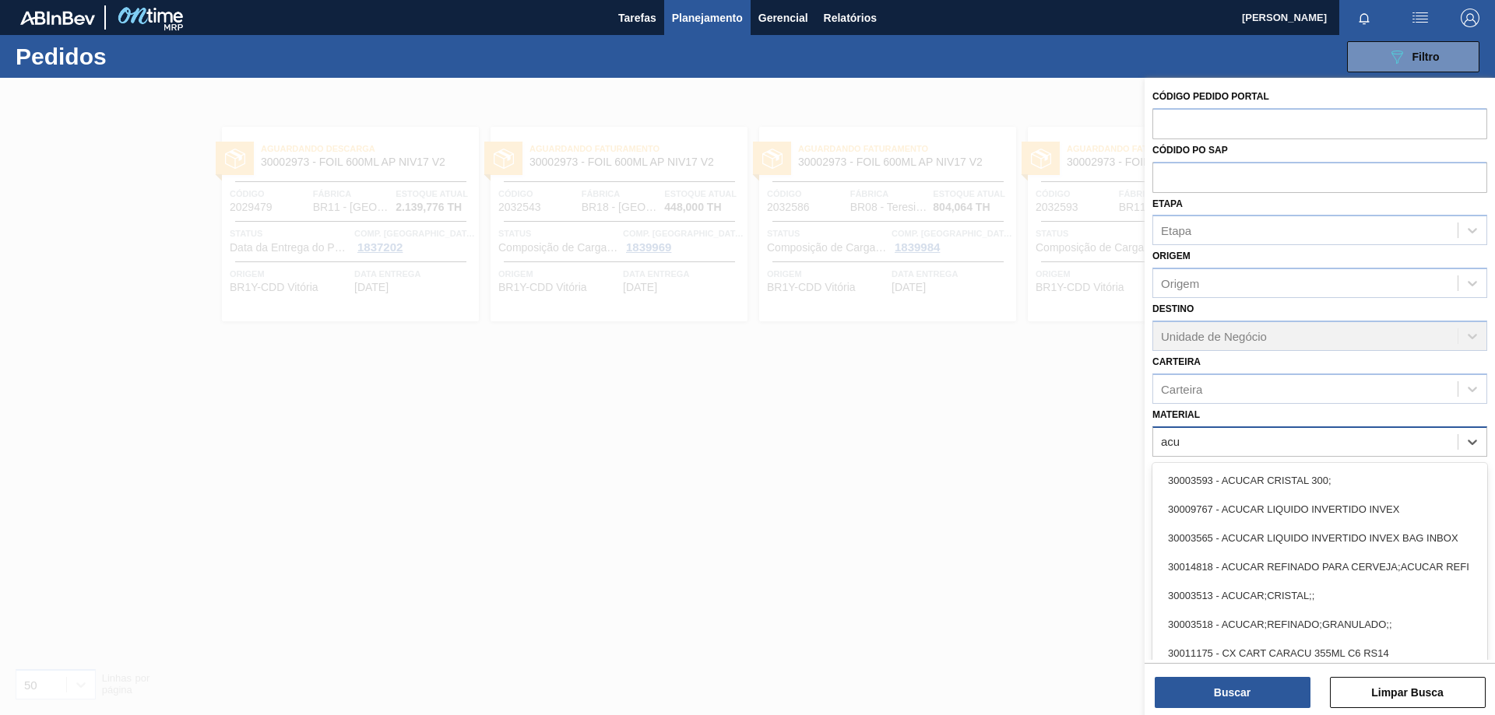
type input "acuc"
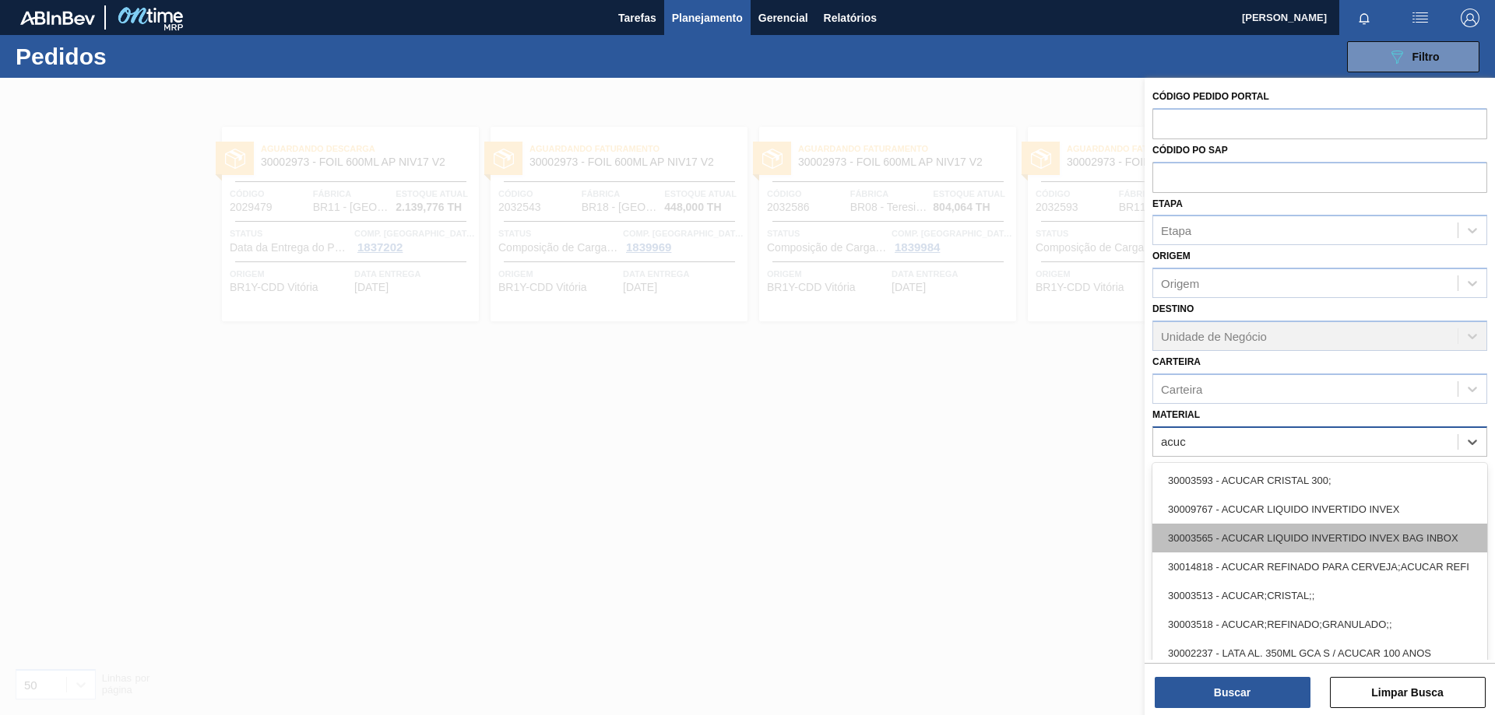
scroll to position [32, 0]
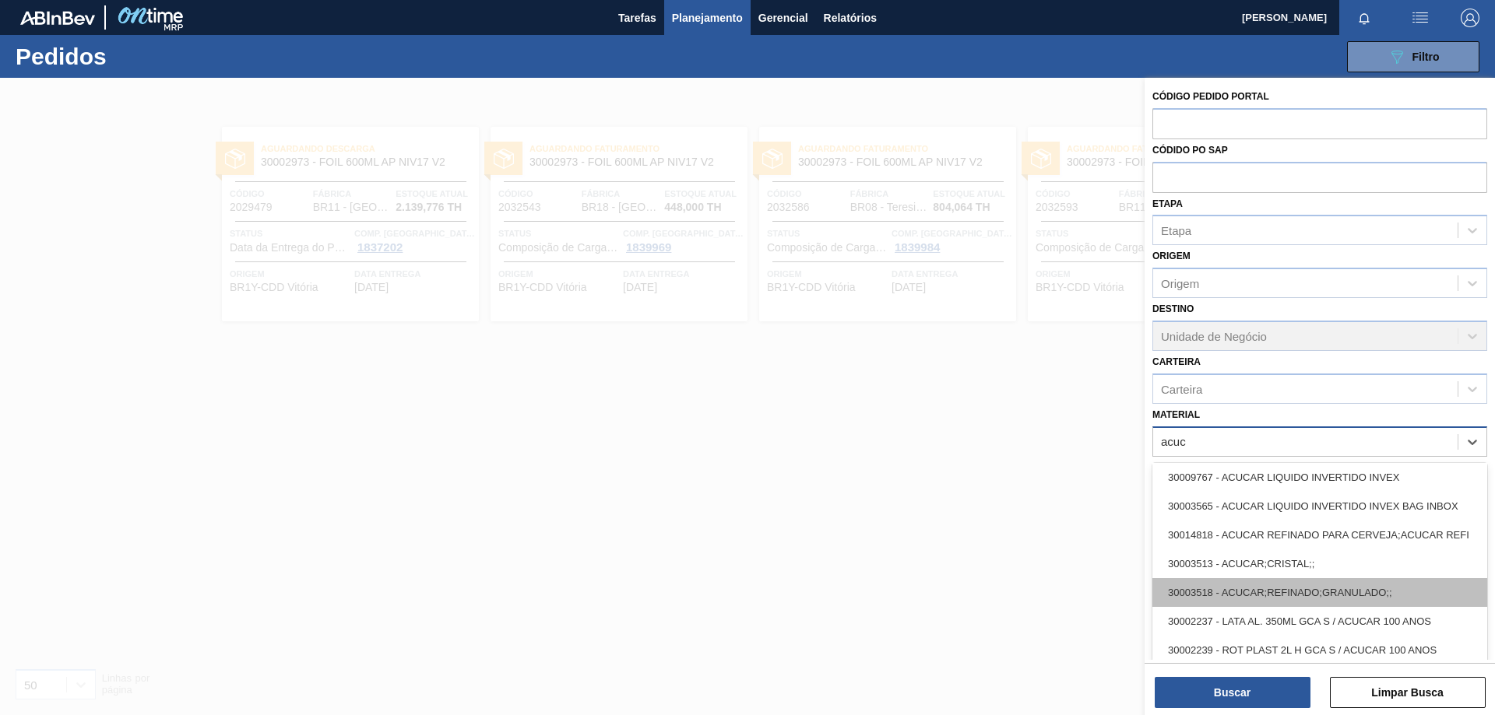
click at [1325, 591] on div "30003518 - ACUCAR;REFINADO;GRANULADO;;" at bounding box center [1319, 592] width 335 height 29
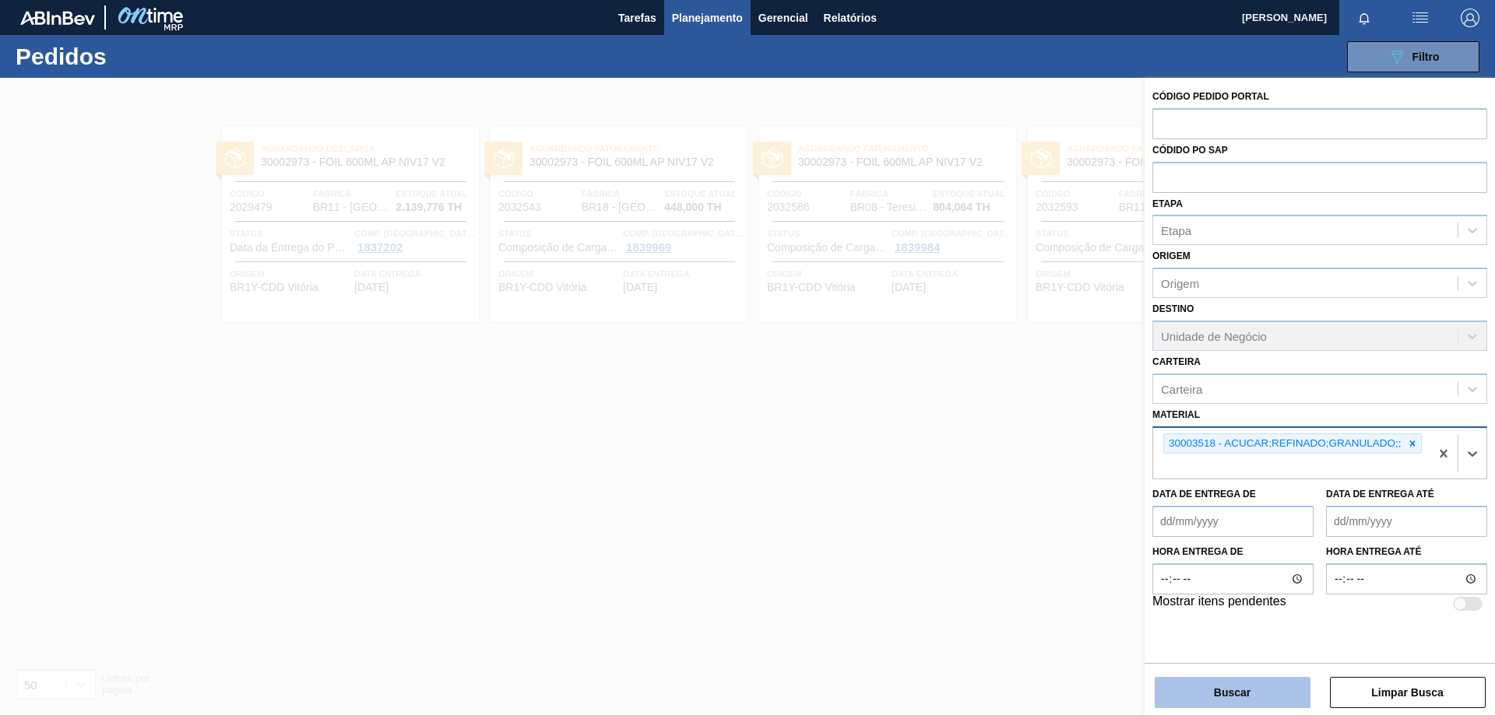
click at [1266, 687] on button "Buscar" at bounding box center [1233, 692] width 156 height 31
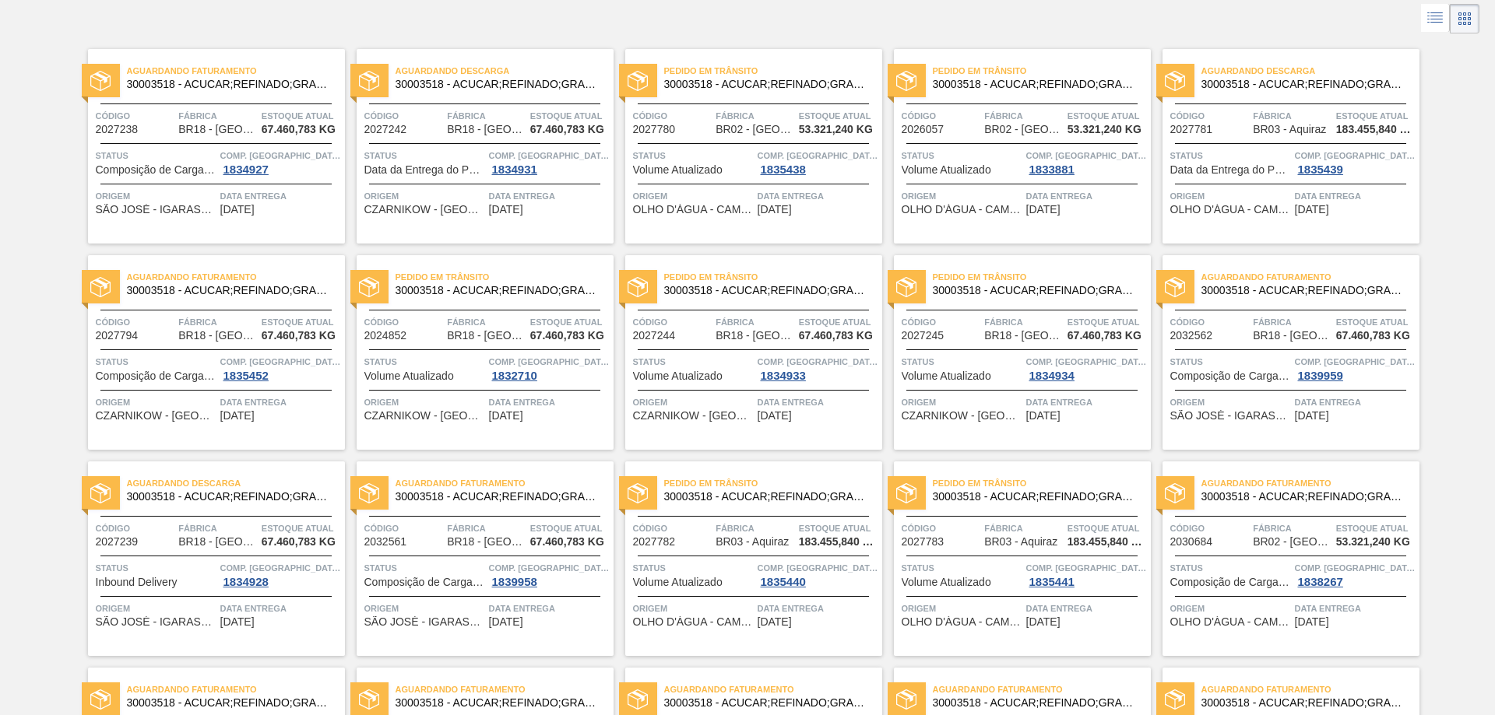
scroll to position [0, 0]
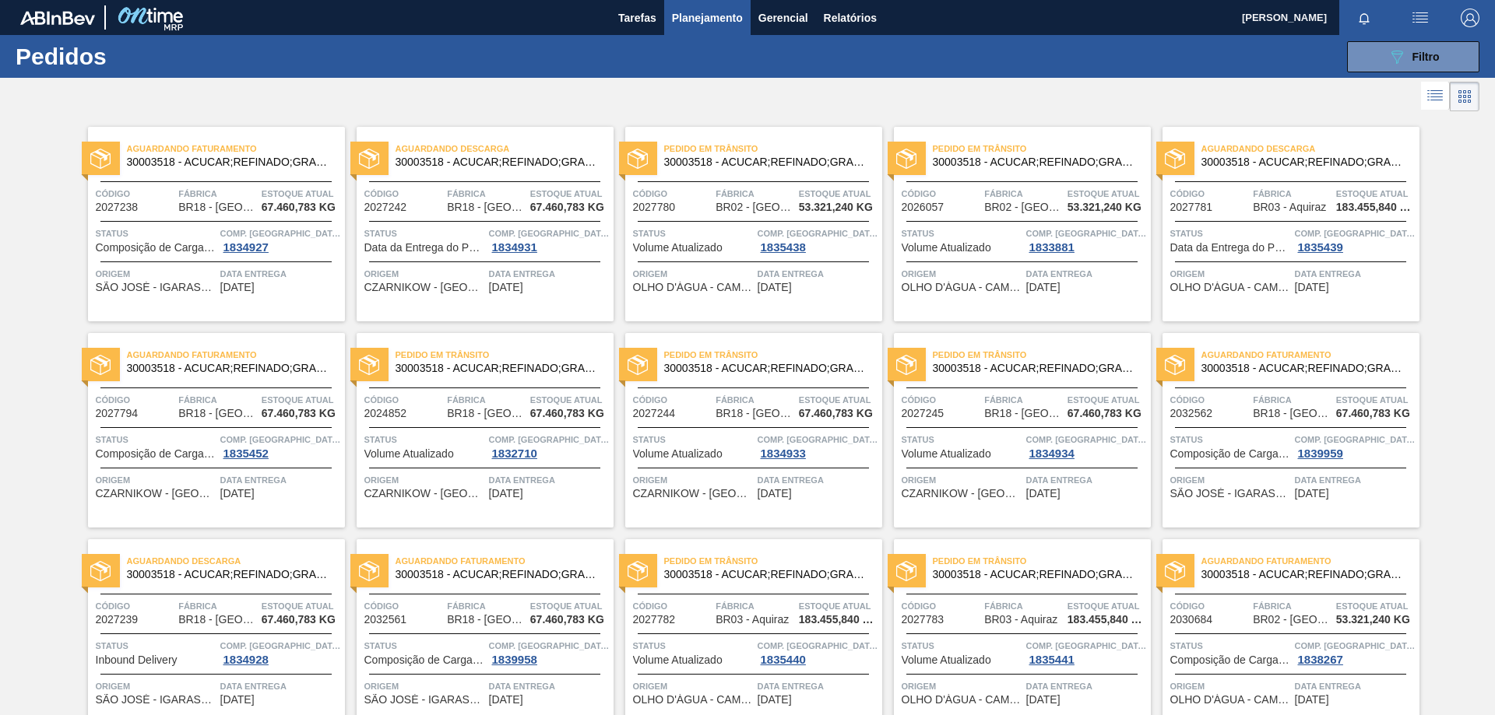
click at [532, 136] on div "Aguardando Descarga 30003518 - ACUCAR;REFINADO;GRANULADO;; Código 2027242 Fábri…" at bounding box center [485, 224] width 257 height 195
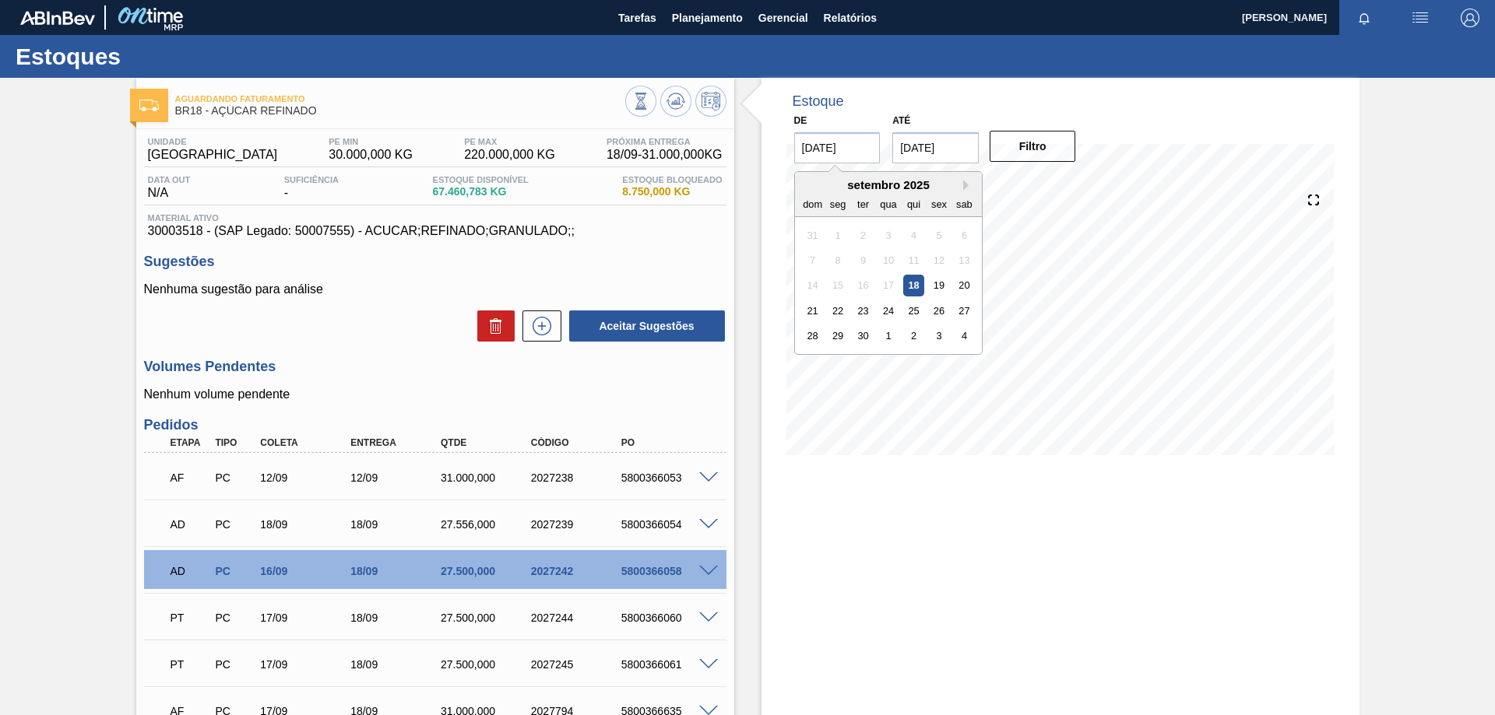
click at [827, 162] on input "[DATE]" at bounding box center [837, 147] width 86 height 31
click at [825, 143] on input "[DATE]" at bounding box center [837, 147] width 86 height 31
click at [1366, 453] on div "Aguardando Faturamento BR18 - AÇÚCAR REFINADO Unidade Pernambuco PE MIN 30.000,…" at bounding box center [747, 633] width 1495 height 1110
click at [1421, 489] on div "Aguardando Faturamento BR18 - AÇÚCAR REFINADO Unidade Pernambuco PE MIN 30.000,…" at bounding box center [747, 633] width 1495 height 1110
